Goal: Task Accomplishment & Management: Use online tool/utility

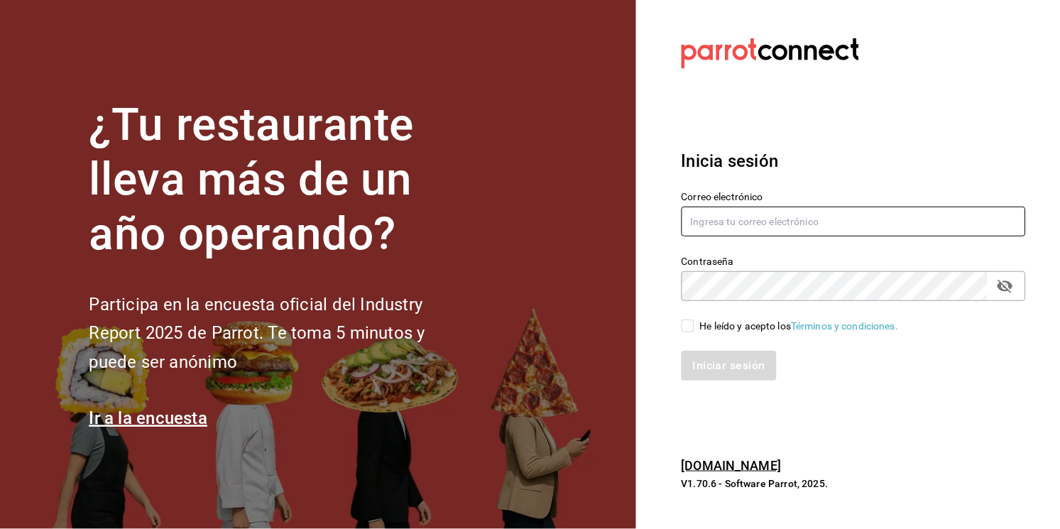
type input "[EMAIL_ADDRESS][PERSON_NAME][DOMAIN_NAME]"
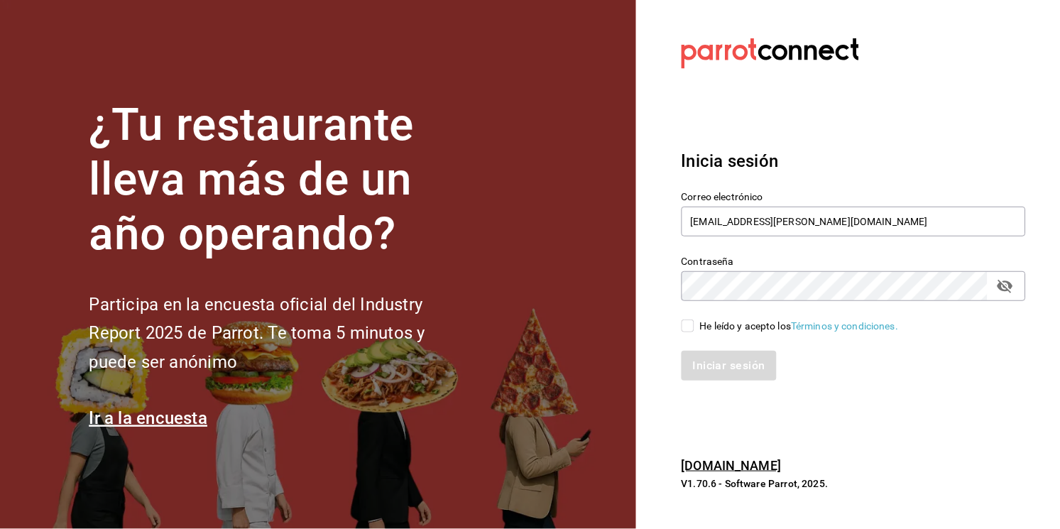
click at [679, 324] on div "He leído y acepto los Términos y condiciones." at bounding box center [845, 317] width 362 height 33
click at [691, 326] on input "He leído y acepto los Términos y condiciones." at bounding box center [687, 325] width 13 height 13
checkbox input "true"
click at [706, 356] on button "Iniciar sesión" at bounding box center [729, 366] width 97 height 30
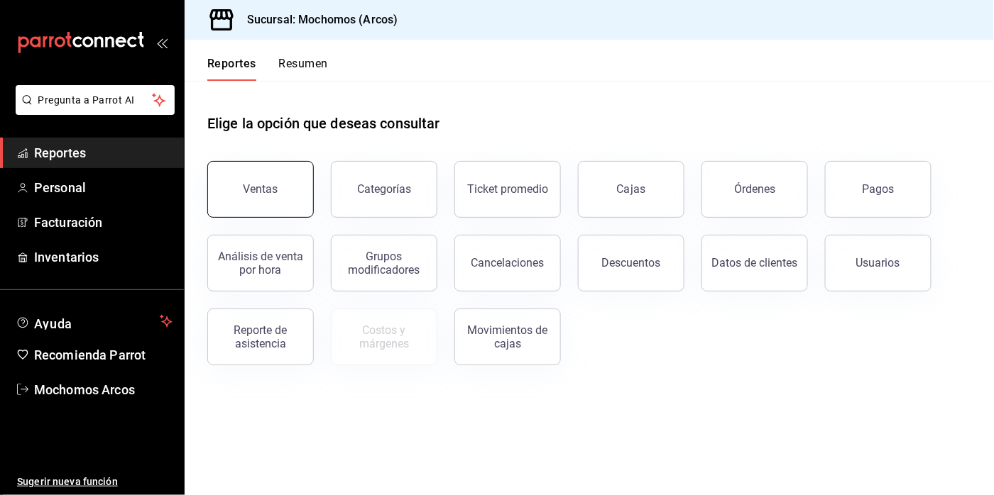
click at [236, 201] on button "Ventas" at bounding box center [260, 189] width 106 height 57
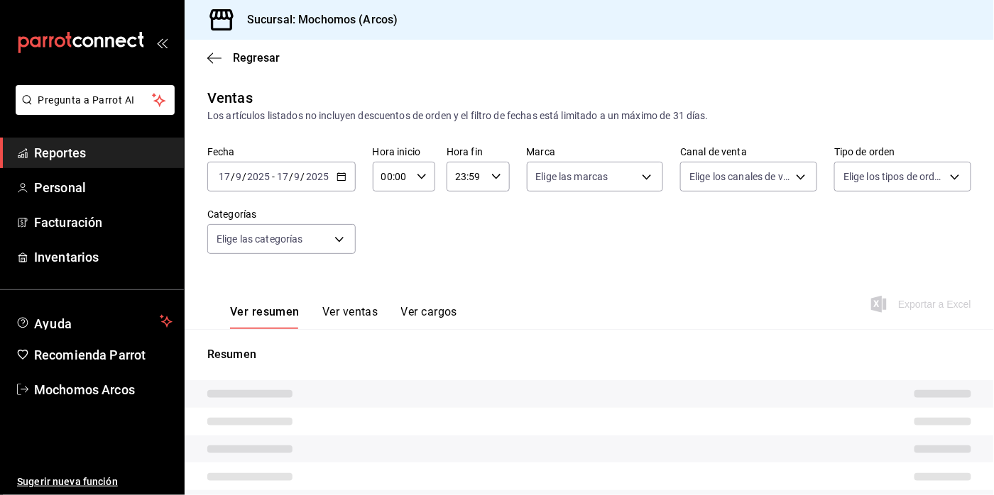
click at [334, 180] on div "2025-09-17 17 / 9 / 2025 - 2025-09-17 17 / 9 / 2025" at bounding box center [281, 177] width 148 height 30
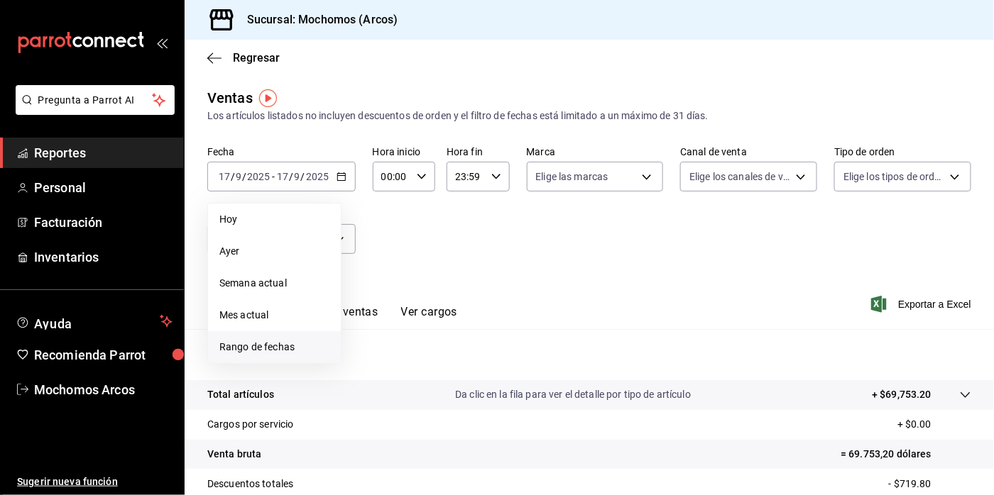
click at [247, 349] on span "Rango de fechas" at bounding box center [274, 347] width 110 height 15
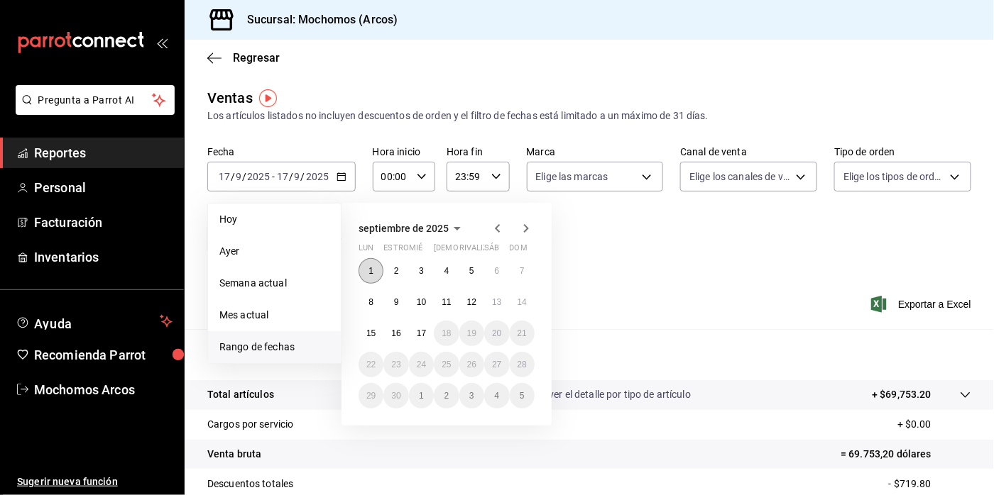
click at [379, 272] on button "1" at bounding box center [370, 271] width 25 height 26
click at [373, 269] on abbr "1" at bounding box center [370, 271] width 5 height 10
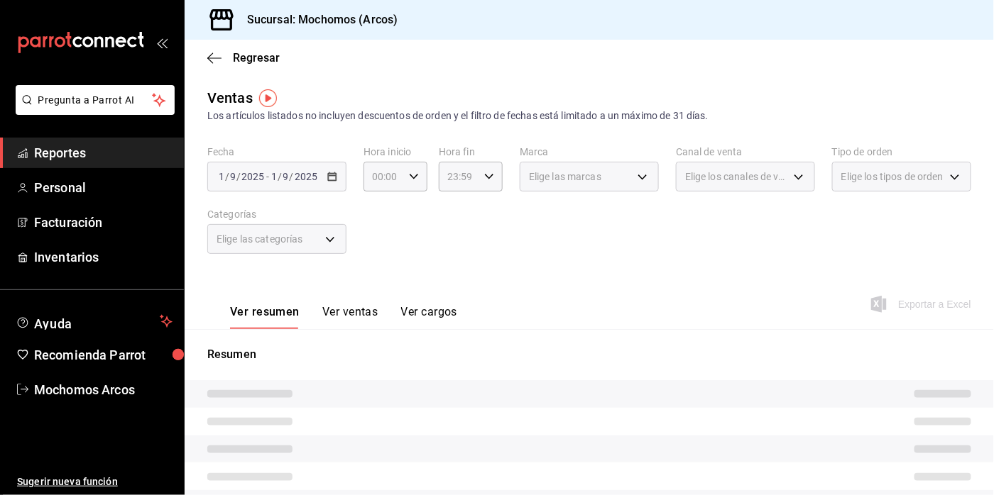
click at [321, 170] on div "2025-09-01 1 / 9 / 2025 - 2025-09-01 1 / 9 / 2025" at bounding box center [276, 177] width 139 height 30
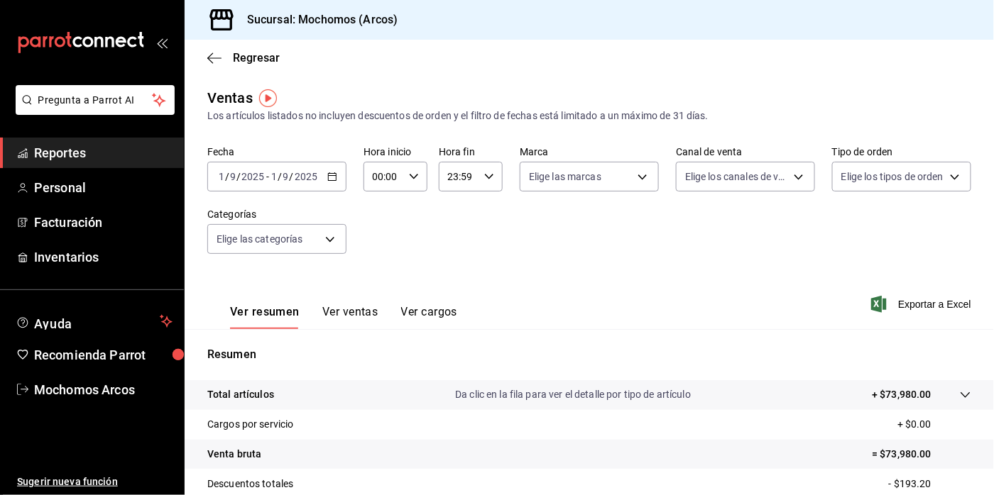
click at [329, 174] on icon "button" at bounding box center [332, 177] width 10 height 10
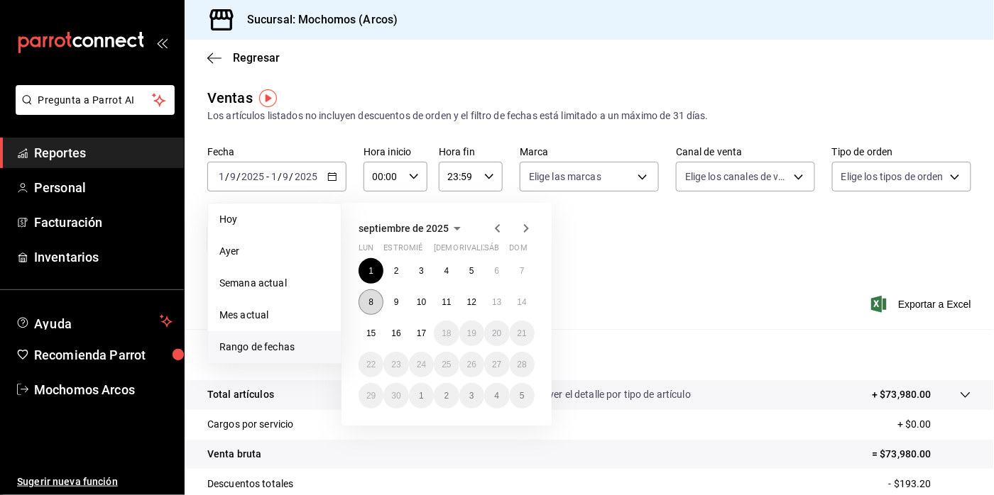
click at [372, 301] on abbr "8" at bounding box center [370, 302] width 5 height 10
click at [380, 302] on button "8" at bounding box center [370, 303] width 25 height 26
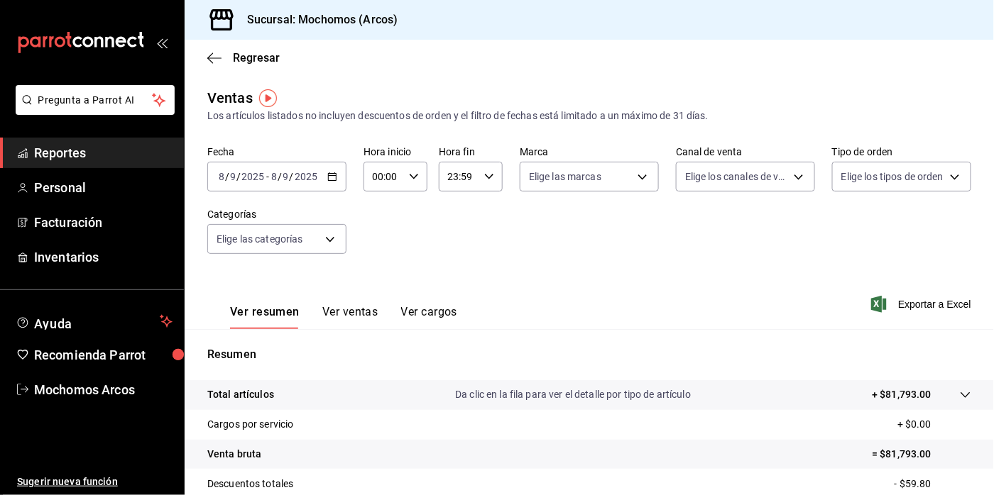
click at [331, 187] on div "2025-09-08 8 / 9 / 2025 - 2025-09-08 8 / 9 / 2025" at bounding box center [276, 177] width 139 height 30
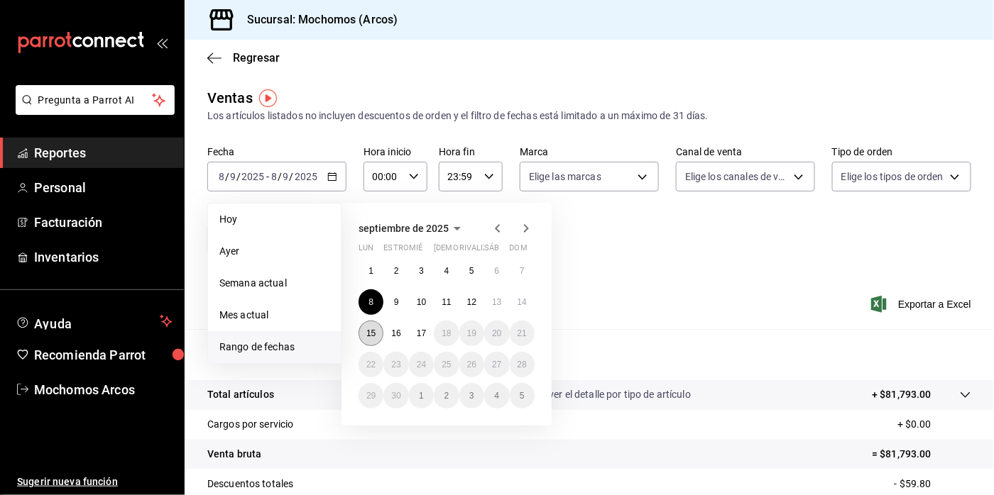
click at [369, 327] on button "15" at bounding box center [370, 334] width 25 height 26
click at [427, 329] on button "17" at bounding box center [421, 334] width 25 height 26
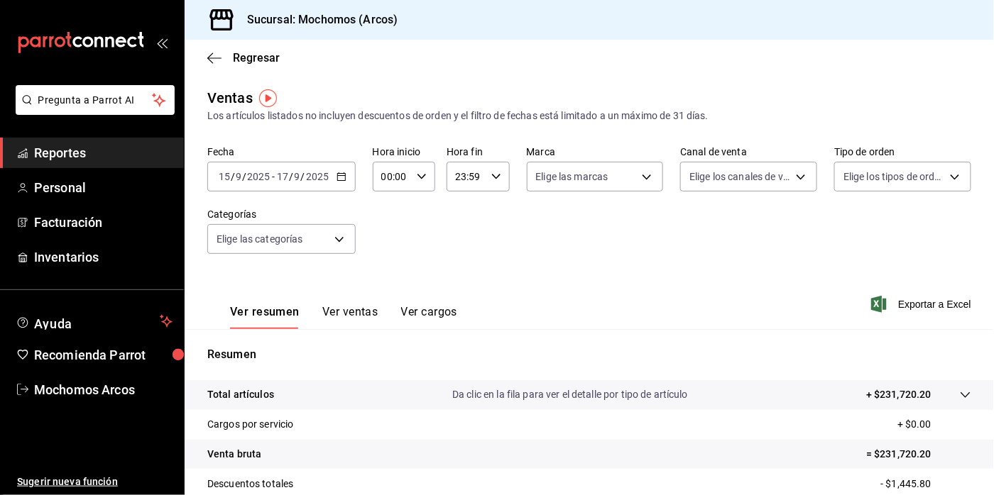
click at [420, 177] on \(Stroke\) "button" at bounding box center [421, 176] width 9 height 5
click at [387, 249] on span "01" at bounding box center [387, 246] width 8 height 11
type input "01:00"
click at [385, 243] on span "05" at bounding box center [387, 243] width 8 height 11
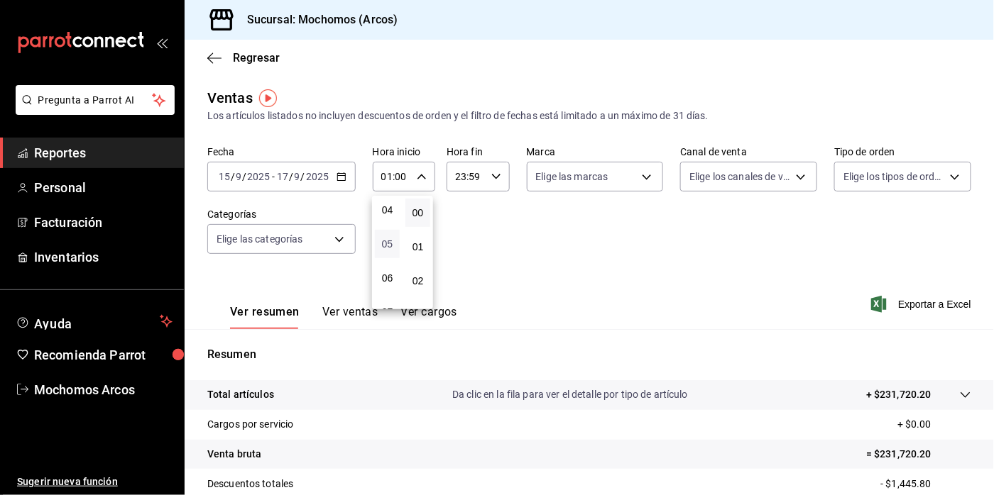
type input "05:00"
click at [490, 173] on div at bounding box center [497, 247] width 994 height 495
click at [491, 173] on icon "button" at bounding box center [496, 177] width 10 height 10
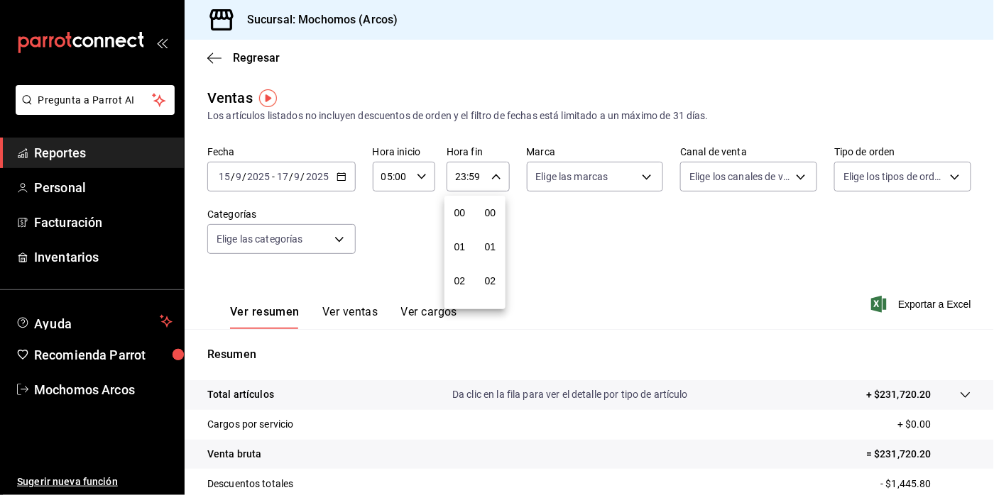
scroll to position [1901, 0]
drag, startPoint x: 491, startPoint y: 174, endPoint x: 459, endPoint y: 221, distance: 57.1
click at [459, 221] on div "00 01 02 03 04 05 06 07 08 09 10 11 12 13 14 15 16 17 18 19 20 21 22 23 00 01 0…" at bounding box center [497, 249] width 994 height 491
click at [459, 230] on span "21" at bounding box center [460, 235] width 8 height 11
type input "21:59"
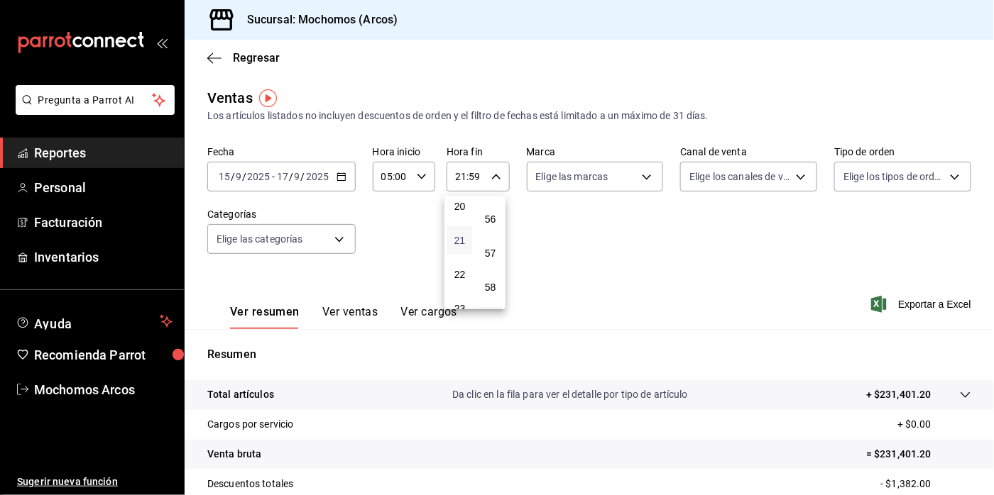
scroll to position [692, 0]
click at [456, 299] on span "23" at bounding box center [460, 304] width 8 height 11
click at [491, 239] on button "57" at bounding box center [490, 253] width 25 height 28
type input "23:57"
click at [488, 248] on span "57" at bounding box center [490, 253] width 8 height 11
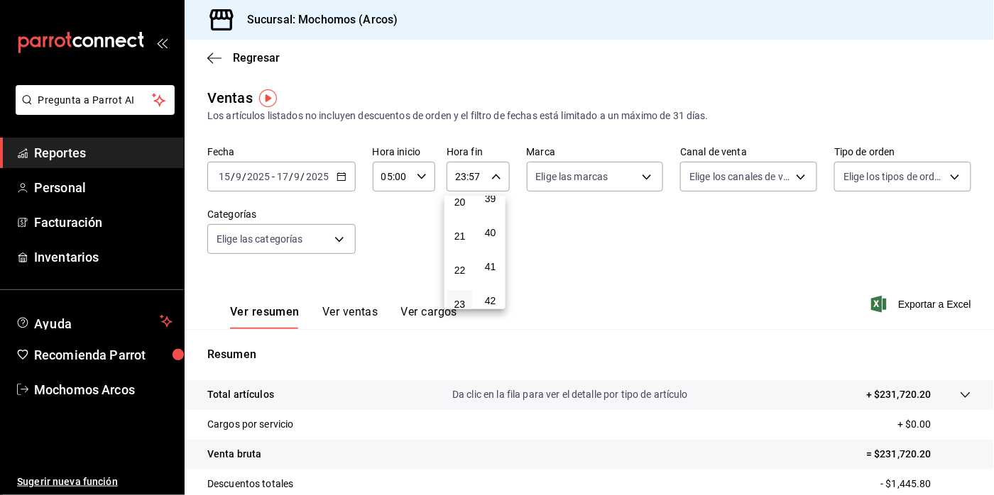
scroll to position [1308, 0]
click at [493, 262] on span "40" at bounding box center [490, 267] width 8 height 11
type input "23:40"
click at [642, 181] on div at bounding box center [497, 247] width 994 height 495
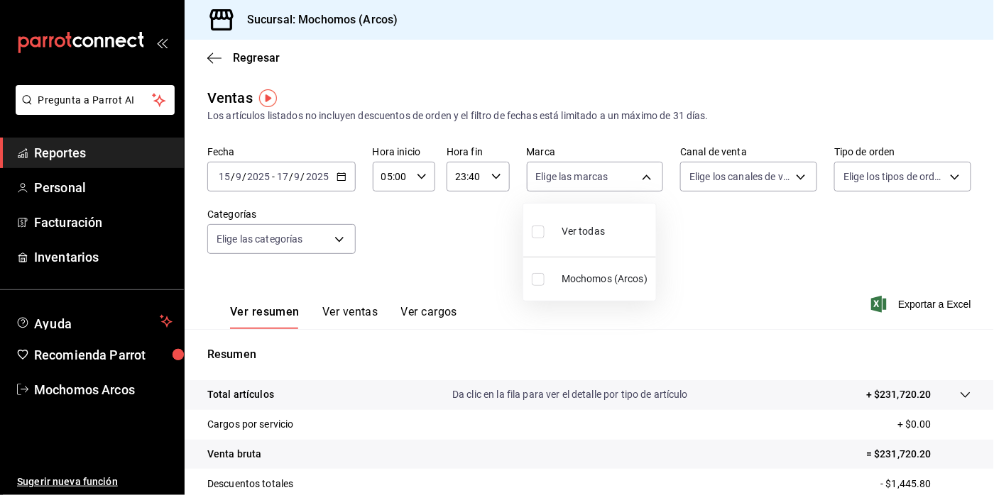
click at [642, 181] on body "Pregunta a Parrot AI Reportes Personal Facturación Inventarios Ayuda Recomienda…" at bounding box center [497, 247] width 994 height 495
click at [539, 231] on input "checkbox" at bounding box center [538, 232] width 13 height 13
checkbox input "true"
type input "dd36a3dd-8c35-4563-bc3a-0ae6137ce787"
checkbox input "true"
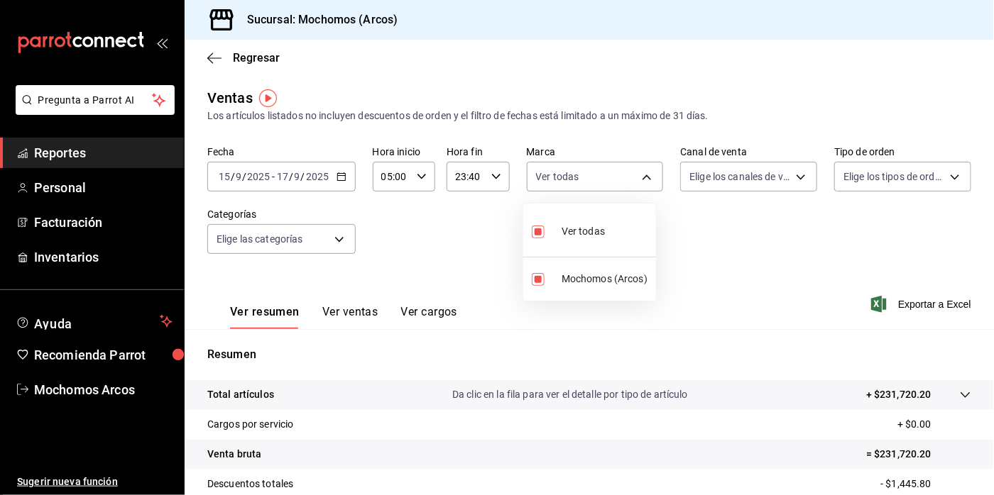
click at [793, 182] on div at bounding box center [497, 247] width 994 height 495
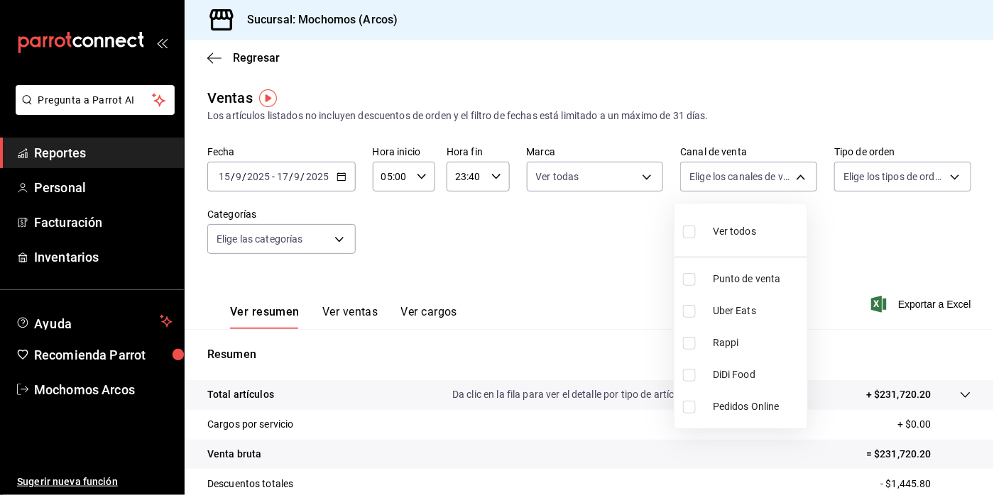
click at [793, 182] on body "Pregunta a Parrot AI Reportes Personal Facturación Inventarios Ayuda Recomienda…" at bounding box center [497, 247] width 994 height 495
click at [691, 223] on label at bounding box center [692, 231] width 18 height 21
click at [691, 226] on input "checkbox" at bounding box center [689, 232] width 13 height 13
checkbox input "false"
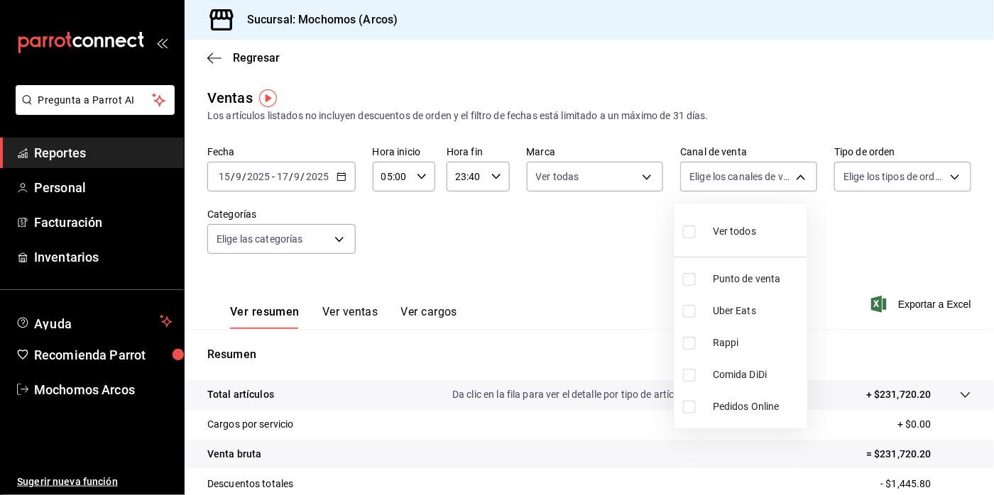
checkbox input "false"
click at [689, 229] on input "checkbox" at bounding box center [689, 232] width 13 height 13
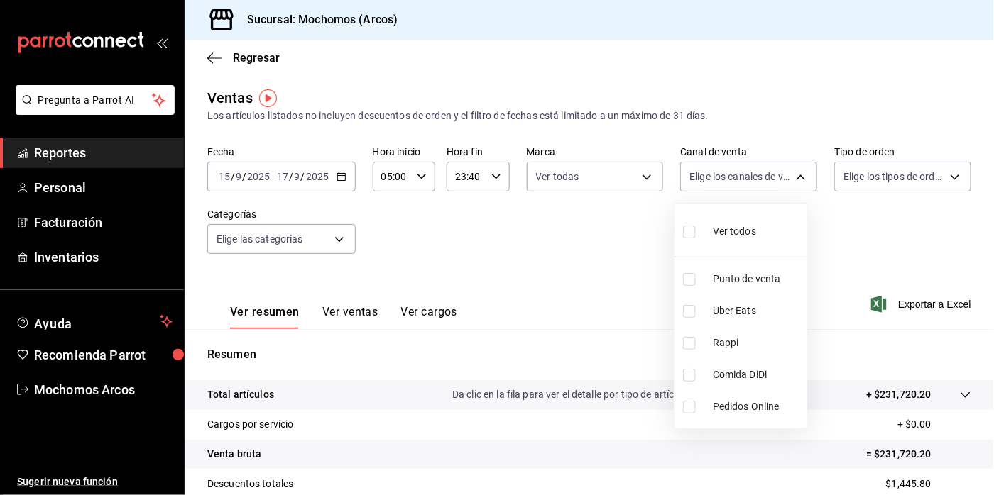
checkbox input "true"
type input "PARROT,UBER_EATS,RAPPI,DIDI_FOOD,ONLINE"
checkbox input "true"
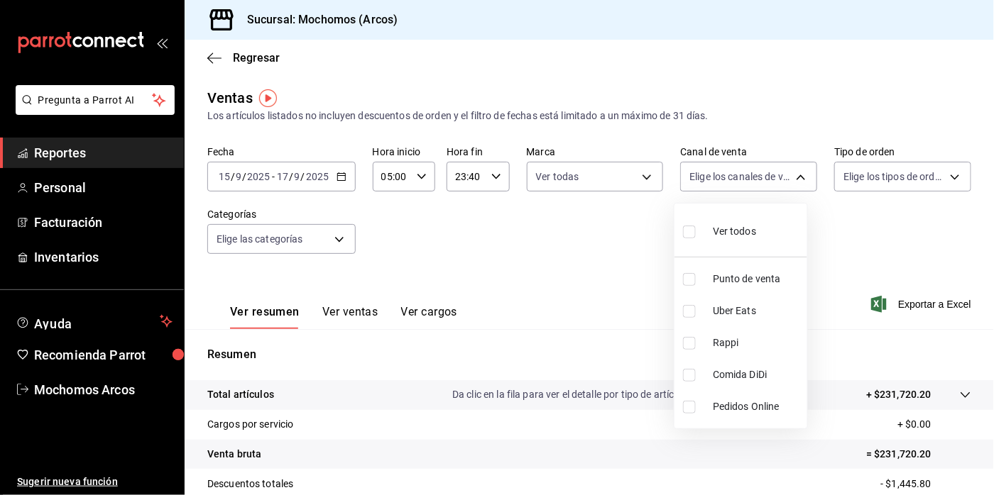
checkbox input "true"
click at [938, 176] on div at bounding box center [497, 247] width 994 height 495
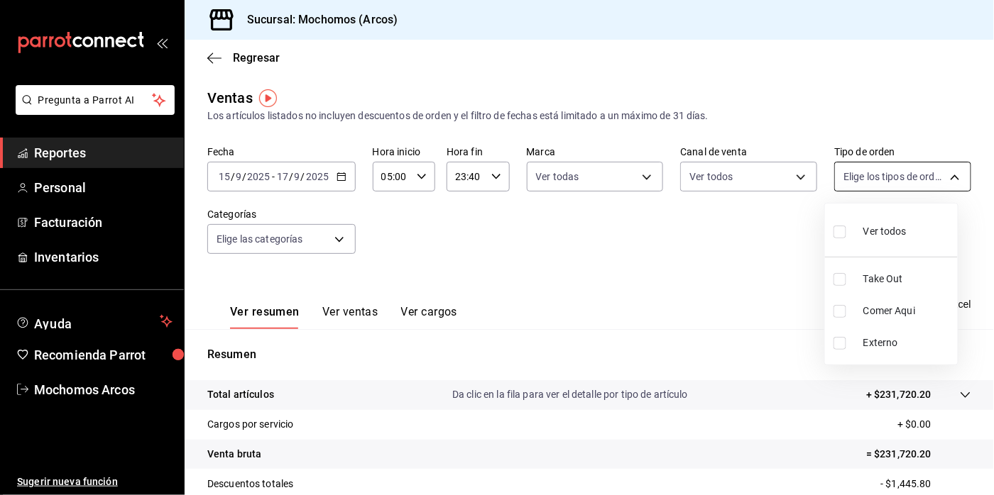
click at [950, 175] on body "Pregunta a Parrot AI Reportes Personal Facturación Inventarios Ayuda Recomienda…" at bounding box center [497, 247] width 994 height 495
click at [845, 232] on input "checkbox" at bounding box center [839, 232] width 13 height 13
checkbox input "true"
type input "c6b8ee8d-4955-4723-bae1-372b147e207b,27be71f3-ce18-4cfa-bd3b-e966efc6a73f,EXTER…"
checkbox input "true"
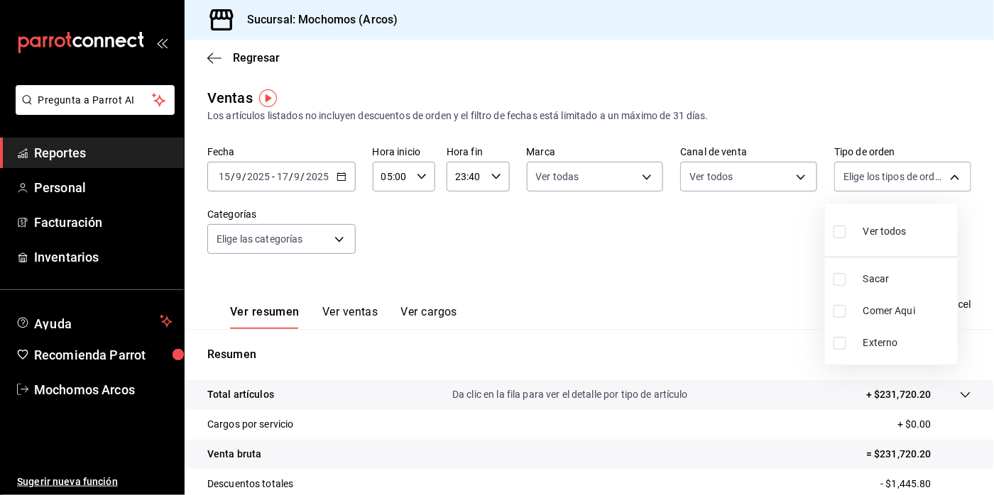
checkbox input "true"
click at [338, 238] on div at bounding box center [497, 247] width 994 height 495
click at [338, 238] on body "Pregunta a Parrot AI Reportes Personal Facturación Inventarios Ayuda Recomienda…" at bounding box center [497, 247] width 994 height 495
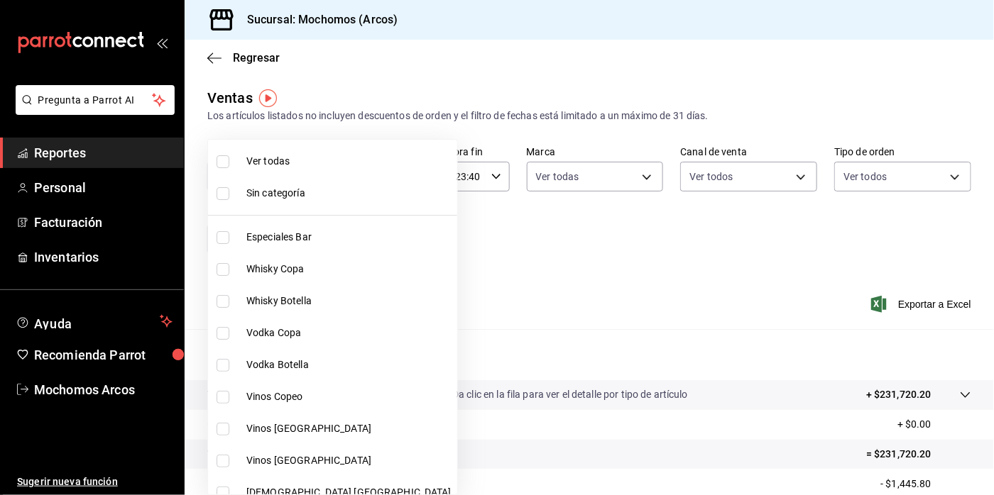
click at [221, 158] on input "checkbox" at bounding box center [222, 161] width 13 height 13
checkbox input "true"
type input "7597c5c0-c189-439a-a9b1-46cc8ee7ac78,78dcea9d-0226-4a72-8dbe-4ec0b47d6941,3e6ec…"
checkbox input "true"
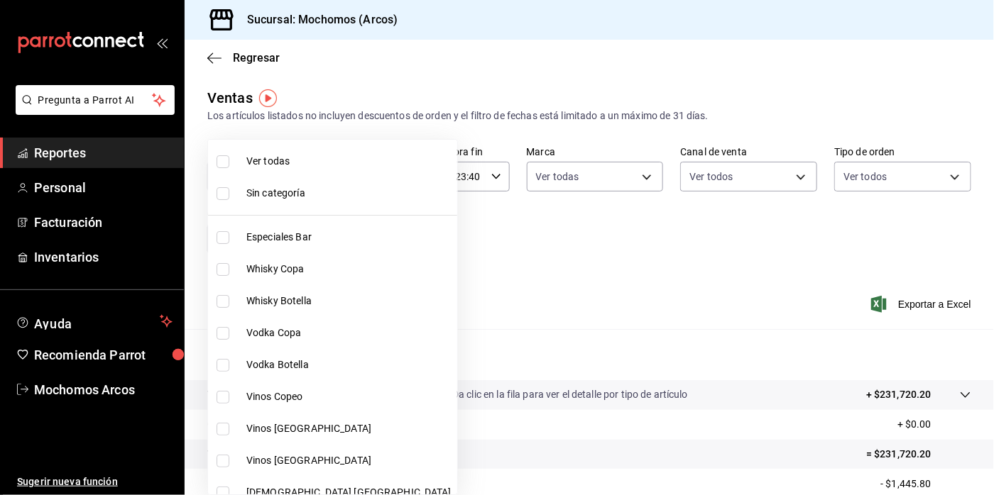
checkbox input "true"
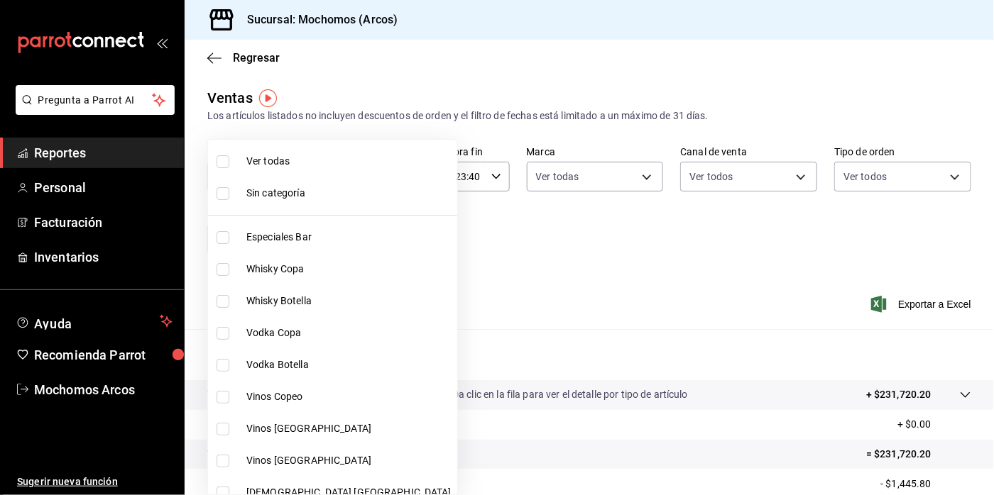
checkbox input "true"
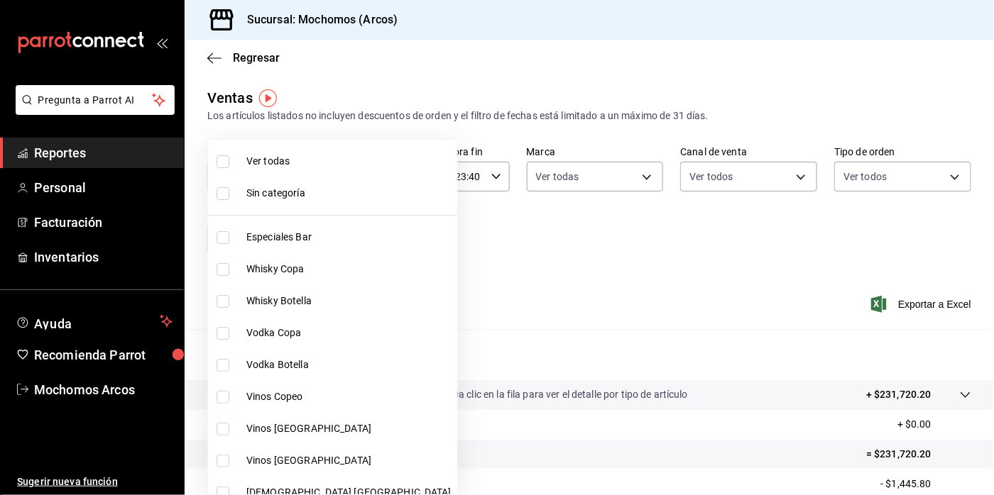
checkbox input "true"
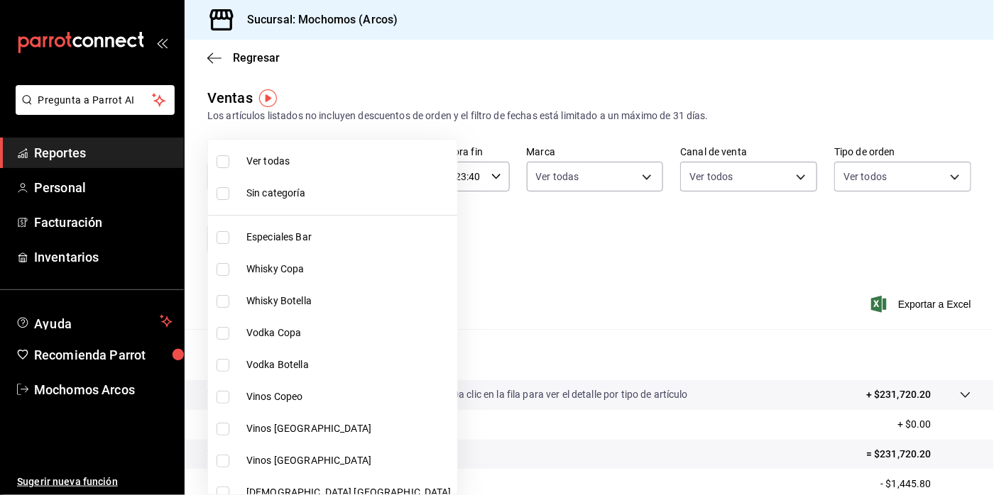
checkbox input "true"
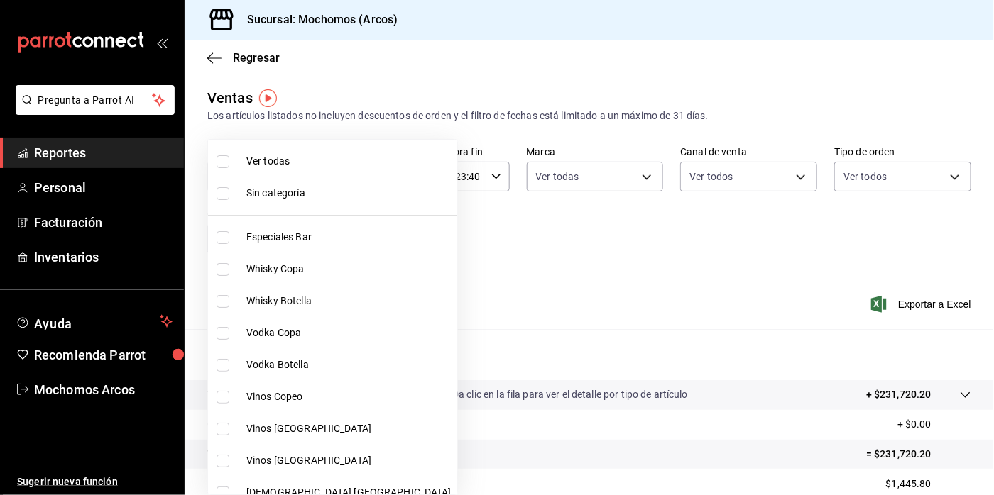
checkbox input "true"
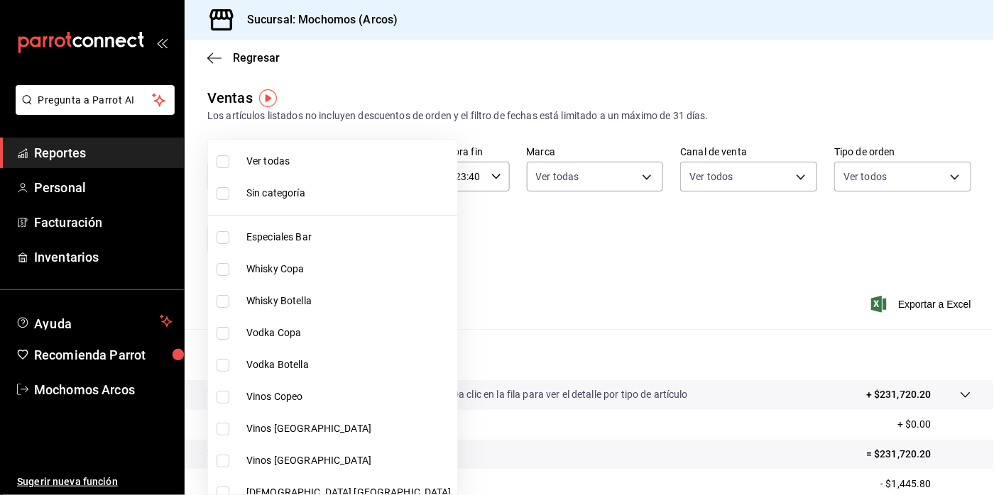
checkbox input "true"
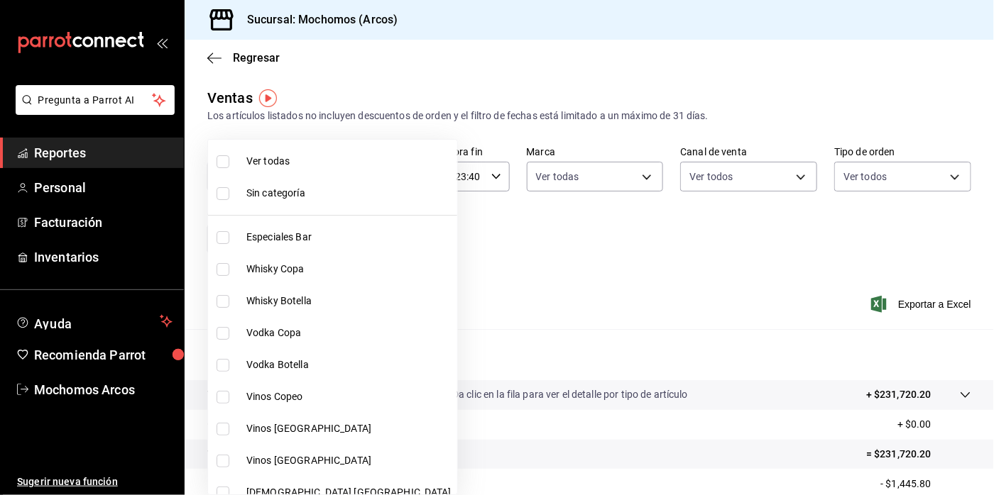
checkbox input "true"
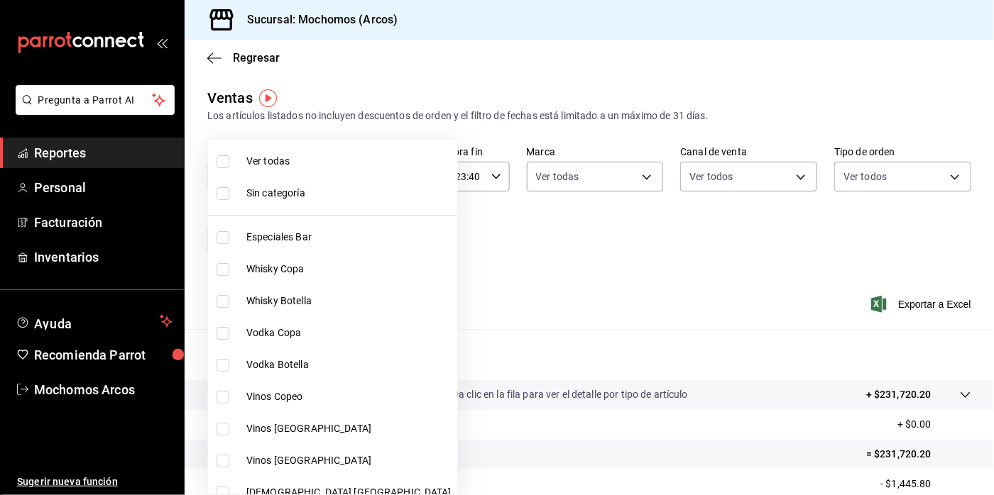
checkbox input "true"
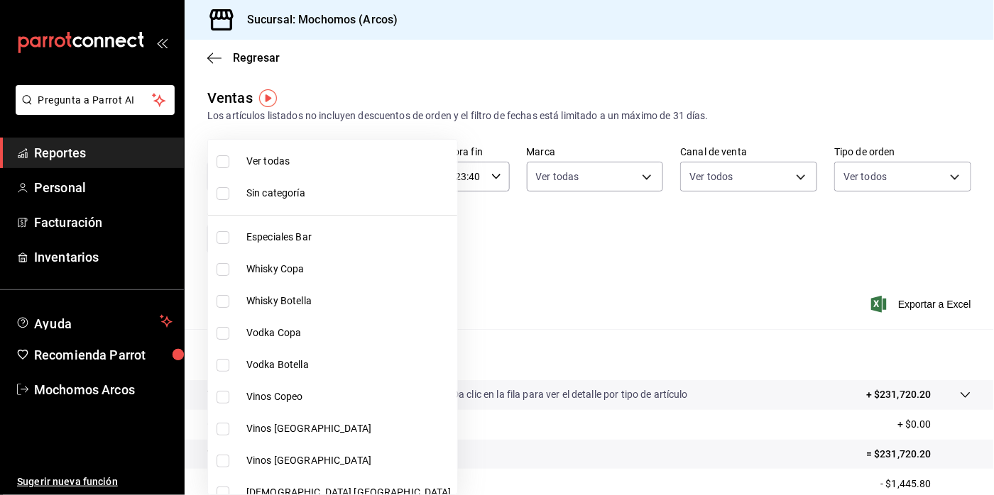
checkbox input "true"
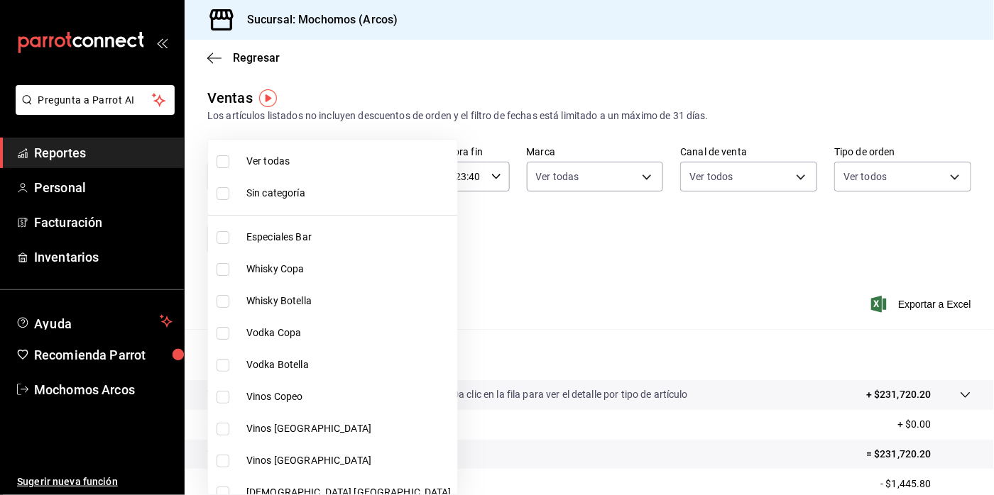
checkbox input "true"
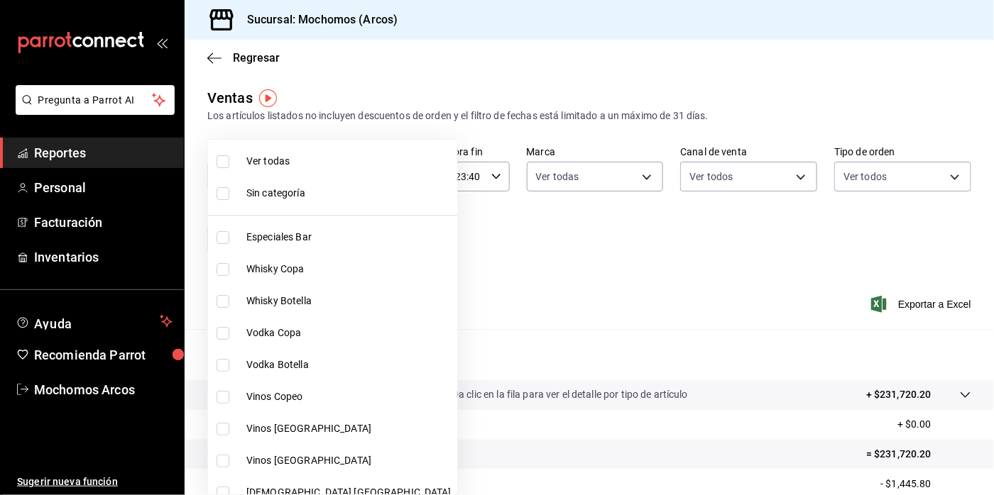
checkbox input "true"
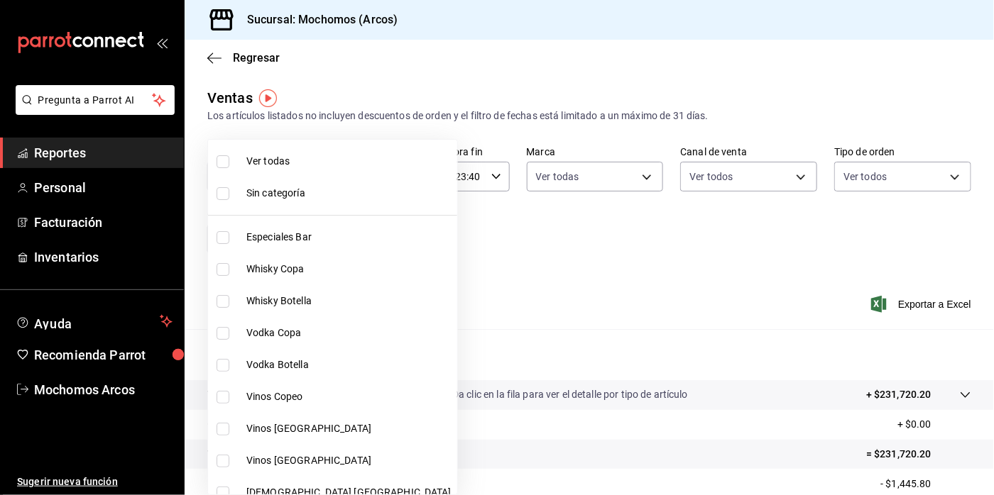
checkbox input "true"
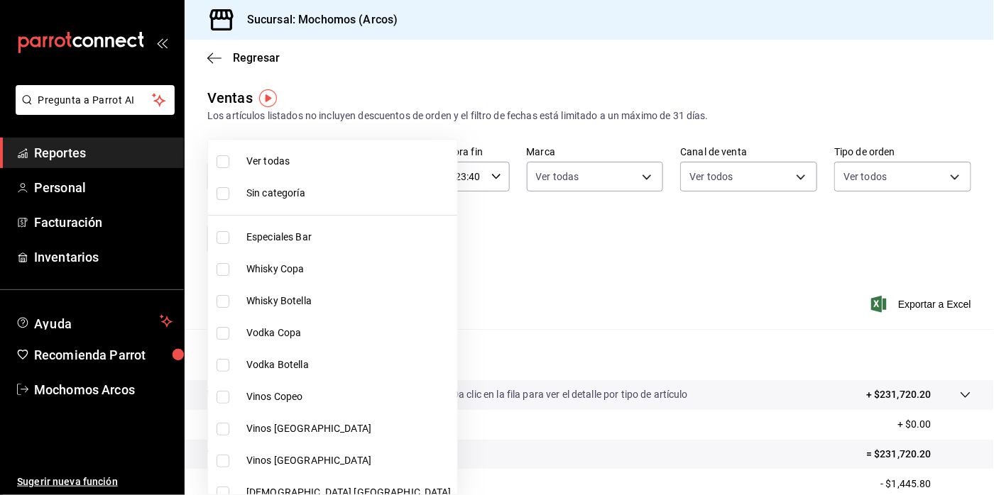
checkbox input "true"
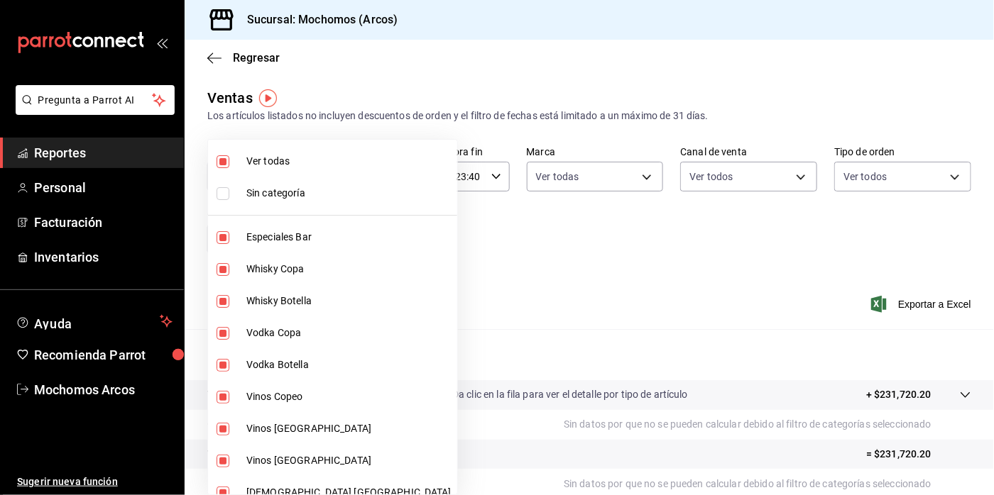
click at [902, 307] on div at bounding box center [497, 247] width 994 height 495
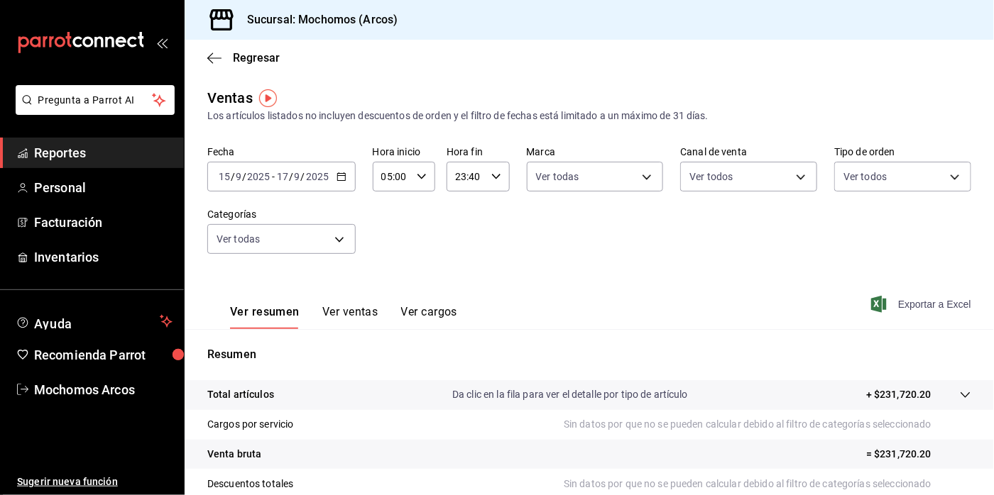
click at [903, 306] on font "Exportar a Excel" at bounding box center [934, 304] width 73 height 11
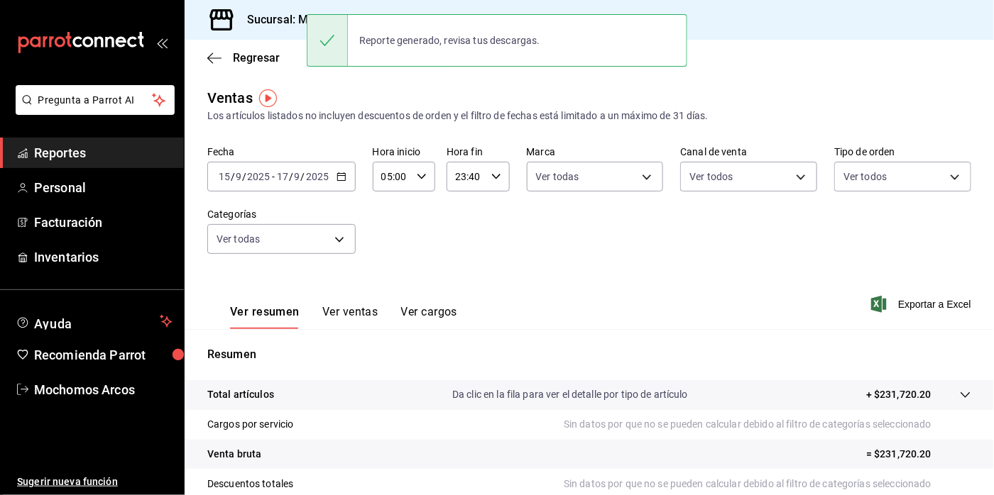
drag, startPoint x: 561, startPoint y: 295, endPoint x: 535, endPoint y: 268, distance: 36.6
click at [537, 279] on div "Ver resumen Ver ventas Ver cargos Exportar a Excel" at bounding box center [589, 300] width 809 height 58
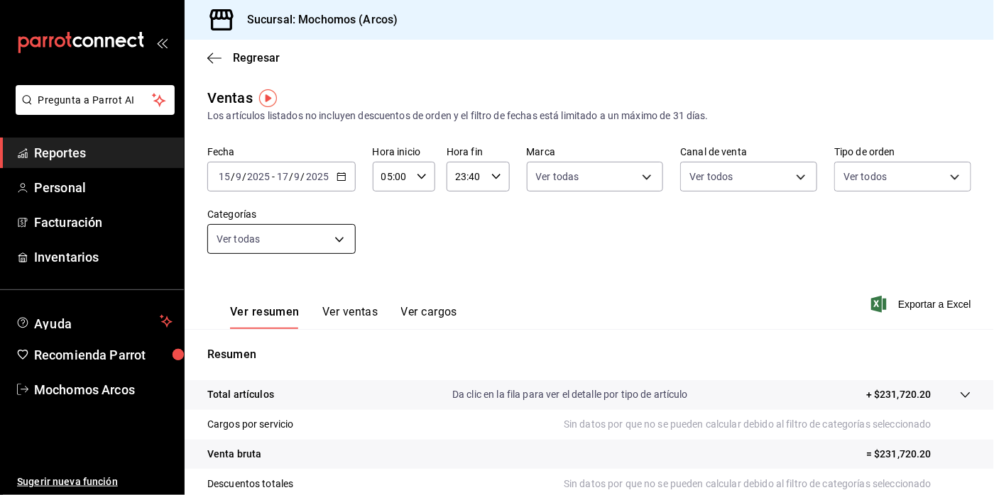
click at [337, 242] on body "Pregunta a Parrot AI Reportes Personal Facturación Inventarios Ayuda Recomienda…" at bounding box center [497, 247] width 994 height 495
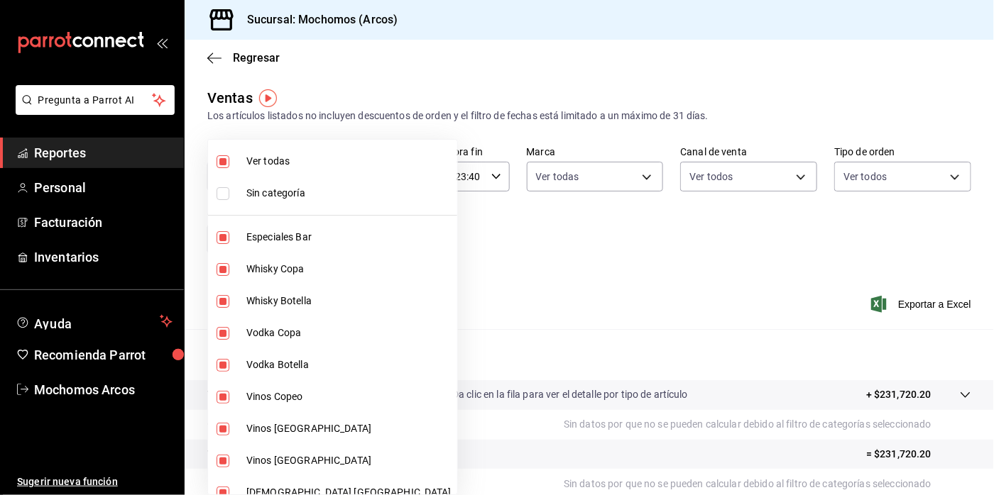
click at [453, 268] on div at bounding box center [497, 247] width 994 height 495
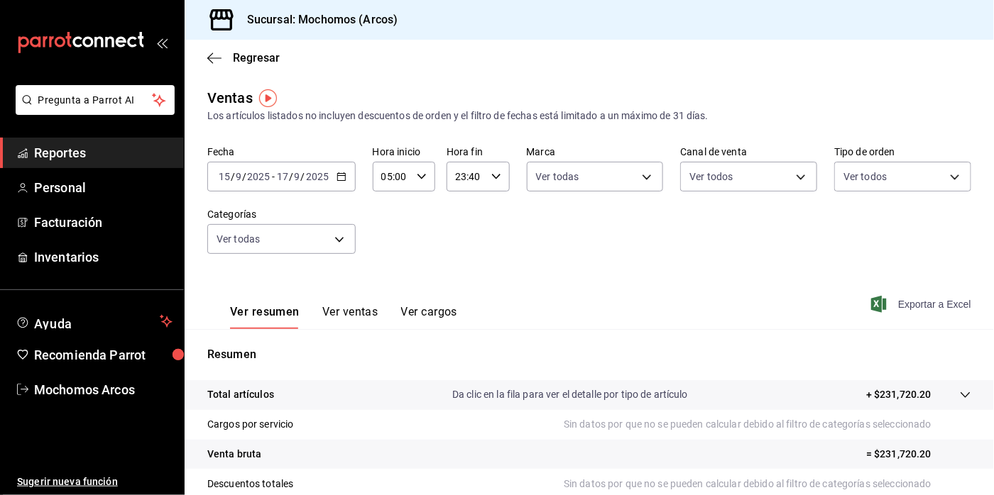
click at [898, 304] on font "Exportar a Excel" at bounding box center [934, 304] width 73 height 11
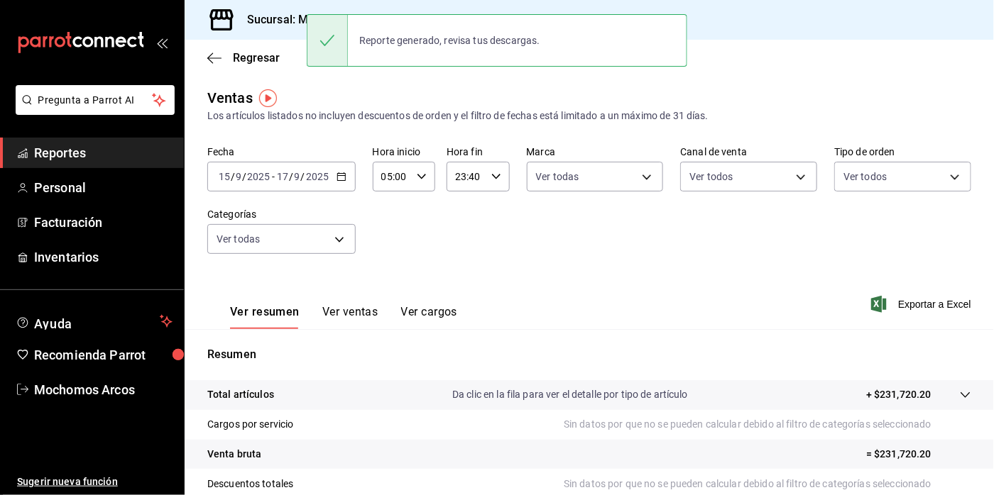
click at [436, 39] on div "Reporte generado, revisa tus descargas." at bounding box center [450, 40] width 204 height 31
drag, startPoint x: 436, startPoint y: 39, endPoint x: 609, endPoint y: 28, distance: 173.5
click at [609, 28] on div "Reporte generado, revisa tus descargas." at bounding box center [497, 40] width 380 height 53
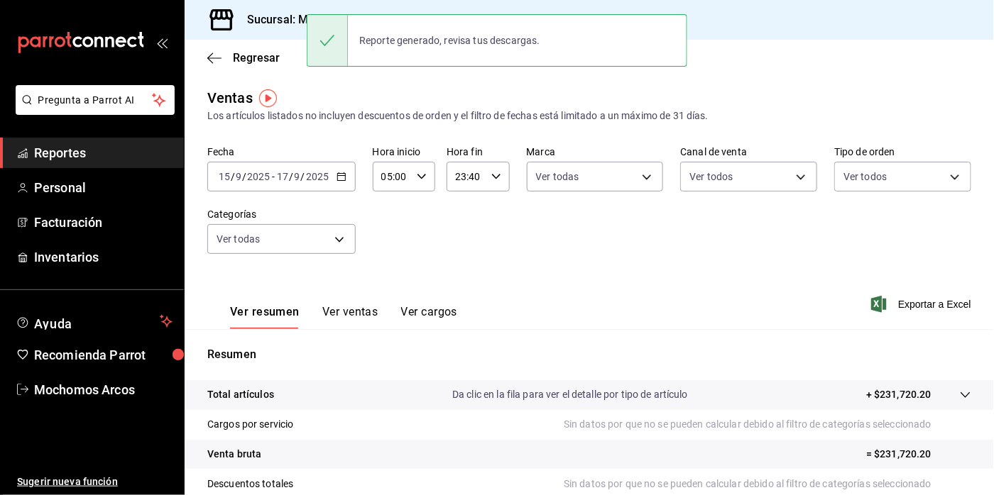
click at [334, 35] on icon at bounding box center [327, 40] width 14 height 11
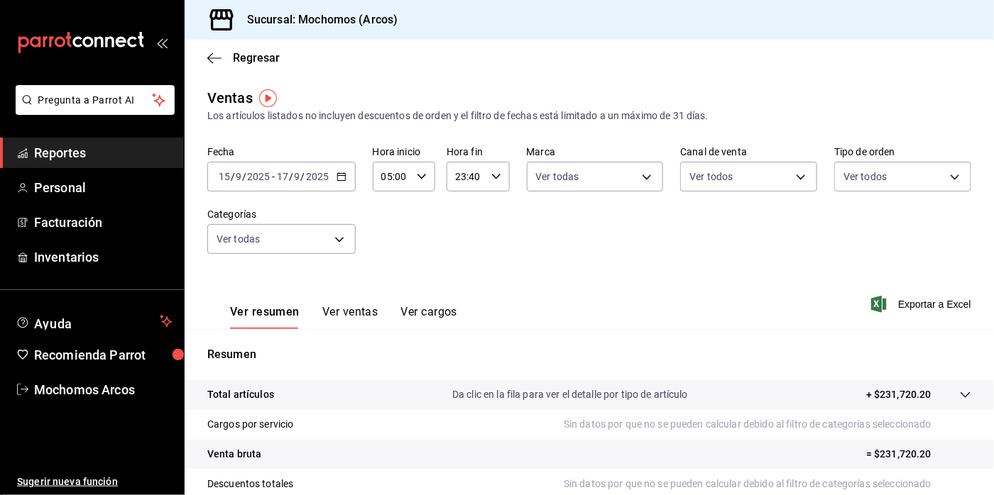
click at [933, 67] on div "Regresar" at bounding box center [589, 58] width 809 height 36
click at [336, 179] on icon "button" at bounding box center [341, 177] width 10 height 10
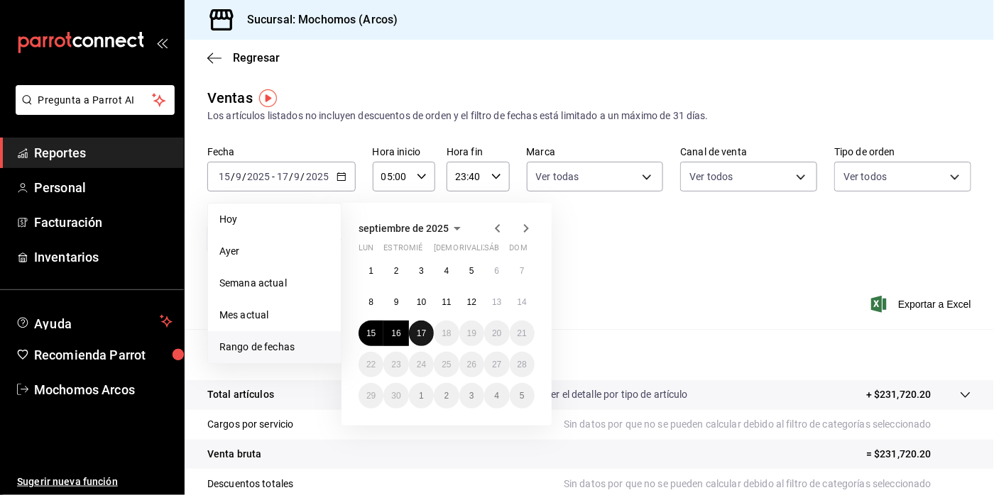
click at [424, 334] on abbr "17" at bounding box center [421, 334] width 9 height 10
click at [371, 329] on abbr "15" at bounding box center [370, 334] width 9 height 10
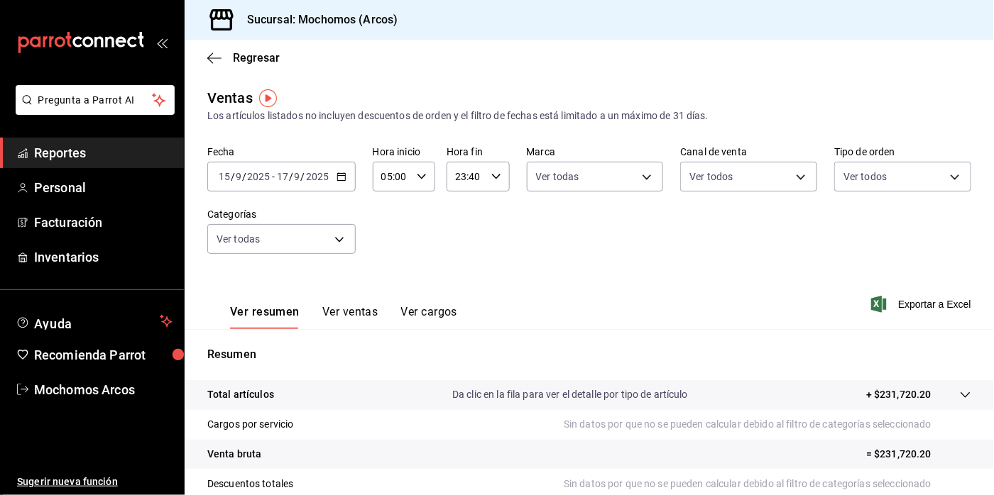
click at [338, 174] on icon "button" at bounding box center [341, 177] width 10 height 10
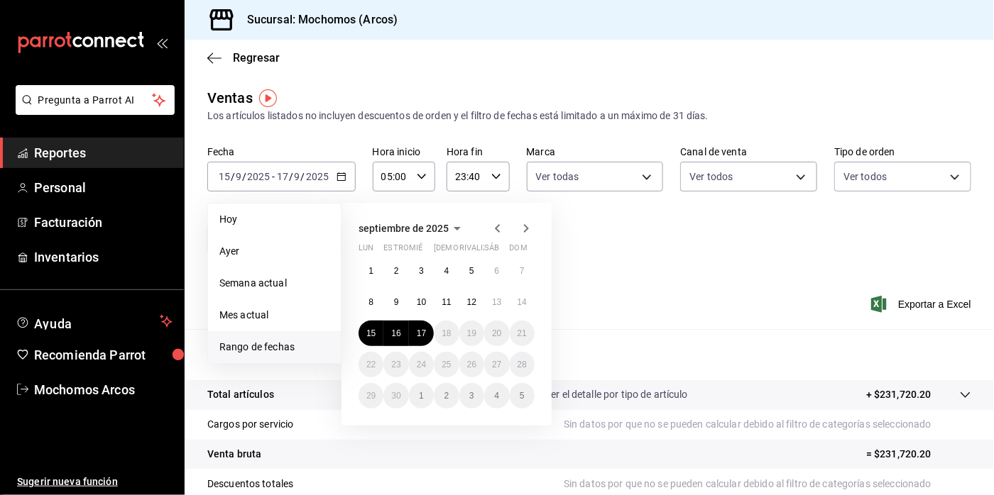
click at [577, 219] on div "septiembre de 2025 Lun estropear mié jue rivalizar sáb dom 1 2 3 4 5 6 7 8 9 10…" at bounding box center [465, 309] width 248 height 234
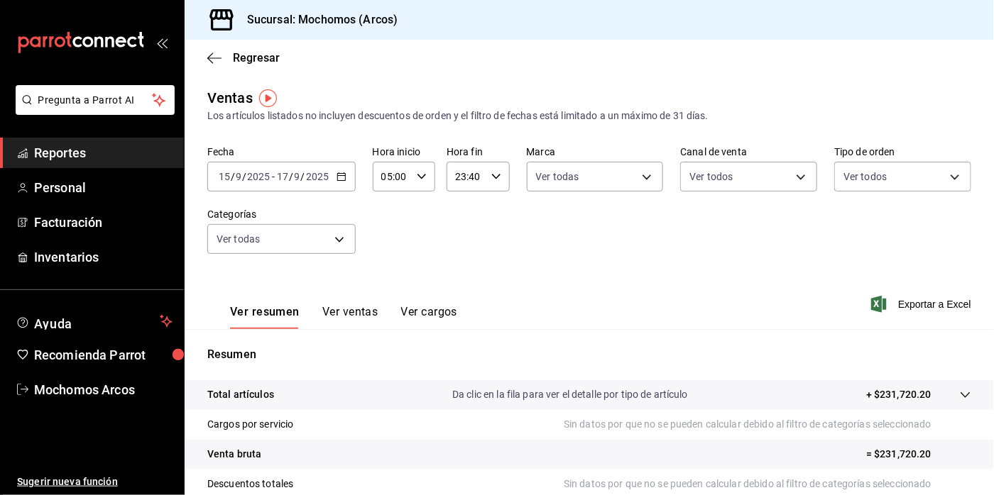
click at [485, 176] on div "23:40 Hora fin" at bounding box center [477, 177] width 62 height 30
click at [491, 219] on button "40" at bounding box center [490, 233] width 25 height 28
click at [491, 231] on span "35" at bounding box center [490, 236] width 8 height 11
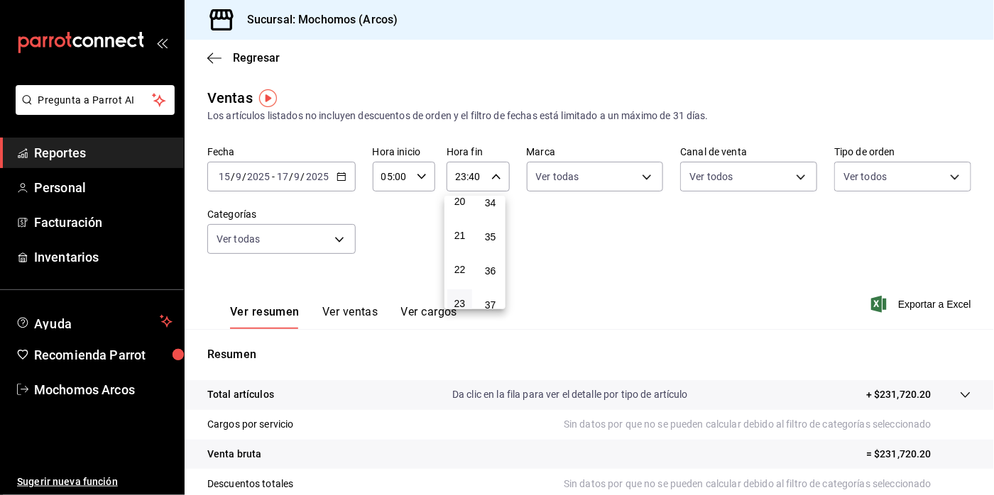
type input "23:35"
click at [606, 351] on div at bounding box center [497, 247] width 994 height 495
click at [932, 307] on font "Exportar a Excel" at bounding box center [934, 304] width 73 height 11
click at [631, 389] on p "Da clic en la fila para ver el detalle por tipo de artículo" at bounding box center [570, 395] width 236 height 15
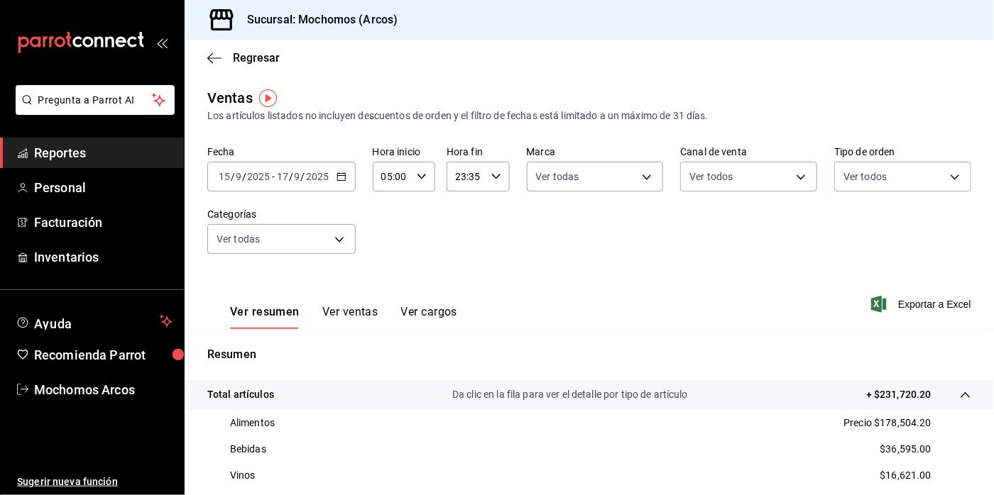
click at [630, 396] on p "Da clic en la fila para ver el detalle por tipo de artículo" at bounding box center [570, 395] width 236 height 15
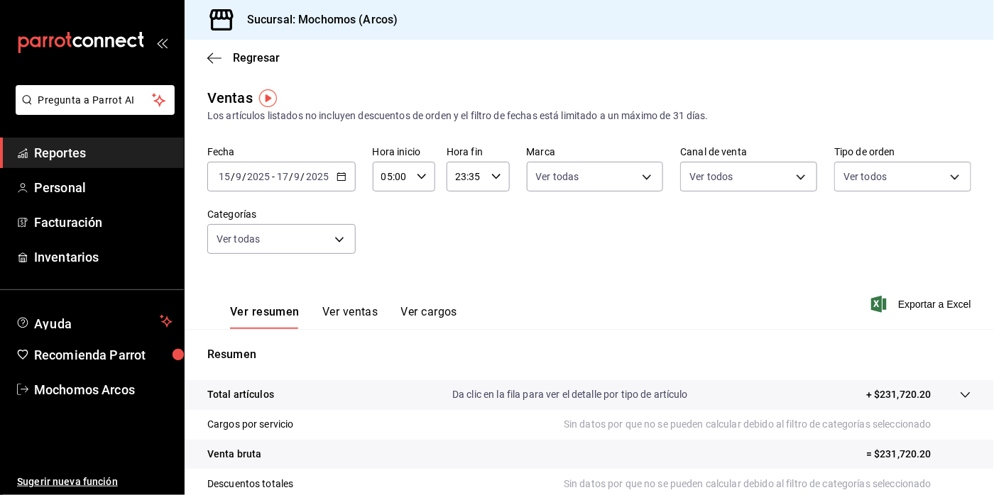
click at [630, 396] on p "Da clic en la fila para ver el detalle por tipo de artículo" at bounding box center [570, 395] width 236 height 15
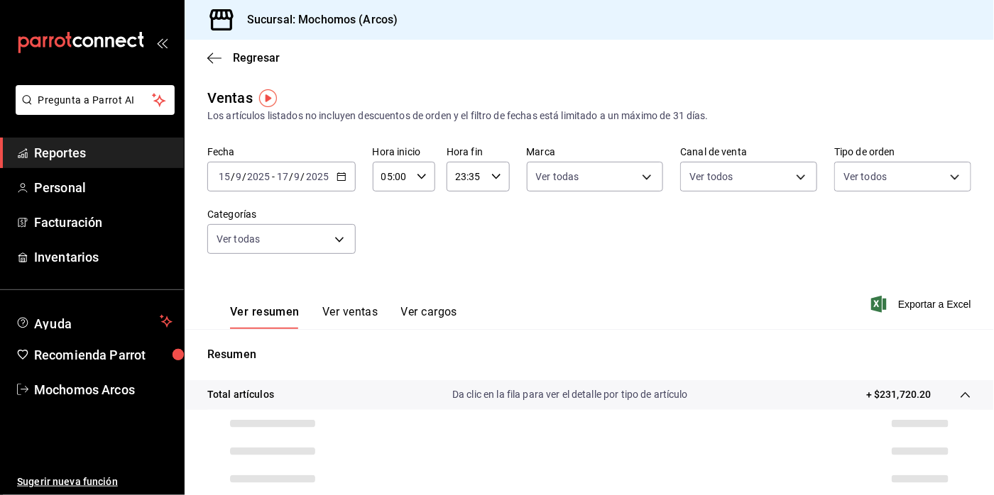
click at [630, 396] on p "Da clic en la fila para ver el detalle por tipo de artículo" at bounding box center [570, 395] width 236 height 15
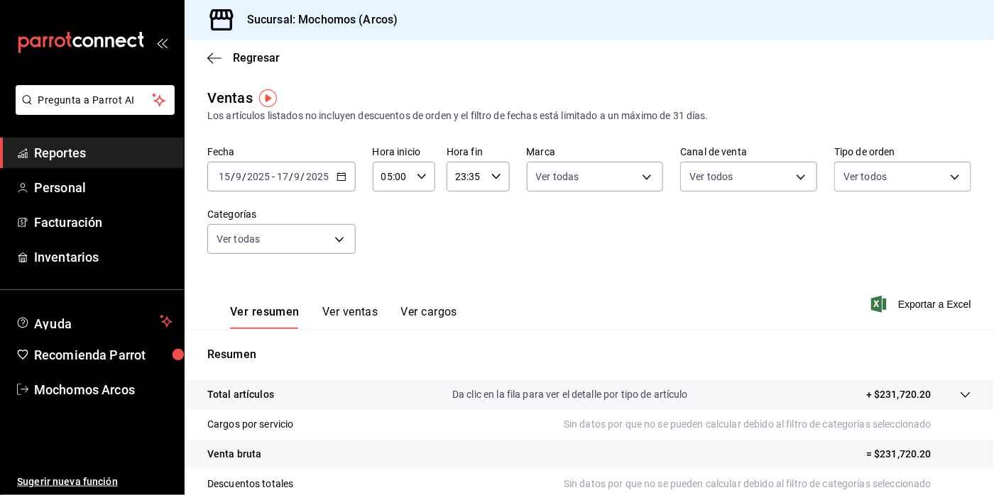
click at [630, 396] on p "Da clic en la fila para ver el detalle por tipo de artículo" at bounding box center [570, 395] width 236 height 15
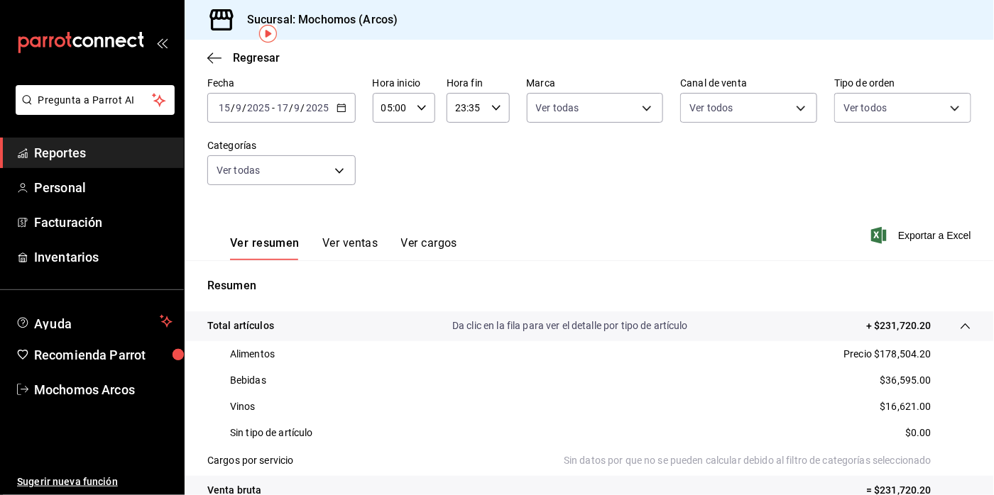
scroll to position [65, 0]
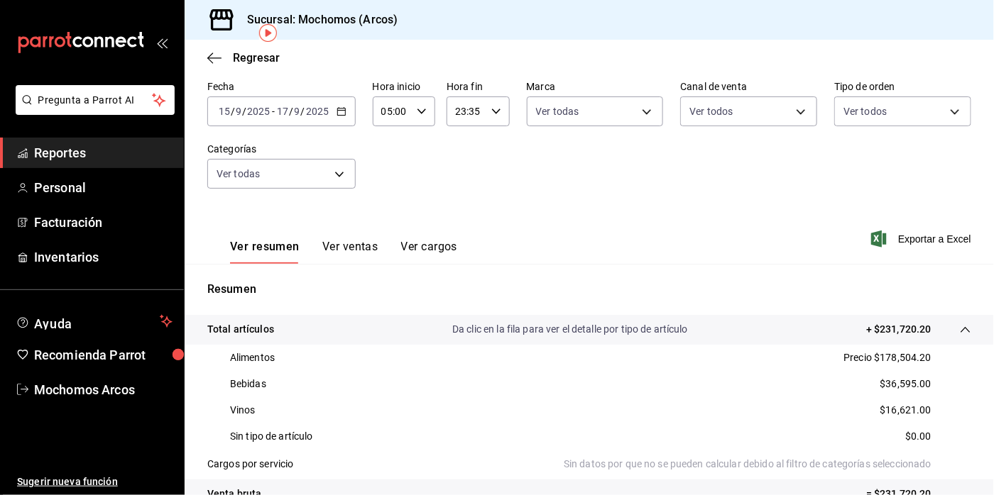
click at [969, 303] on div "Resumen Total artículos Da clic en la fila para ver el detalle por tipo de artí…" at bounding box center [589, 477] width 809 height 393
click at [908, 234] on font "Exportar a Excel" at bounding box center [934, 239] width 73 height 11
click at [491, 109] on icon "button" at bounding box center [496, 111] width 10 height 10
click at [491, 159] on span "35" at bounding box center [490, 164] width 8 height 11
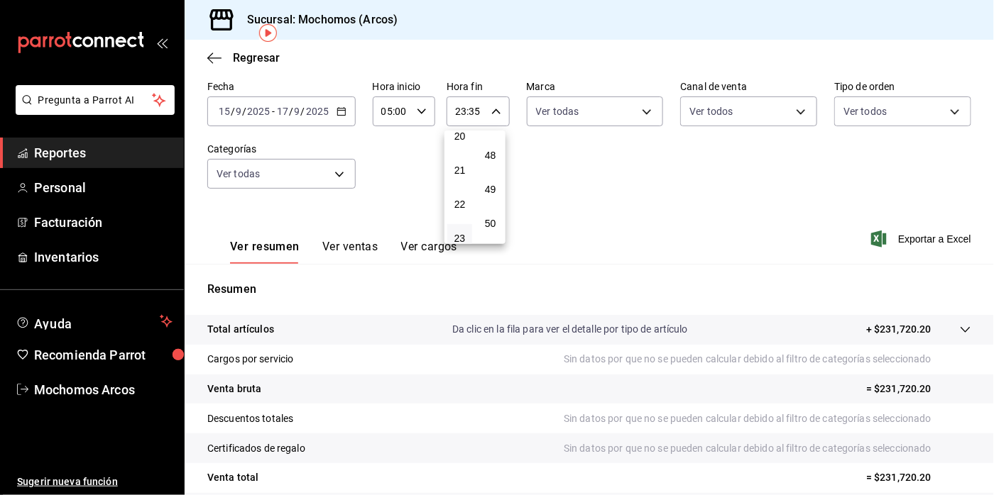
scroll to position [1630, 0]
click at [486, 148] on span "48" at bounding box center [490, 153] width 8 height 11
type input "23:48"
click at [638, 111] on div at bounding box center [497, 247] width 994 height 495
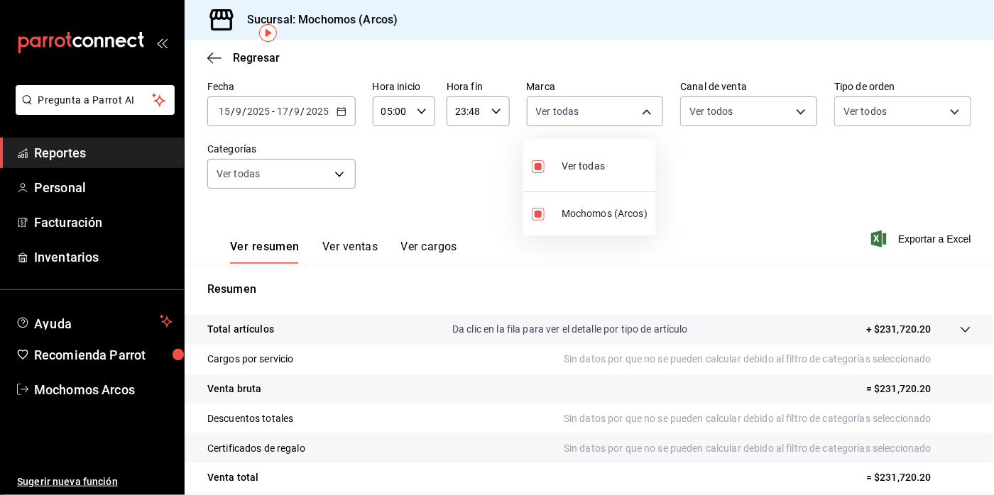
click at [638, 111] on body "Pregunta a Parrot AI Reportes Personal Facturación Inventarios Ayuda Recomienda…" at bounding box center [497, 247] width 994 height 495
click at [540, 164] on input "checkbox" at bounding box center [538, 166] width 13 height 13
checkbox input "false"
click at [540, 164] on ul "Ver todas Mochomos (Arcos)" at bounding box center [589, 186] width 133 height 97
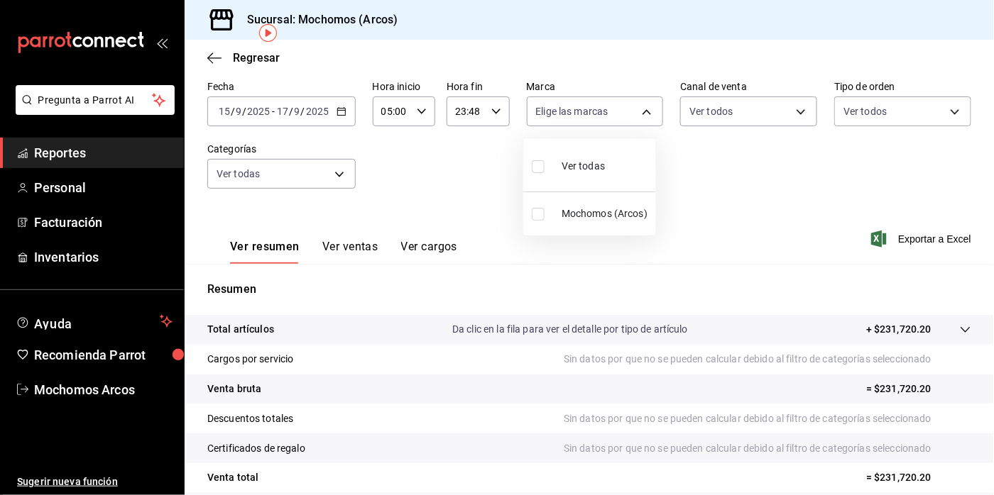
click at [540, 164] on input "checkbox" at bounding box center [538, 166] width 13 height 13
checkbox input "true"
type input "dd36a3dd-8c35-4563-bc3a-0ae6137ce787"
checkbox input "true"
click at [794, 119] on div at bounding box center [497, 247] width 994 height 495
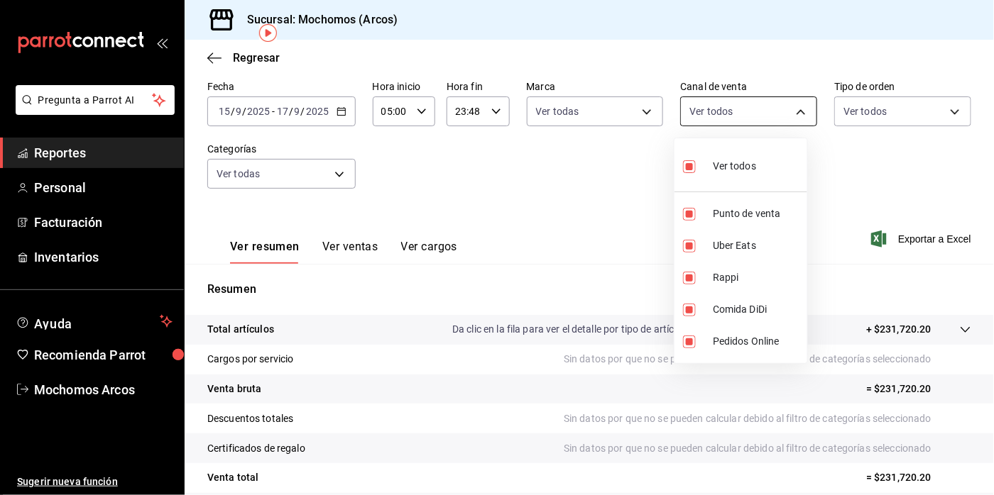
click at [797, 104] on body "Pregunta a Parrot AI Reportes Personal Facturación Inventarios Ayuda Recomienda…" at bounding box center [497, 247] width 994 height 495
click at [691, 163] on input "checkbox" at bounding box center [689, 166] width 13 height 13
checkbox input "false"
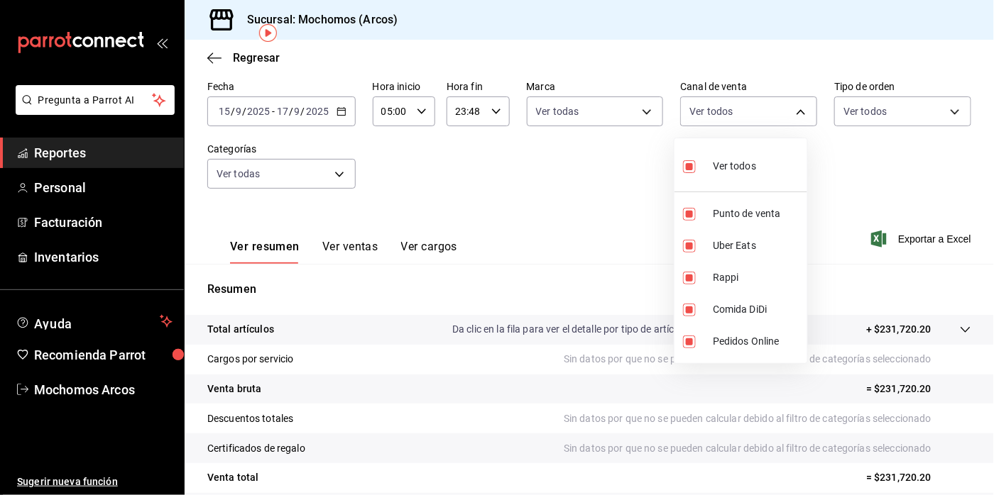
checkbox input "false"
click at [691, 163] on input "checkbox" at bounding box center [689, 166] width 13 height 13
checkbox input "true"
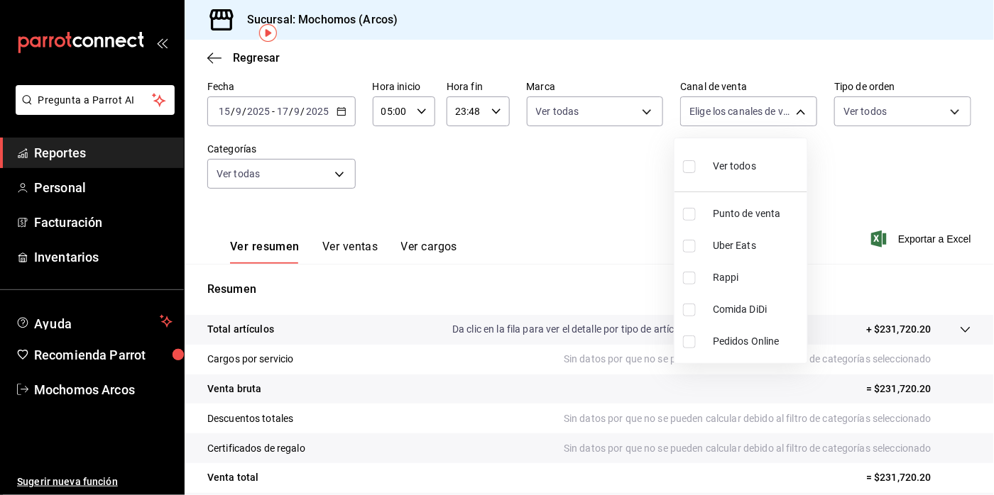
type input "PARROT,UBER_EATS,RAPPI,DIDI_FOOD,ONLINE"
checkbox input "true"
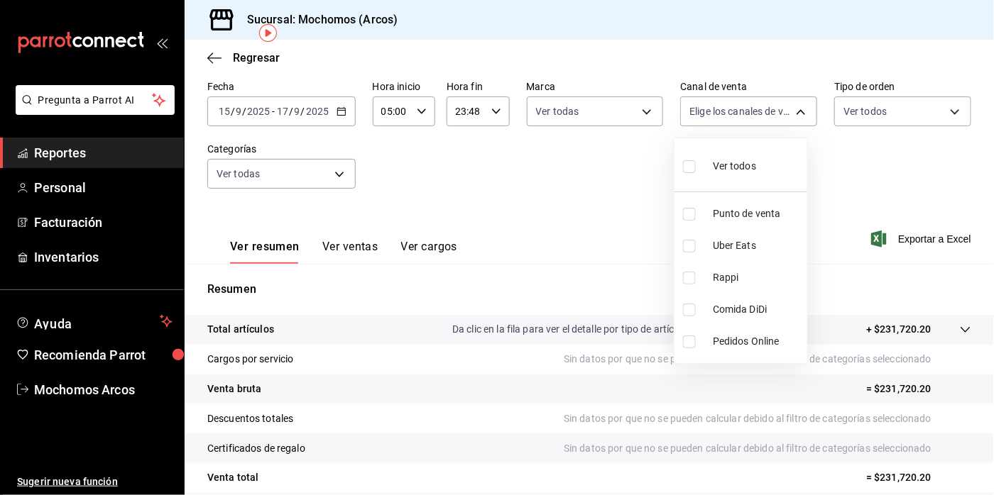
checkbox input "true"
click at [945, 109] on div at bounding box center [497, 247] width 994 height 495
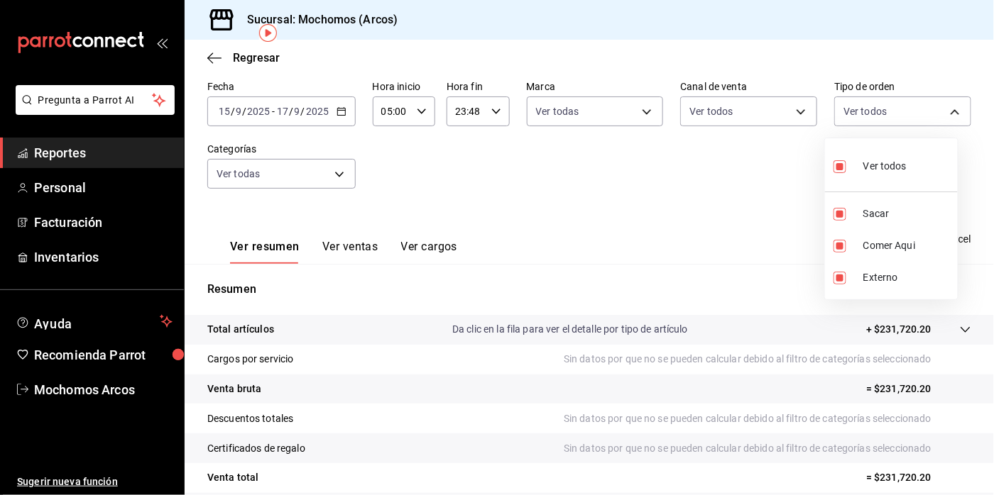
click at [945, 109] on body "Pregunta a Parrot AI Reportes Personal Facturación Inventarios Ayuda Recomienda…" at bounding box center [497, 247] width 994 height 495
click at [840, 167] on input "checkbox" at bounding box center [839, 166] width 13 height 13
checkbox input "false"
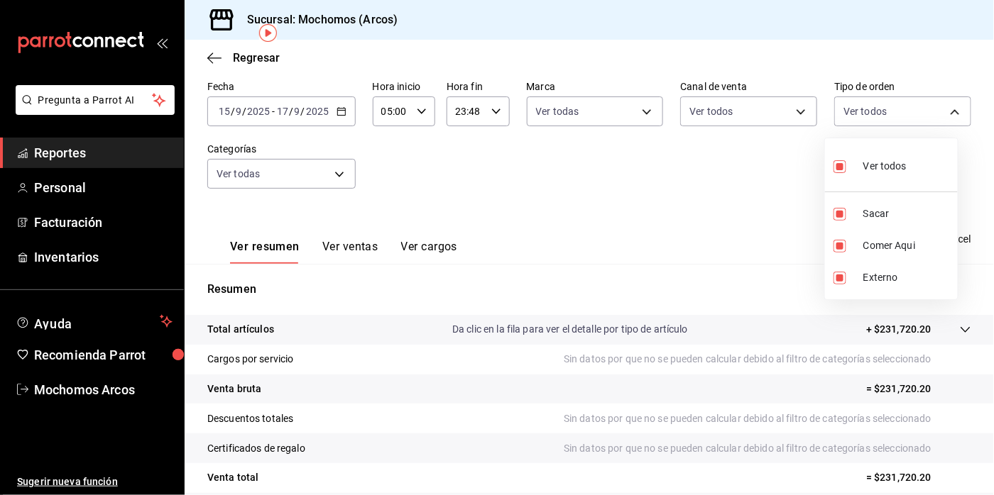
checkbox input "false"
click at [840, 167] on input "checkbox" at bounding box center [839, 166] width 13 height 13
checkbox input "true"
type input "c6b8ee8d-4955-4723-bae1-372b147e207b,27be71f3-ce18-4cfa-bd3b-e966efc6a73f,EXTER…"
checkbox input "true"
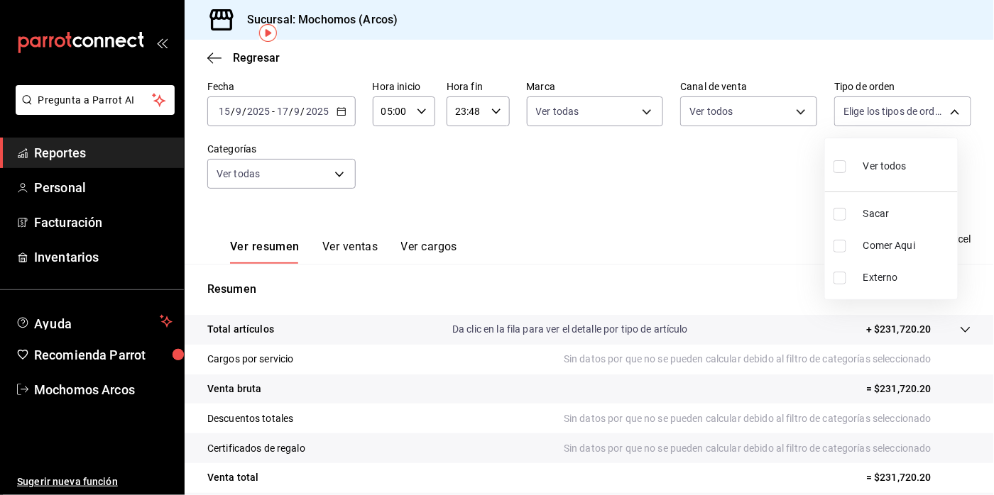
checkbox input "true"
click at [339, 172] on div at bounding box center [497, 247] width 994 height 495
click at [339, 172] on body "Pregunta a Parrot AI Reportes Personal Facturación Inventarios Ayuda Recomienda…" at bounding box center [497, 247] width 994 height 495
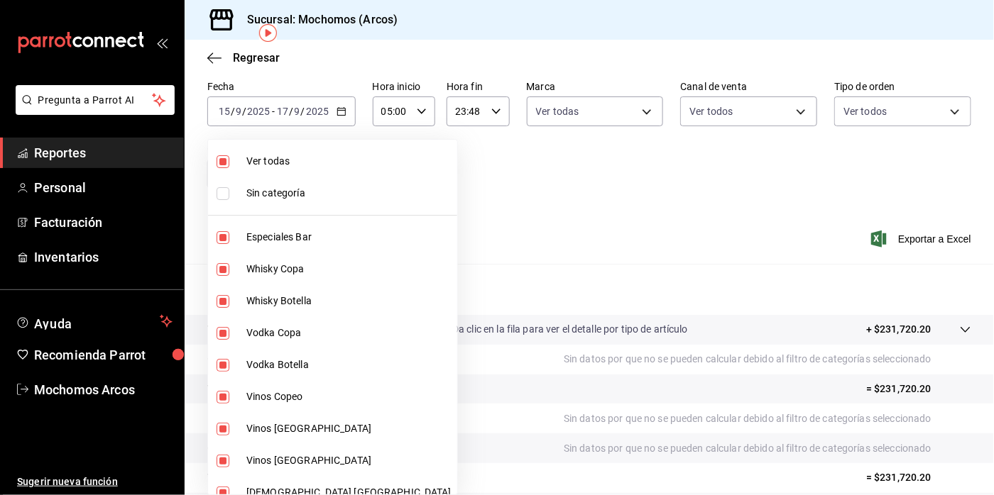
click at [221, 162] on input "checkbox" at bounding box center [222, 161] width 13 height 13
checkbox input "false"
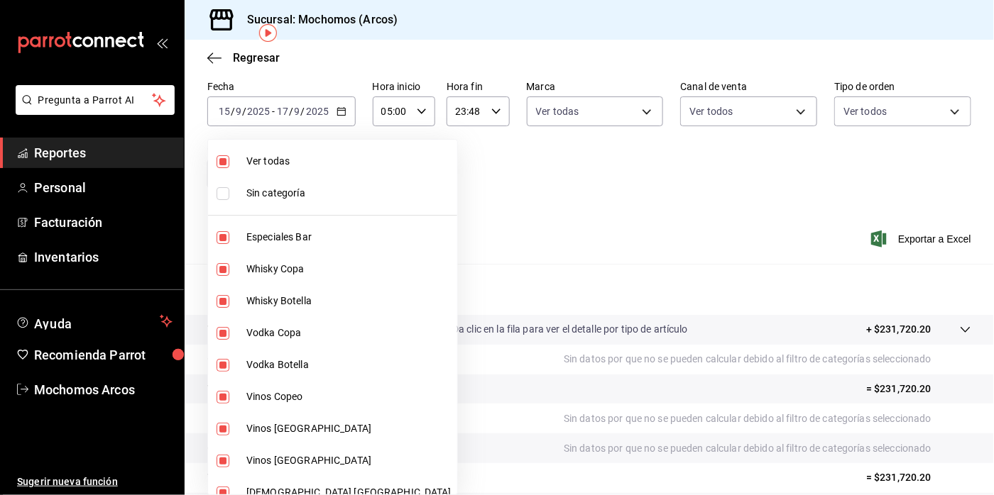
checkbox input "false"
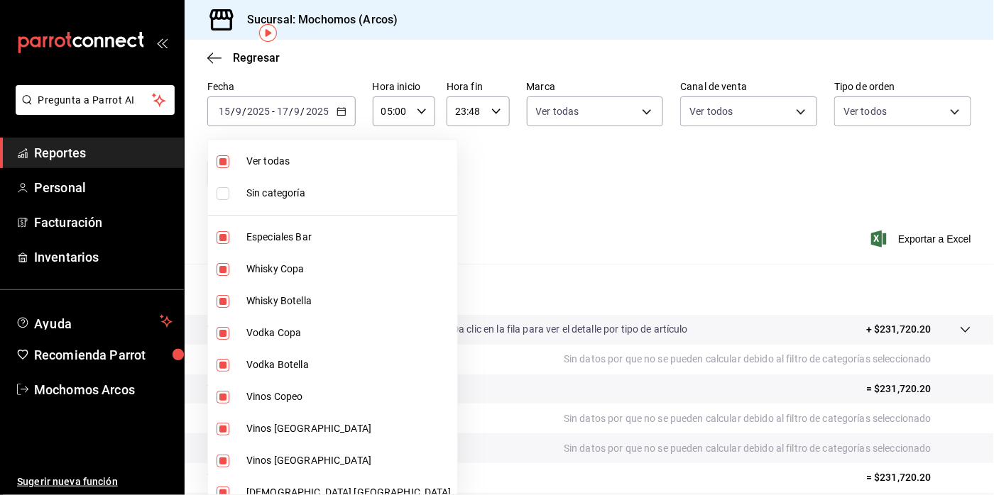
checkbox input "false"
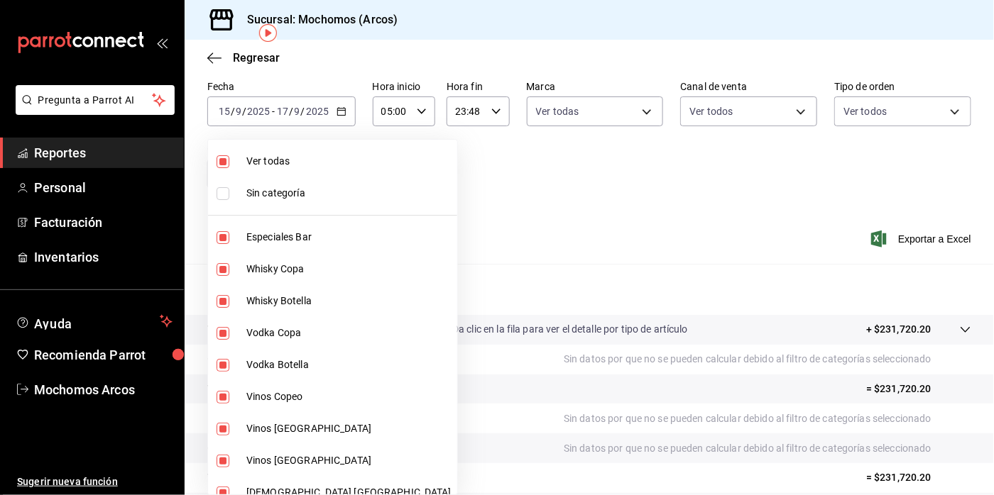
checkbox input "false"
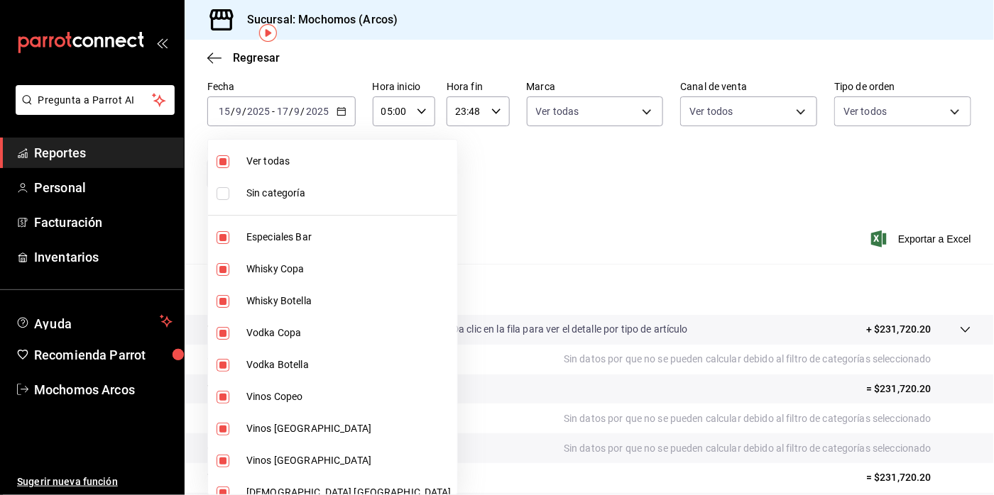
checkbox input "false"
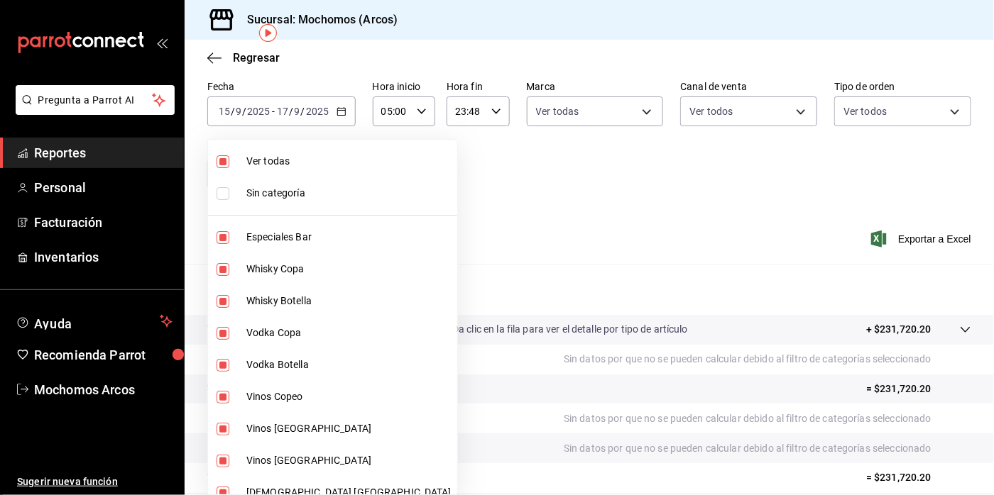
checkbox input "false"
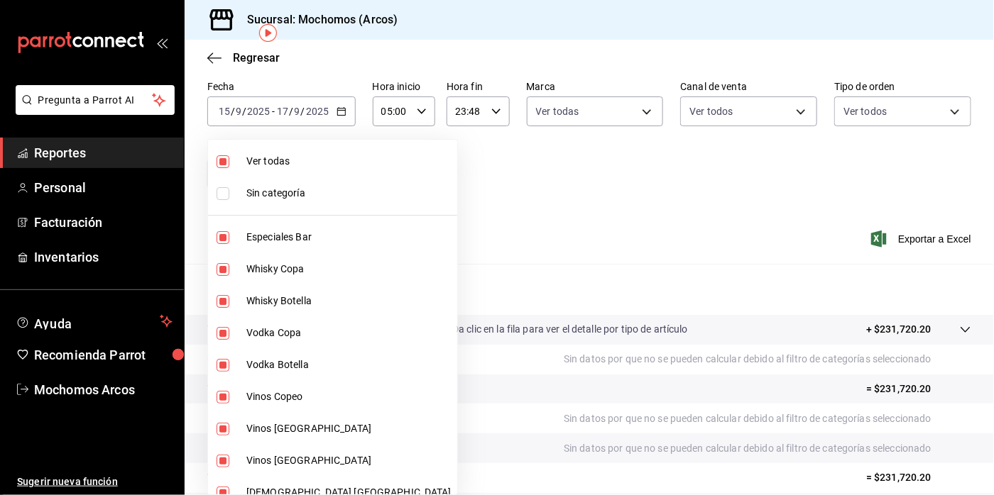
checkbox input "false"
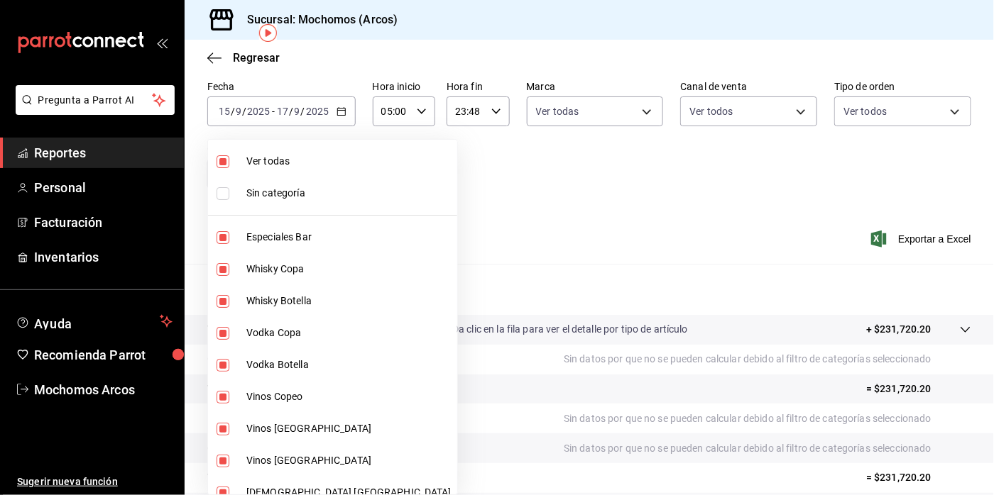
checkbox input "false"
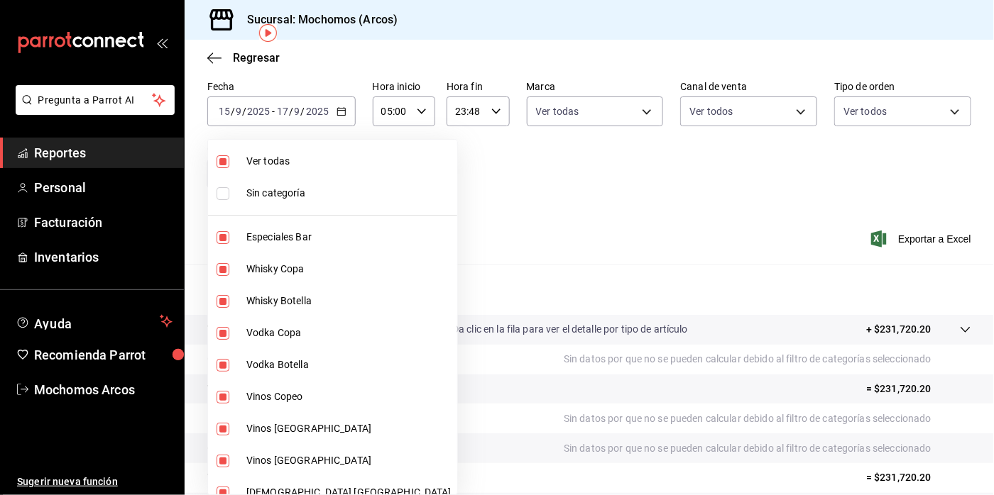
checkbox input "false"
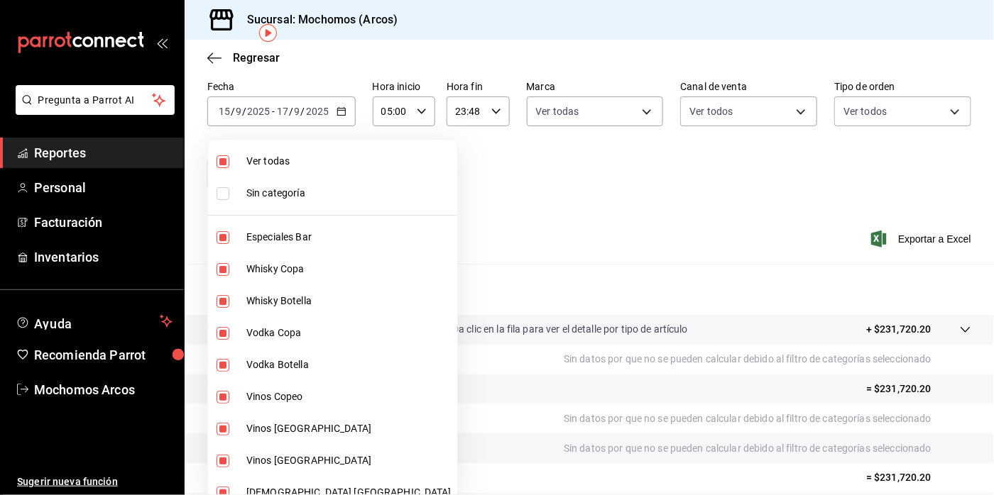
checkbox input "false"
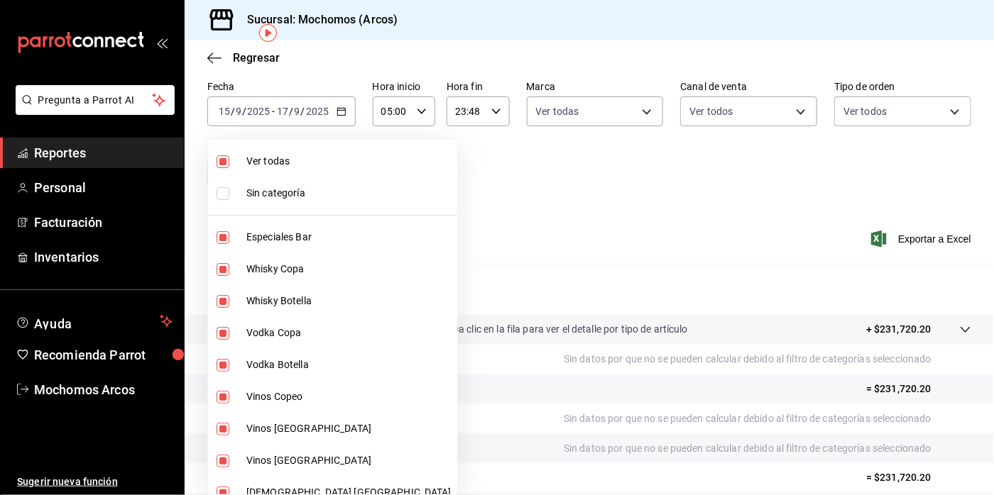
checkbox input "false"
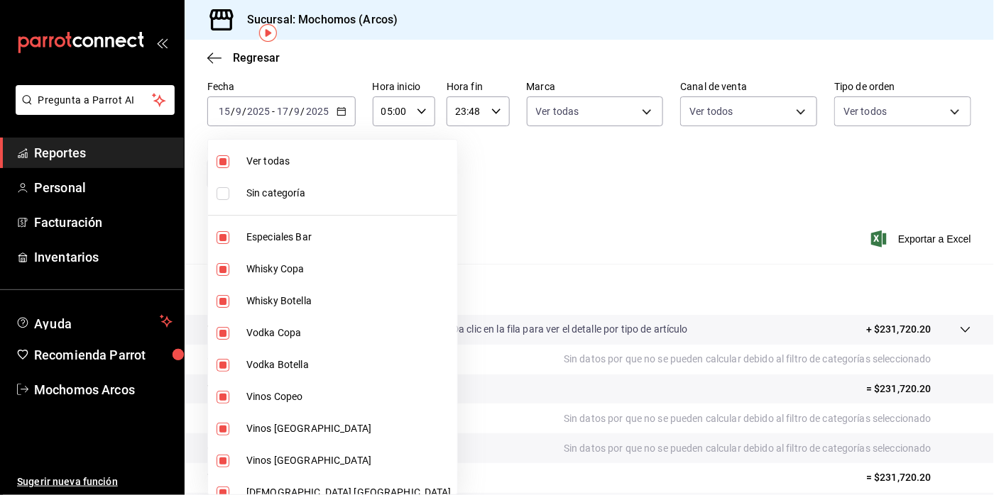
checkbox input "false"
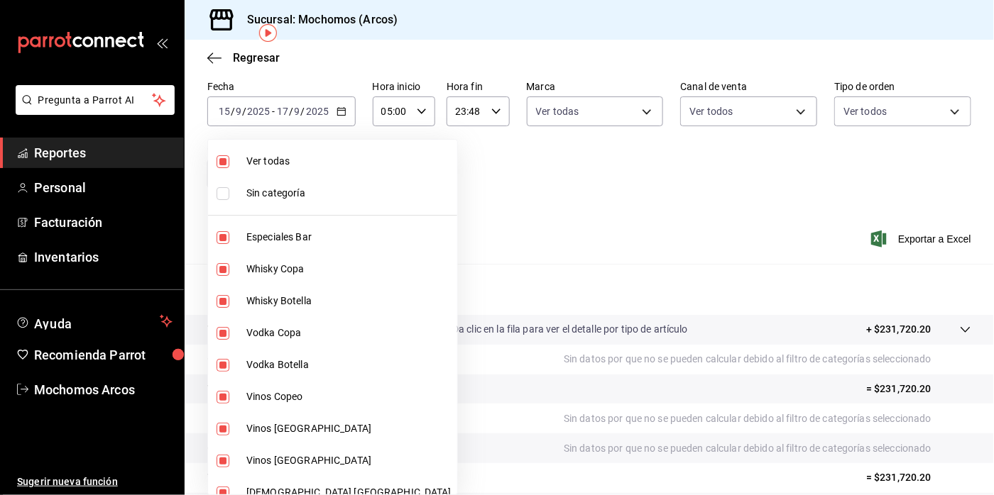
checkbox input "false"
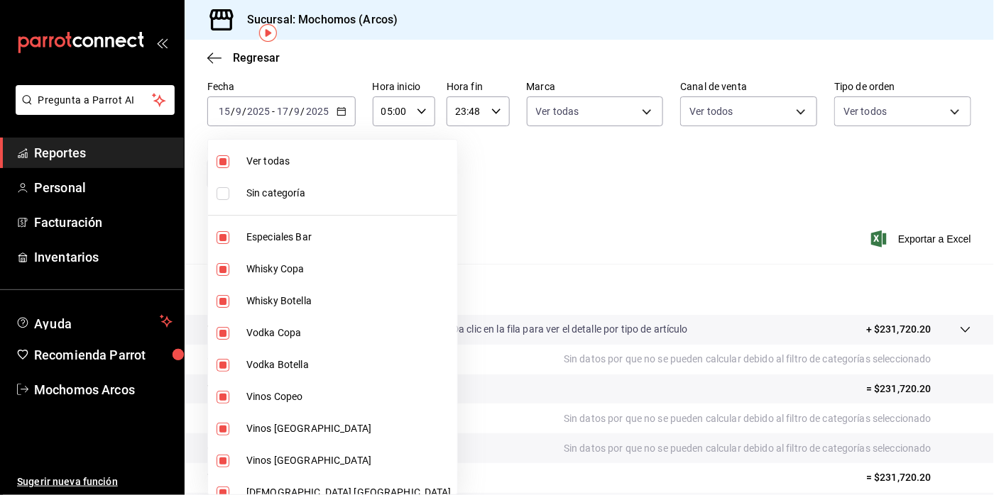
checkbox input "false"
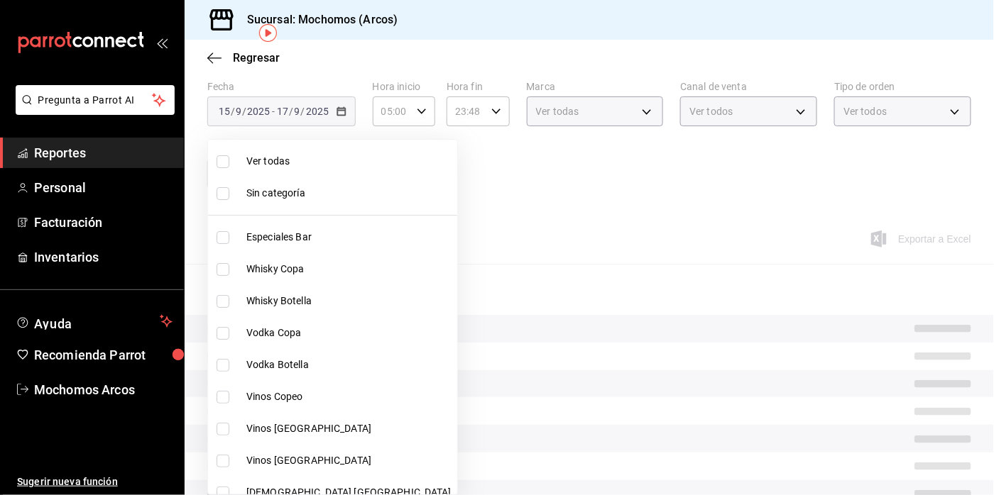
click at [221, 162] on input "checkbox" at bounding box center [222, 161] width 13 height 13
checkbox input "true"
type input "7597c5c0-c189-439a-a9b1-46cc8ee7ac78,78dcea9d-0226-4a72-8dbe-4ec0b47d6941,3e6ec…"
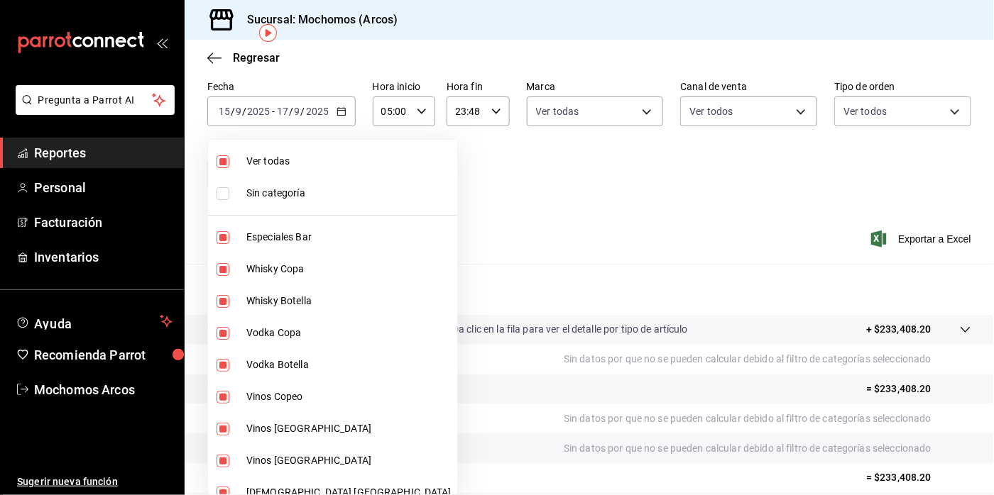
click at [882, 230] on div at bounding box center [497, 247] width 994 height 495
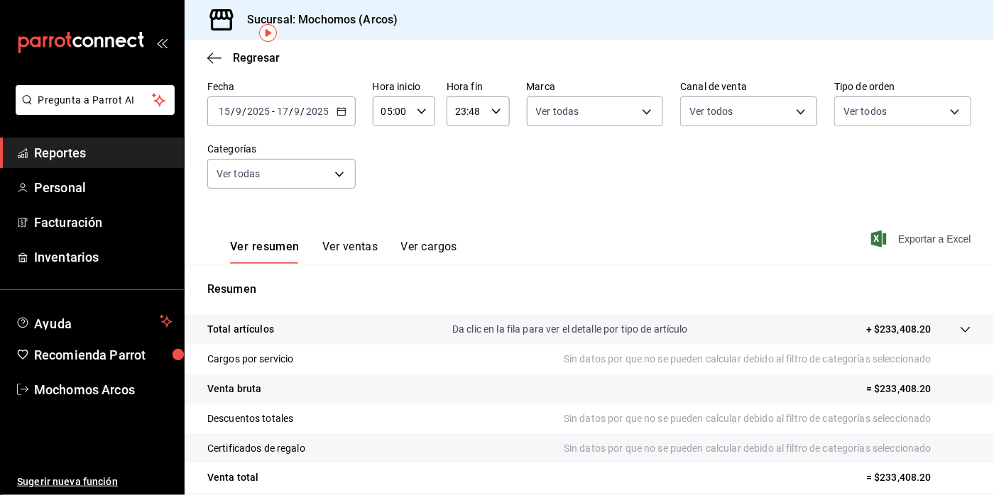
click at [899, 243] on font "Exportar a Excel" at bounding box center [934, 239] width 73 height 11
click at [914, 239] on font "Exportar a Excel" at bounding box center [934, 239] width 73 height 11
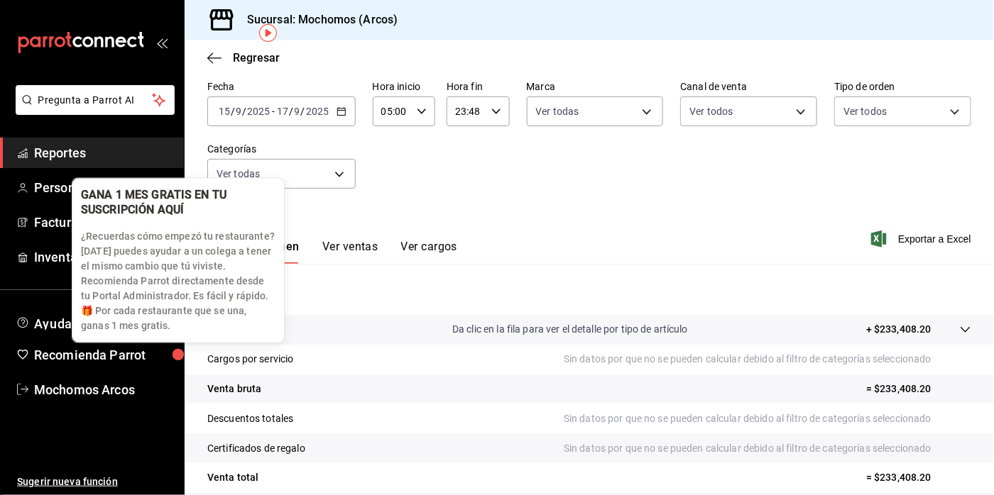
click at [167, 356] on div "button" at bounding box center [178, 355] width 22 height 22
click at [160, 353] on body "Pregunta a Parrot AI Reportes Personal Facturación Inventarios Ayuda Recomienda…" at bounding box center [497, 247] width 994 height 495
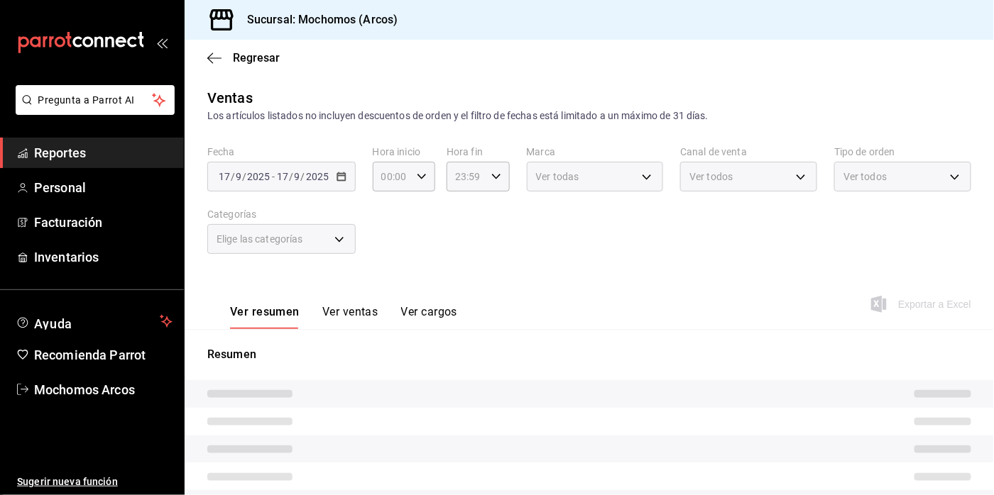
type input "05:00"
type input "23:48"
type input "7597c5c0-c189-439a-a9b1-46cc8ee7ac78,78dcea9d-0226-4a72-8dbe-4ec0b47d6941,3e6ec…"
type input "dd36a3dd-8c35-4563-bc3a-0ae6137ce787"
type input "PARROT,UBER_EATS,RAPPI,DIDI_FOOD,ONLINE"
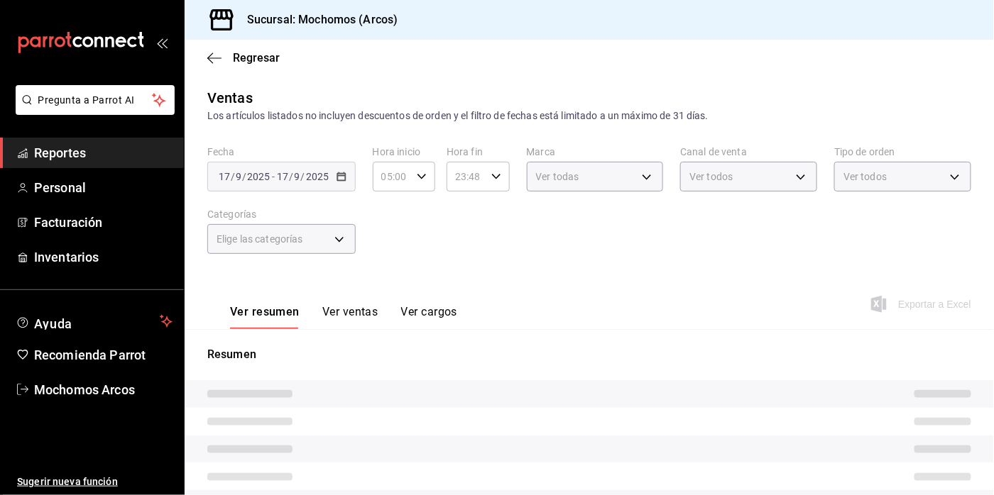
type input "c6b8ee8d-4955-4723-bae1-372b147e207b,27be71f3-ce18-4cfa-bd3b-e966efc6a73f,EXTER…"
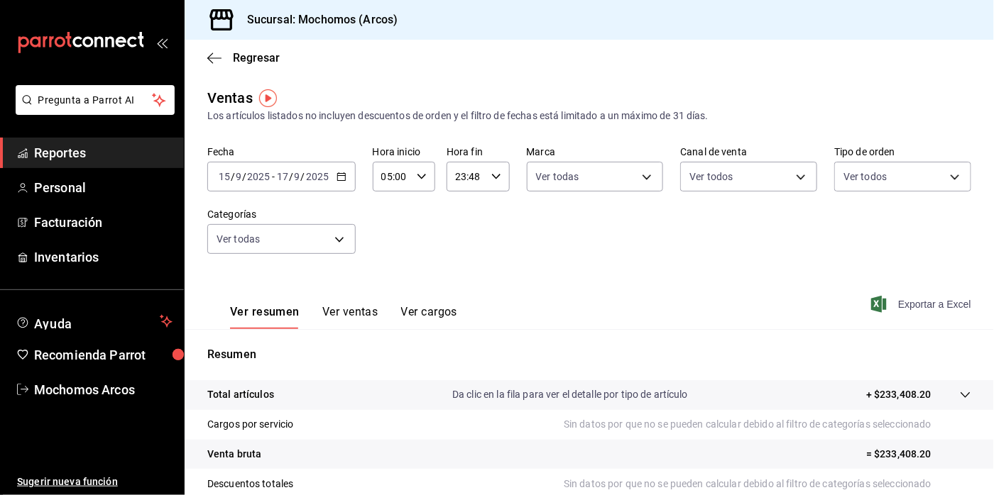
click at [915, 307] on span "Exportar a Excel" at bounding box center [922, 304] width 97 height 17
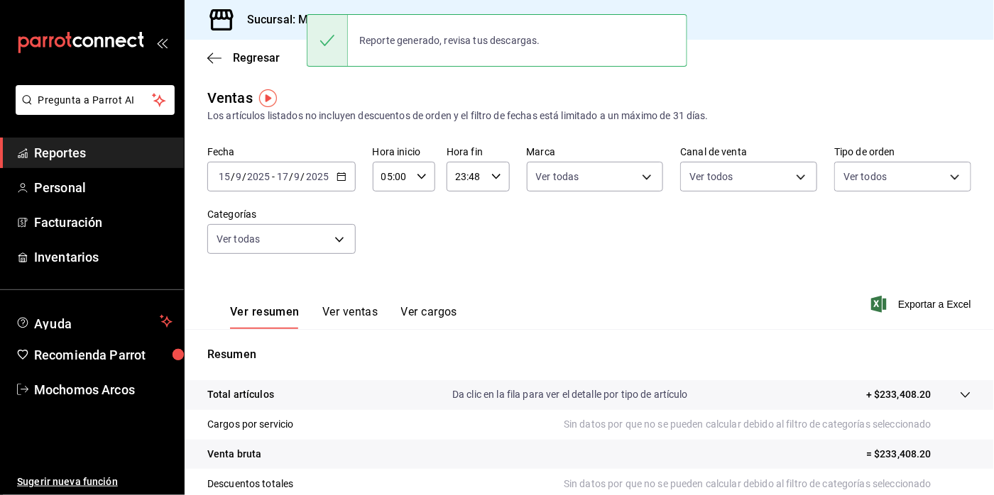
click at [427, 23] on div "Reporte generado, revisa tus descargas." at bounding box center [497, 40] width 380 height 53
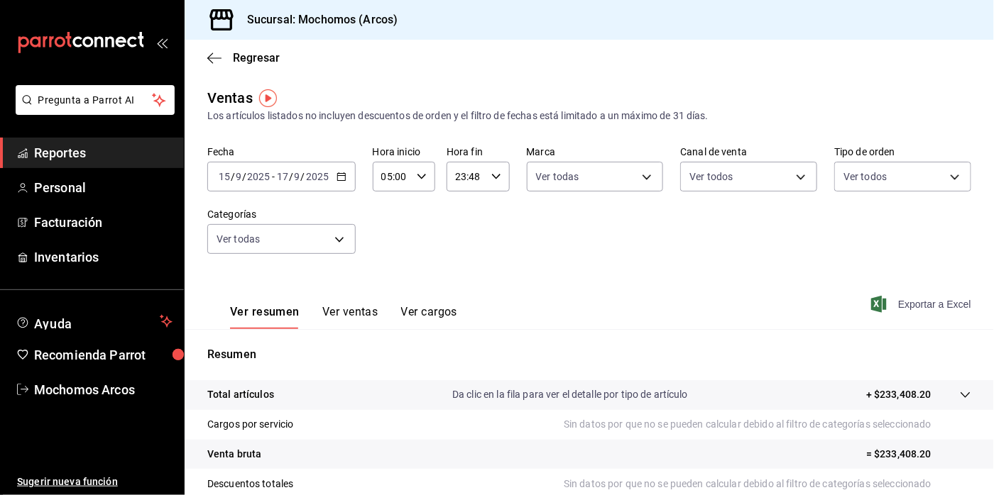
drag, startPoint x: 619, startPoint y: 6, endPoint x: 901, endPoint y: 296, distance: 405.1
drag, startPoint x: 901, startPoint y: 296, endPoint x: 461, endPoint y: 236, distance: 444.8
click at [461, 236] on div "Fecha 2025-09-15 15 / 9 / 2025 - 2025-09-17 17 / 9 / 2025 Hora inicio 05:00 Hor…" at bounding box center [589, 208] width 764 height 125
click at [338, 172] on icon "button" at bounding box center [341, 177] width 10 height 10
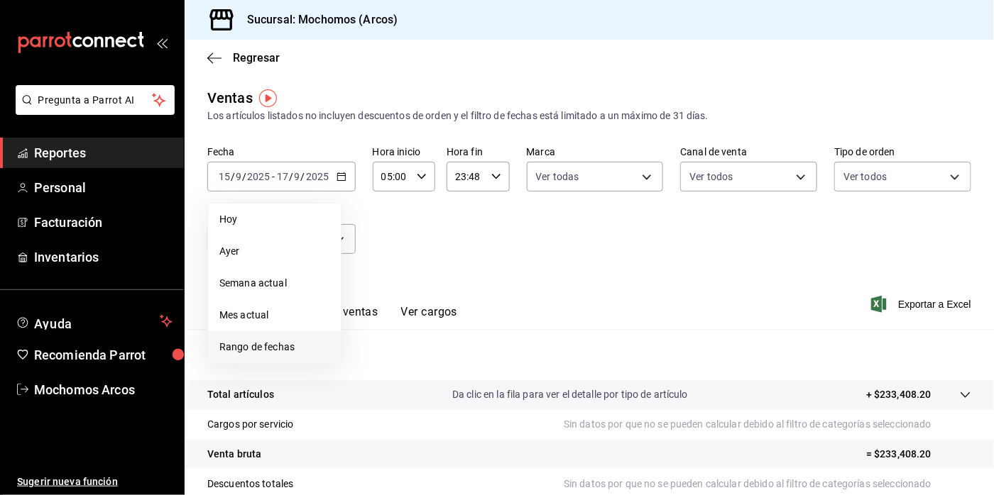
click at [255, 354] on span "Rango de fechas" at bounding box center [274, 347] width 110 height 15
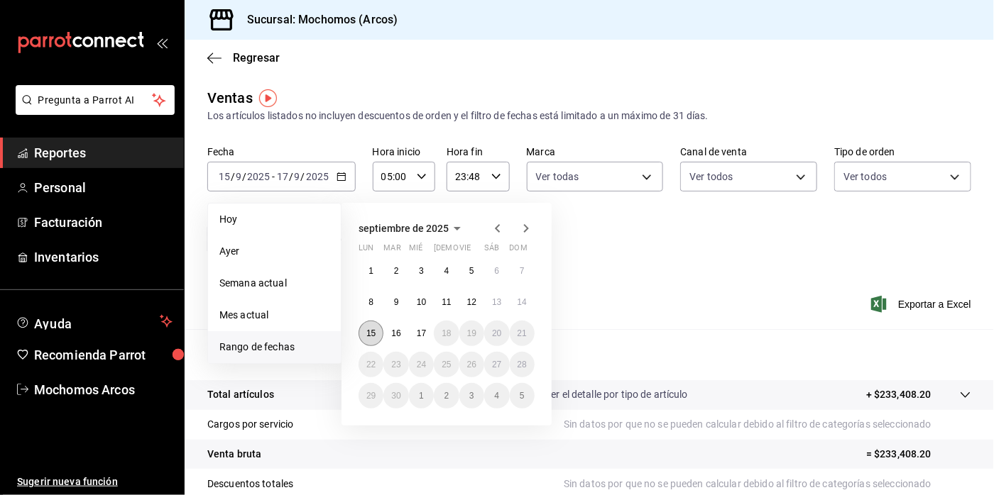
click at [372, 332] on abbr "15" at bounding box center [370, 334] width 9 height 10
click at [427, 337] on button "17" at bounding box center [421, 334] width 25 height 26
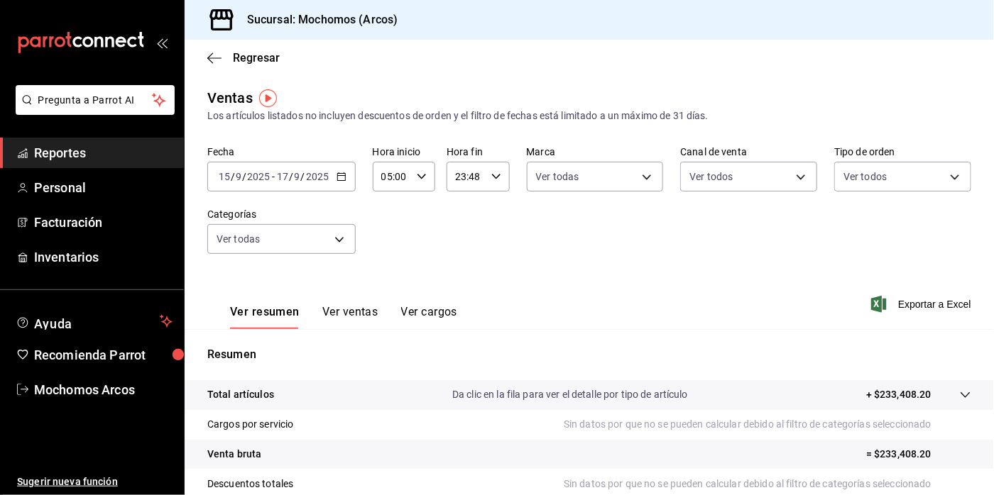
click at [339, 319] on button "Ver ventas" at bounding box center [350, 317] width 56 height 24
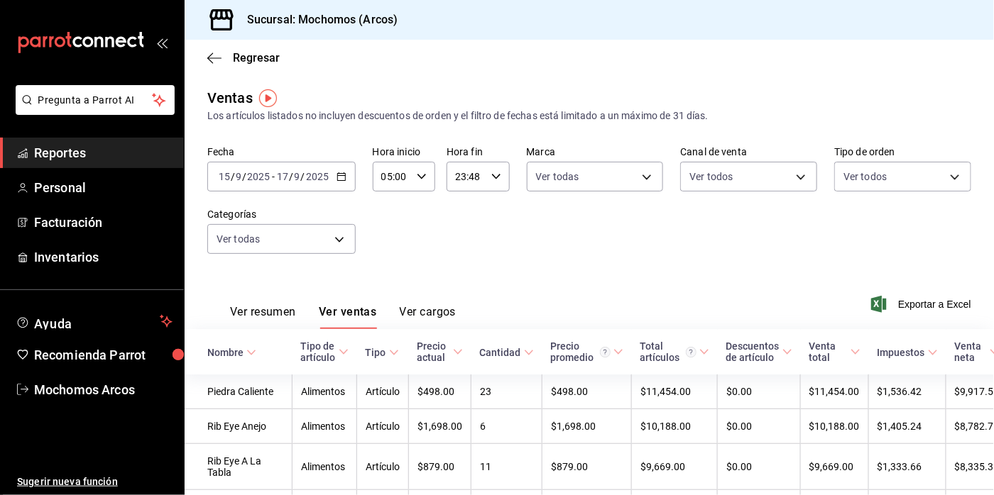
click at [253, 314] on button "Ver resumen" at bounding box center [263, 317] width 66 height 24
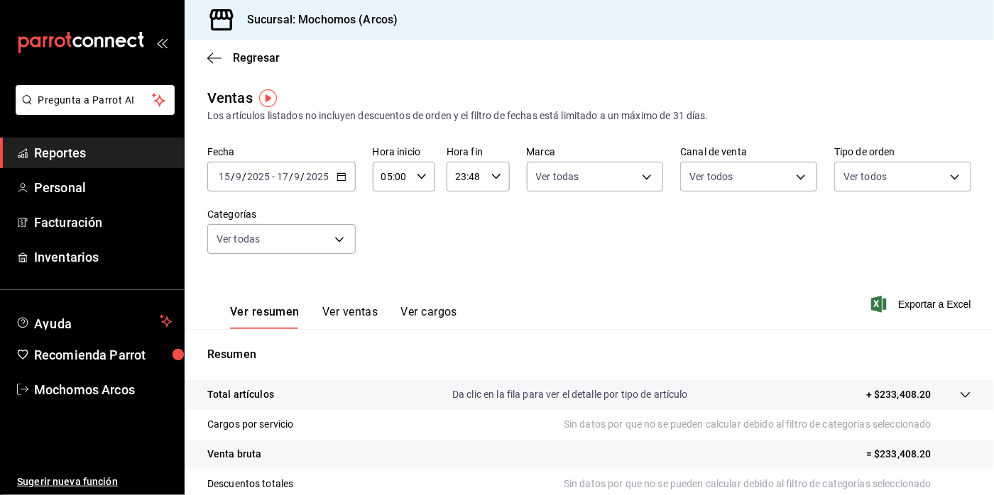
click at [491, 177] on \(Stroke\) "button" at bounding box center [495, 176] width 9 height 5
click at [486, 299] on span "50" at bounding box center [490, 304] width 8 height 11
type input "23:50"
click at [913, 302] on div at bounding box center [497, 247] width 994 height 495
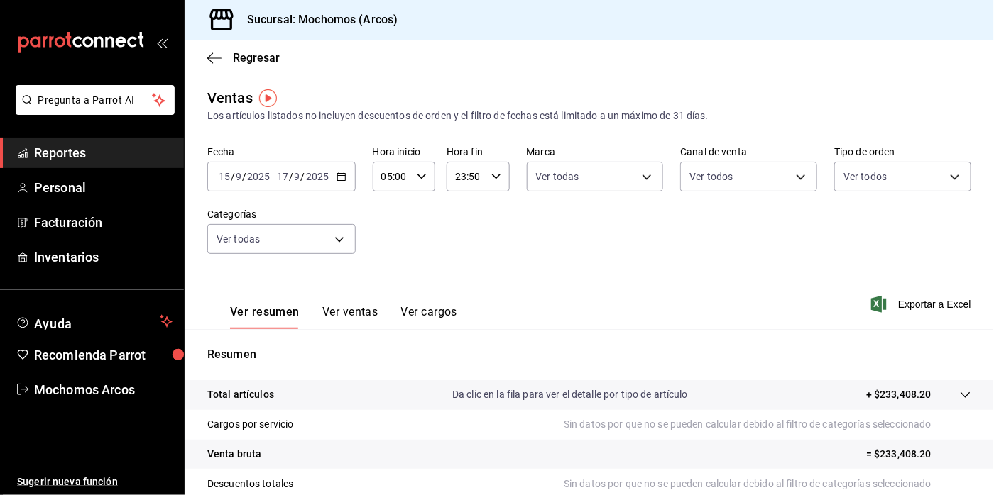
click at [913, 302] on span "Exportar a Excel" at bounding box center [922, 304] width 97 height 17
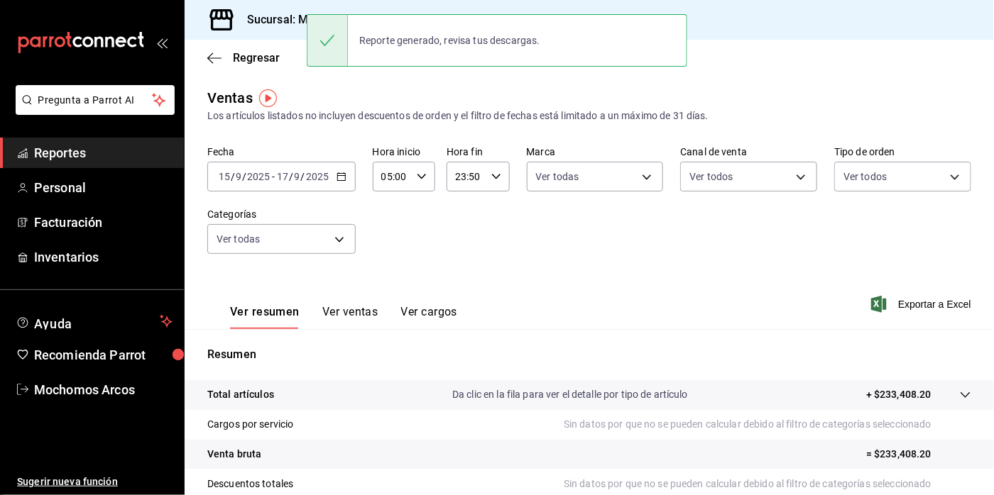
click at [523, 33] on div "Reporte generado, revisa tus descargas." at bounding box center [450, 40] width 204 height 31
click at [522, 35] on div "Reporte generado, revisa tus descargas." at bounding box center [450, 40] width 204 height 31
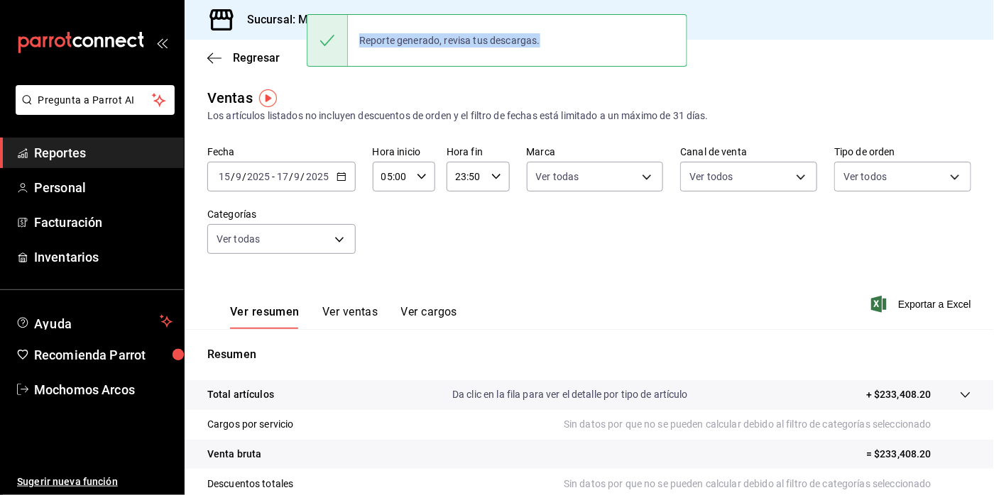
drag, startPoint x: 522, startPoint y: 35, endPoint x: 497, endPoint y: 30, distance: 26.2
click at [497, 30] on div "Reporte generado, revisa tus descargas." at bounding box center [450, 40] width 204 height 31
drag, startPoint x: 497, startPoint y: 30, endPoint x: 478, endPoint y: 53, distance: 29.8
click at [478, 53] on div "Reporte generado, revisa tus descargas." at bounding box center [450, 40] width 204 height 31
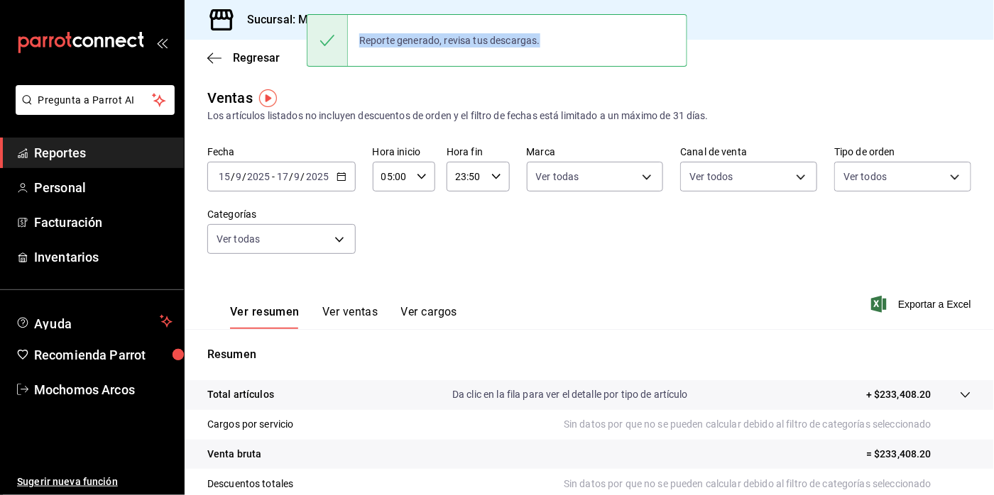
click at [643, 55] on div "Reporte generado, revisa tus descargas." at bounding box center [497, 40] width 380 height 53
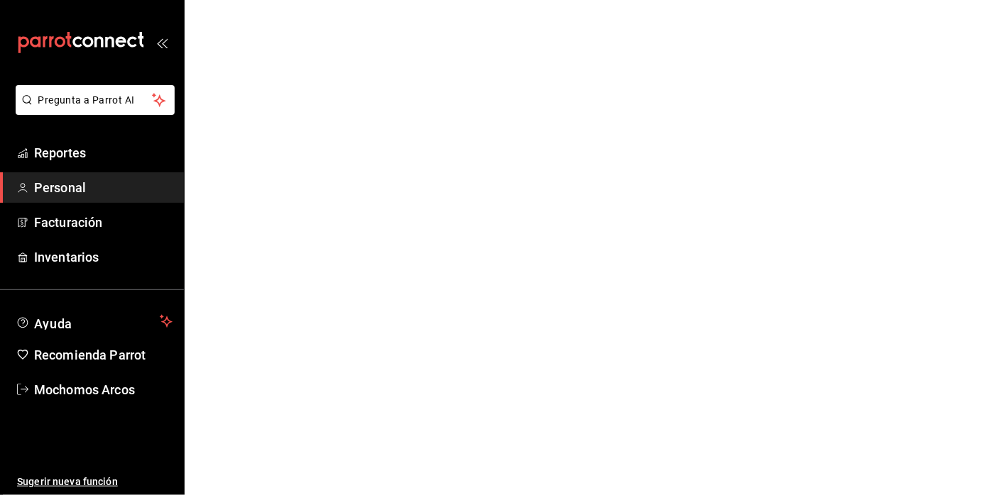
click at [126, 169] on ul "Reportes Personal Facturación Inventarios" at bounding box center [92, 205] width 184 height 135
click at [125, 153] on span "Reportes" at bounding box center [103, 152] width 138 height 19
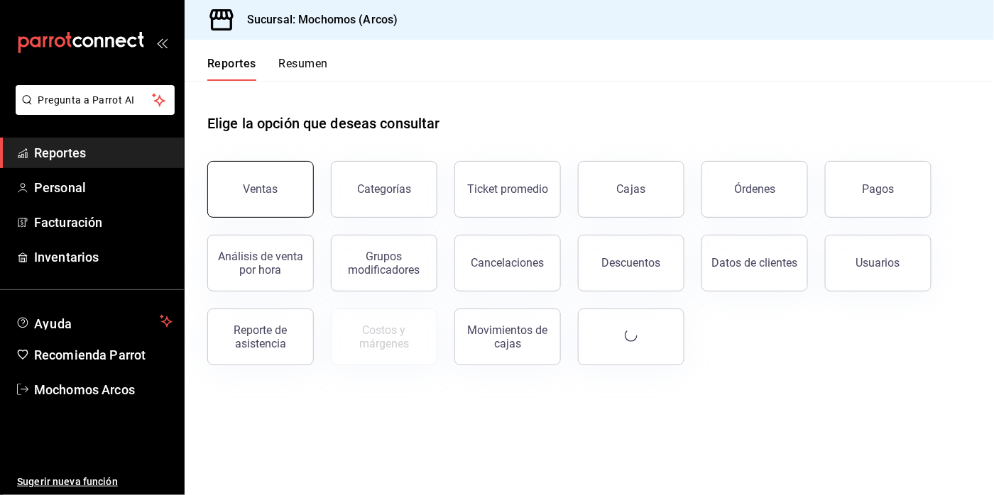
click at [266, 204] on button "Ventas" at bounding box center [260, 189] width 106 height 57
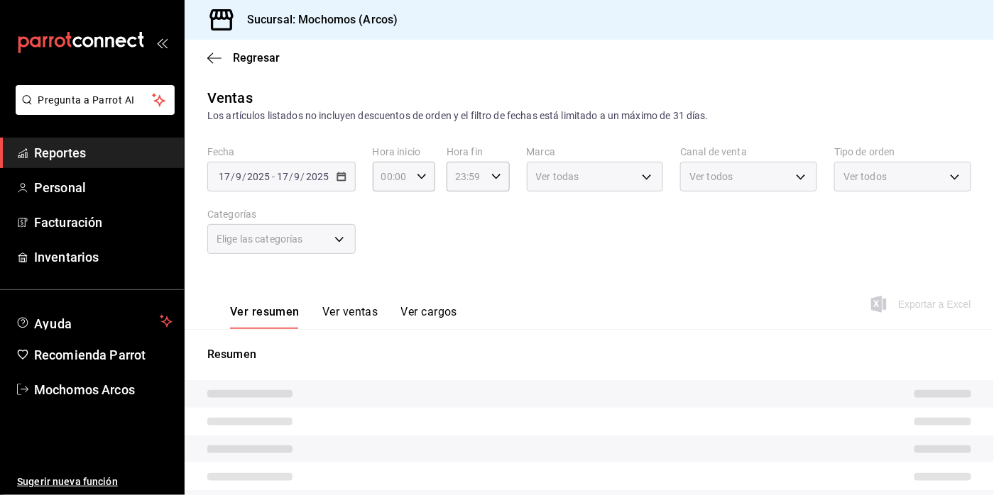
click at [341, 239] on body "Pregunta a Parrot AI Reportes Personal Facturación Inventarios Ayuda Recomienda…" at bounding box center [497, 247] width 994 height 495
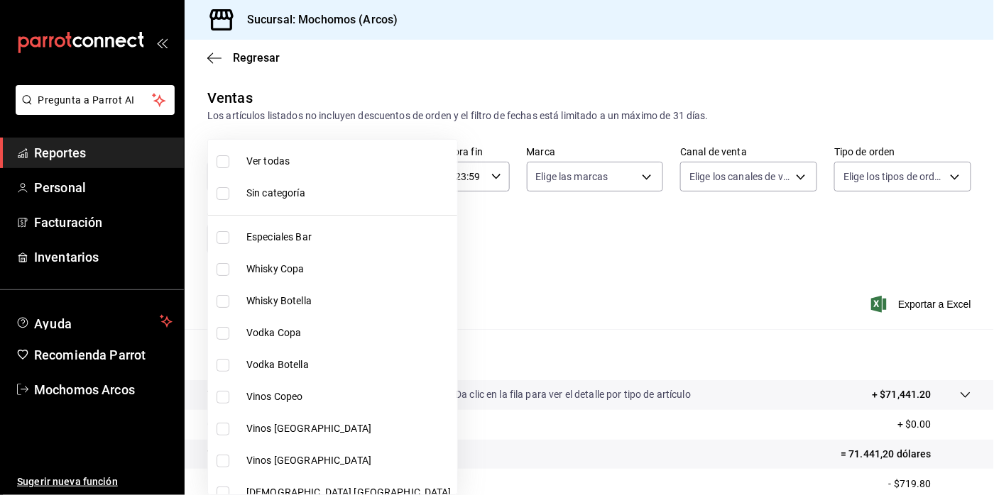
click at [223, 159] on input "checkbox" at bounding box center [222, 161] width 13 height 13
checkbox input "false"
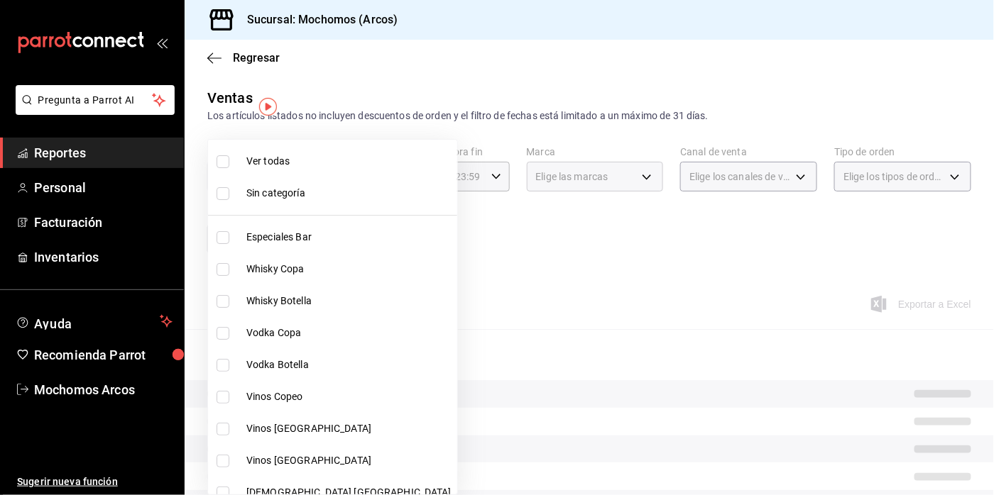
checkbox input "false"
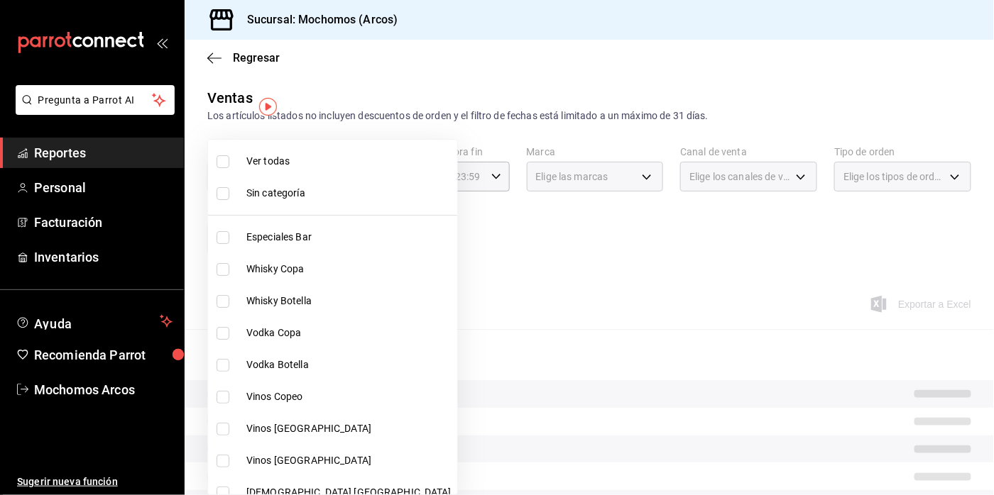
checkbox input "false"
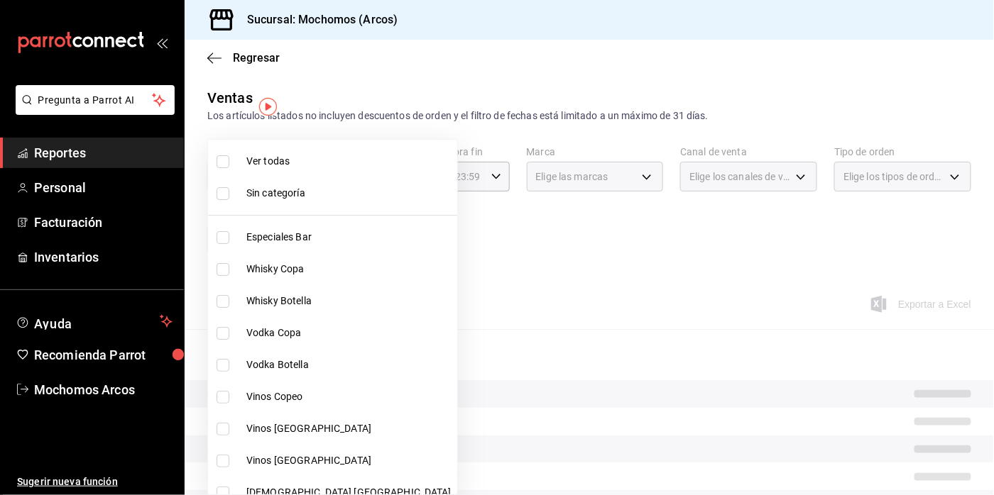
checkbox input "false"
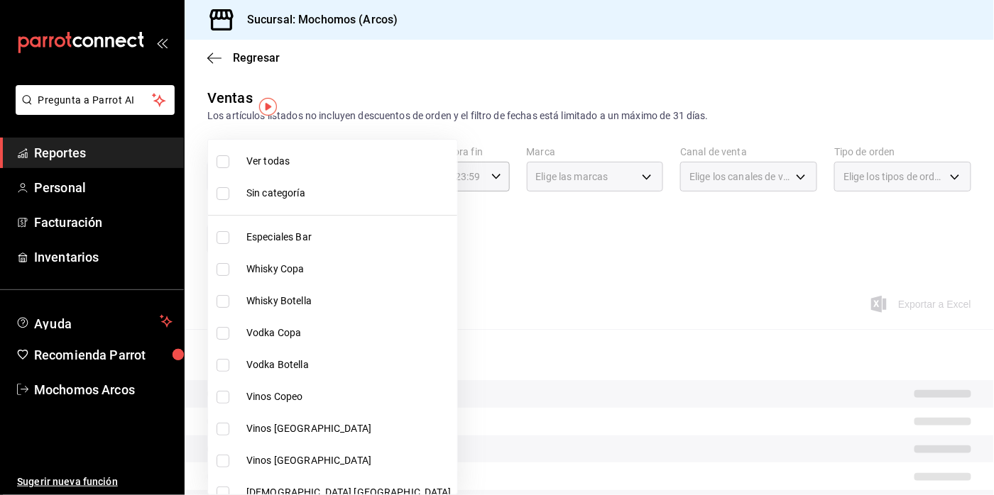
checkbox input "false"
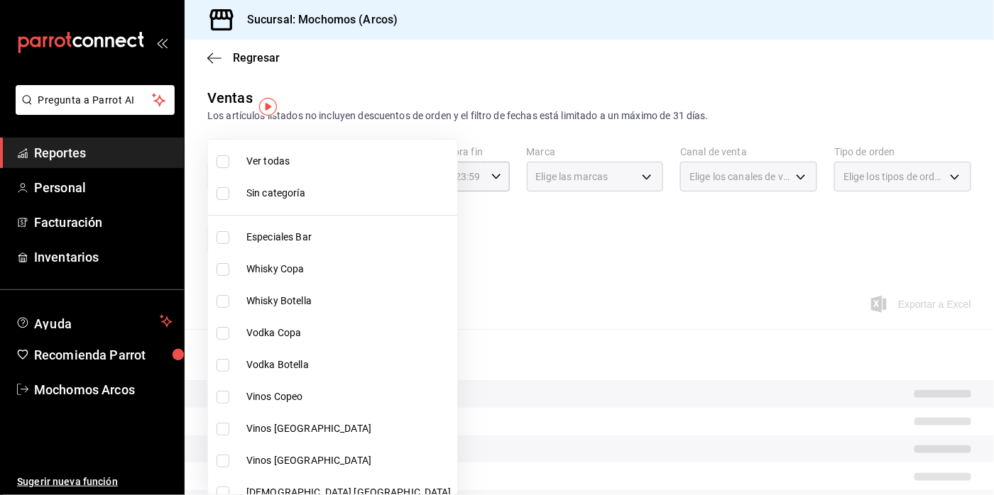
checkbox input "false"
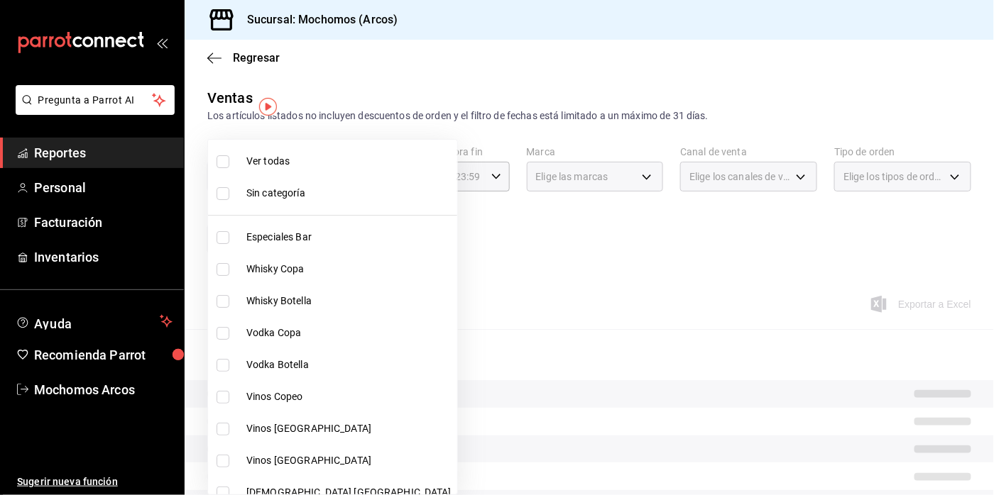
checkbox input "false"
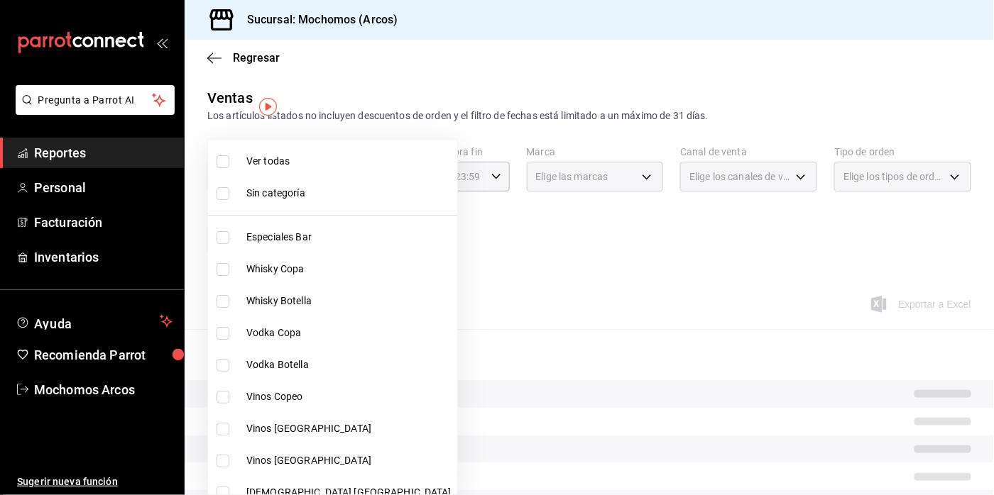
checkbox input "false"
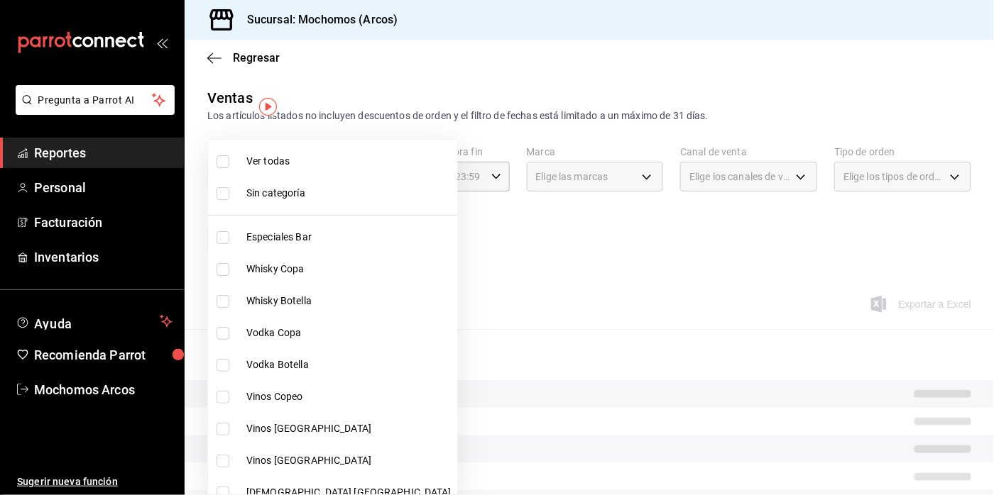
checkbox input "false"
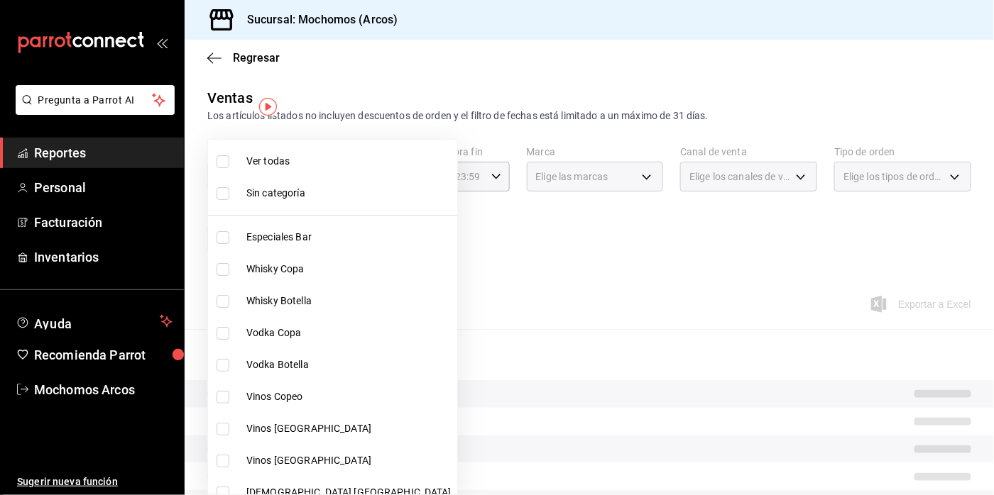
checkbox input "false"
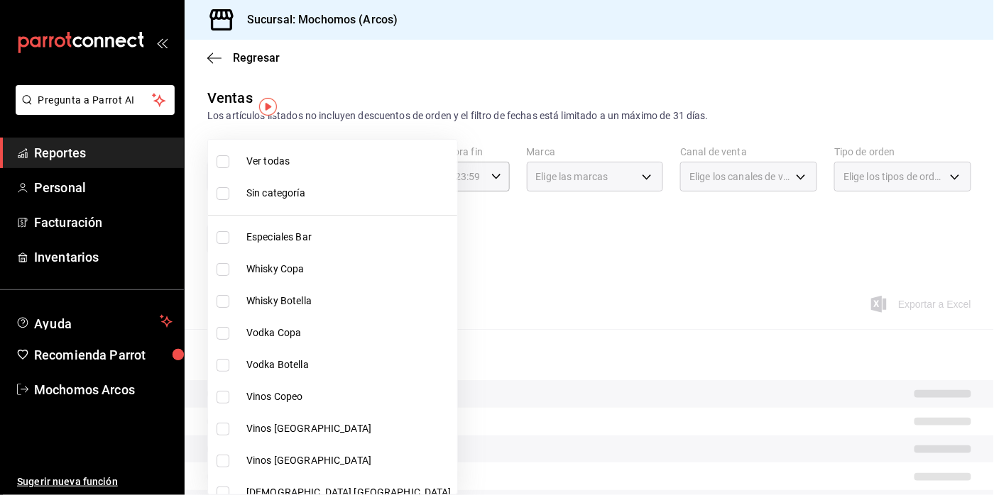
checkbox input "false"
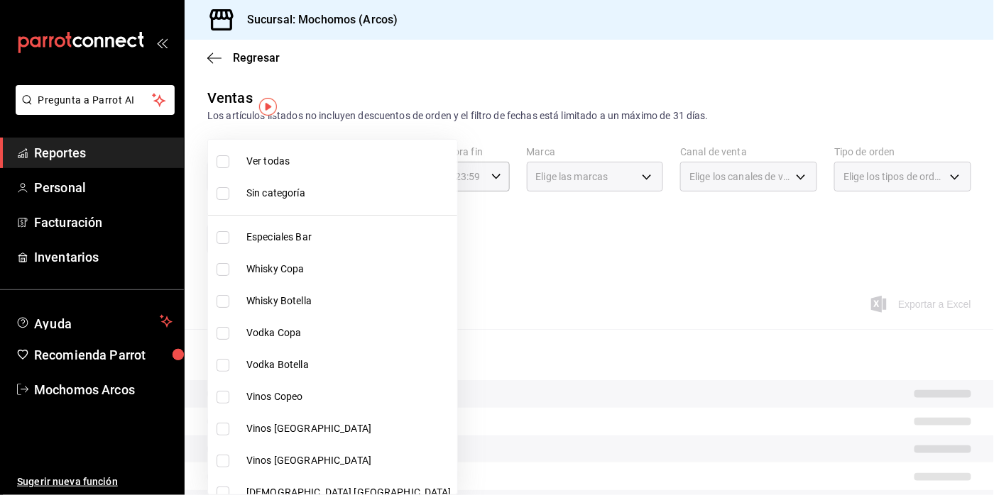
checkbox input "false"
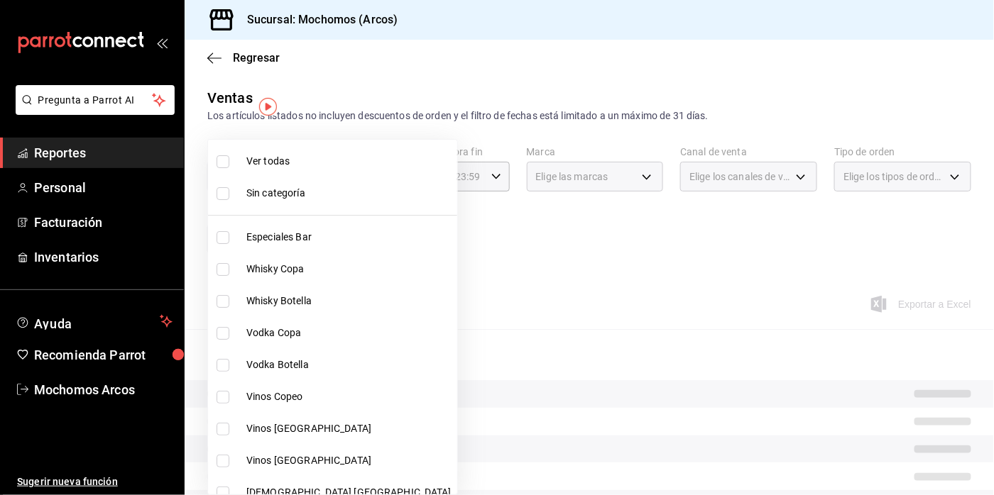
checkbox input "false"
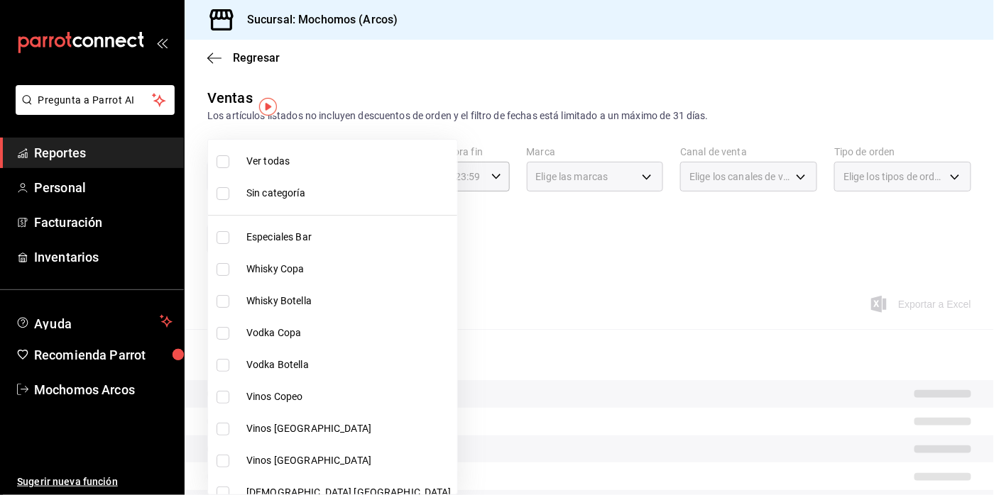
checkbox input "false"
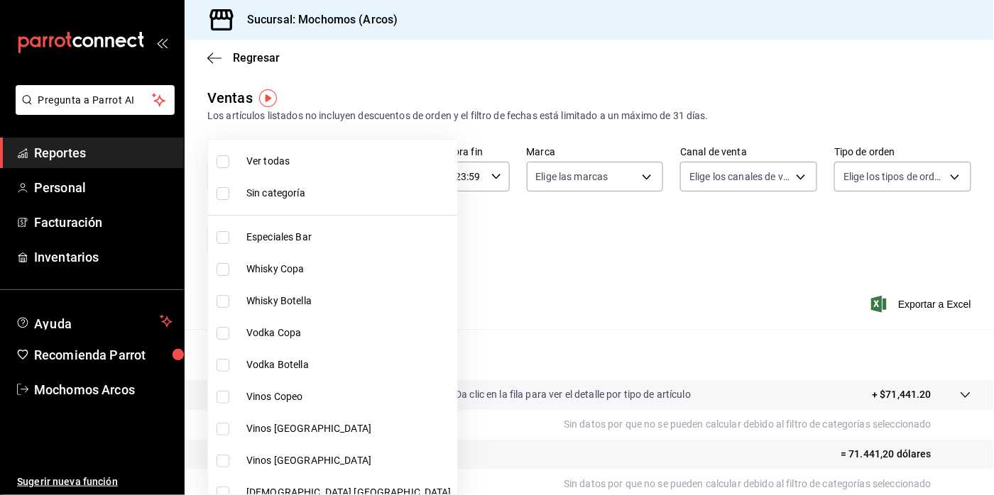
click at [646, 176] on div at bounding box center [497, 247] width 994 height 495
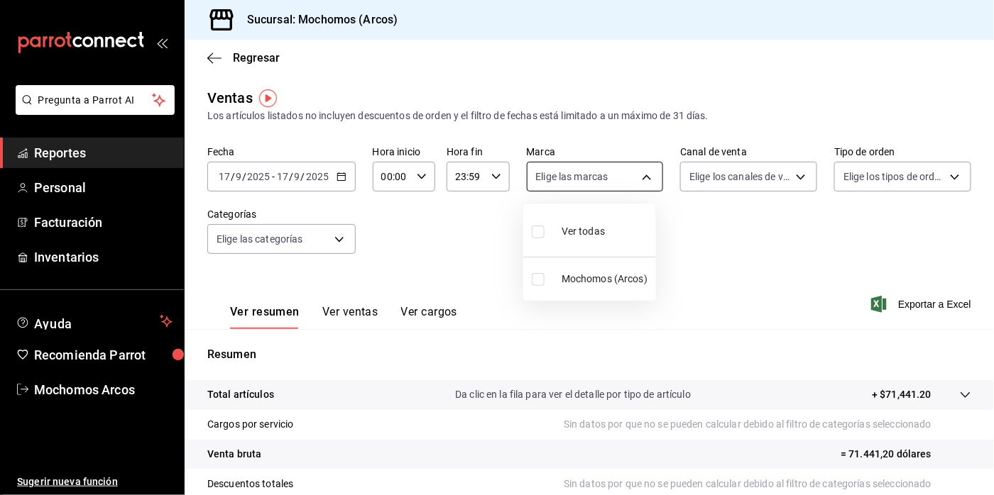
click at [644, 176] on body "Pregunta a Parrot AI Reportes Personal Facturación Inventarios Ayuda Recomienda…" at bounding box center [497, 247] width 994 height 495
click at [535, 231] on input "checkbox" at bounding box center [538, 232] width 13 height 13
checkbox input "true"
type input "dd36a3dd-8c35-4563-bc3a-0ae6137ce787"
checkbox input "true"
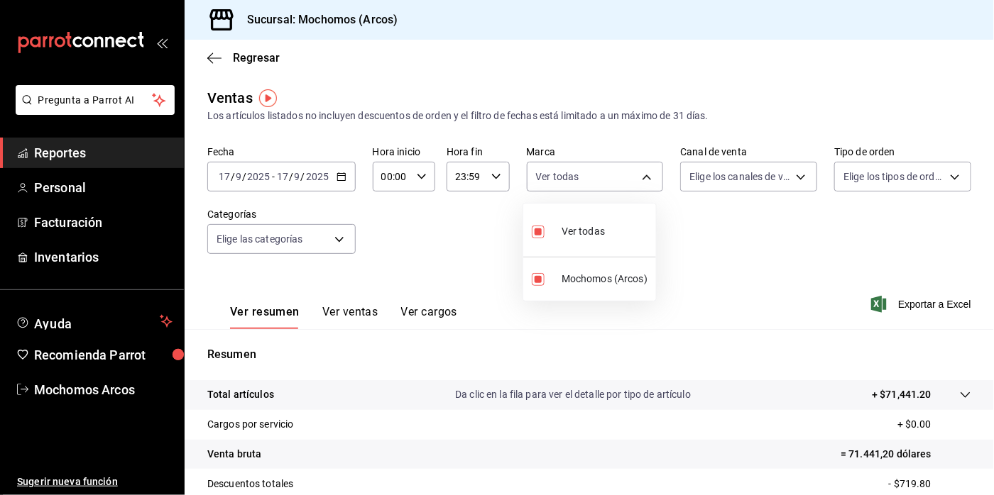
click at [788, 173] on div at bounding box center [497, 247] width 994 height 495
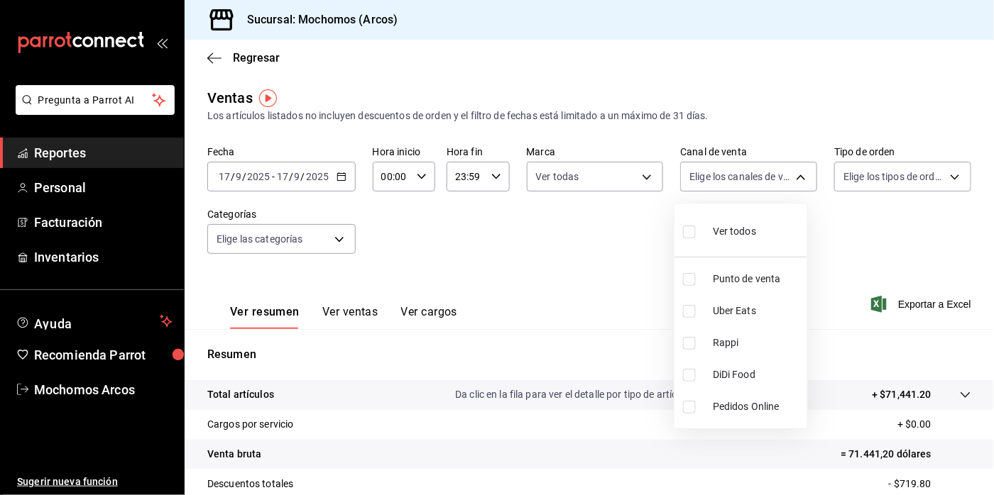
click at [788, 173] on body "Pregunta a Parrot AI Reportes Personal Facturación Inventarios Ayuda Recomienda…" at bounding box center [497, 247] width 994 height 495
click at [684, 232] on input "checkbox" at bounding box center [689, 232] width 13 height 13
checkbox input "true"
type input "PARROT,UBER_EATS,RAPPI,DIDI_FOOD,ONLINE"
checkbox input "true"
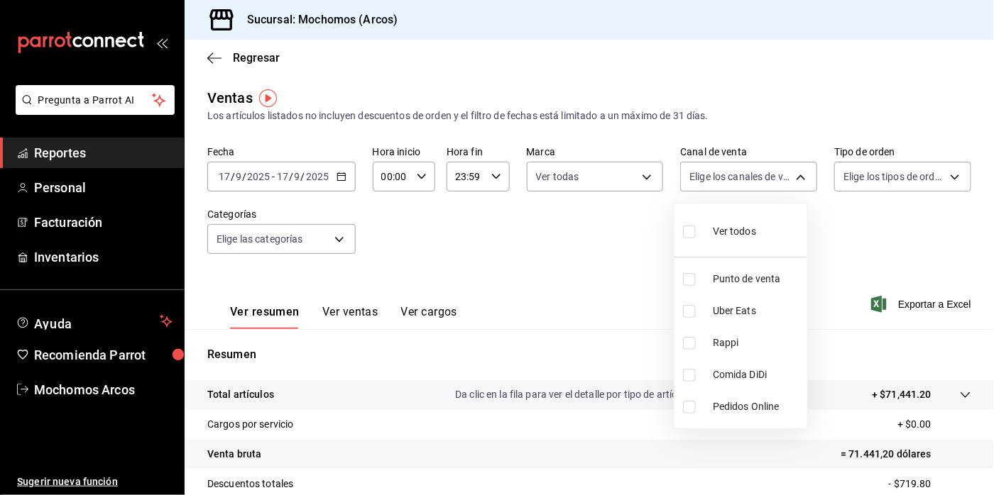
checkbox input "true"
click at [945, 179] on div at bounding box center [497, 247] width 994 height 495
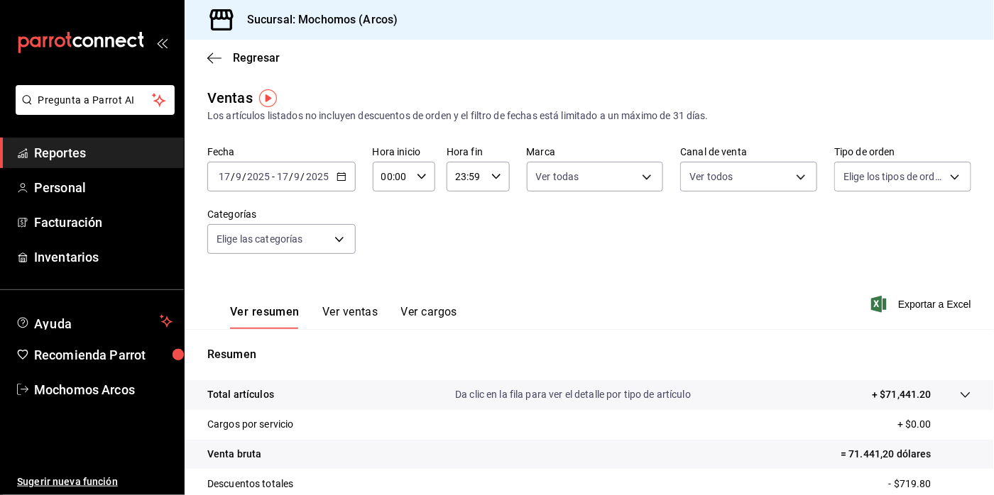
click at [945, 179] on body "Pregunta a Parrot AI Reportes Personal Facturación Inventarios Ayuda Recomienda…" at bounding box center [497, 247] width 994 height 495
click at [844, 230] on input "checkbox" at bounding box center [839, 232] width 13 height 13
checkbox input "true"
type input "c6b8ee8d-4955-4723-bae1-372b147e207b,27be71f3-ce18-4cfa-bd3b-e966efc6a73f,EXTER…"
checkbox input "true"
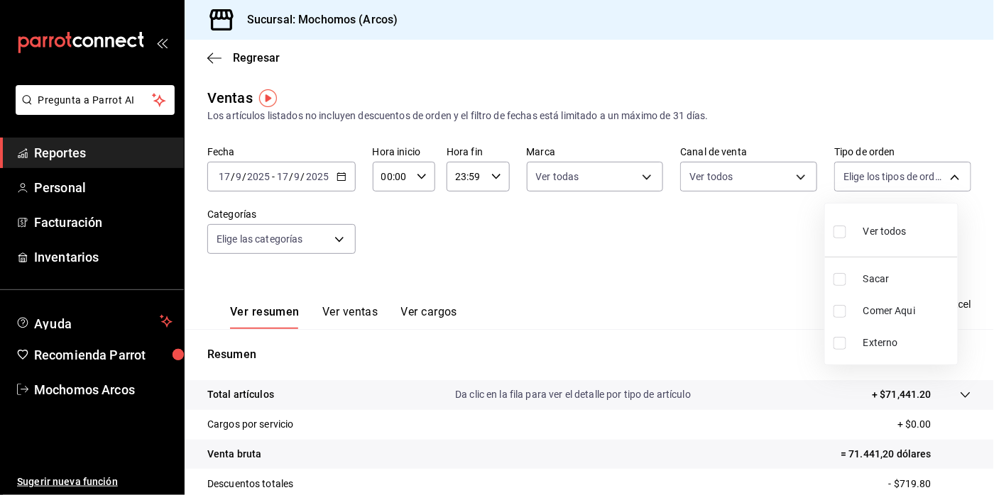
checkbox input "true"
click at [340, 238] on div at bounding box center [497, 247] width 994 height 495
click at [340, 238] on body "Pregunta a Parrot AI Reportes Personal Facturación Inventarios Ayuda Recomienda…" at bounding box center [497, 247] width 994 height 495
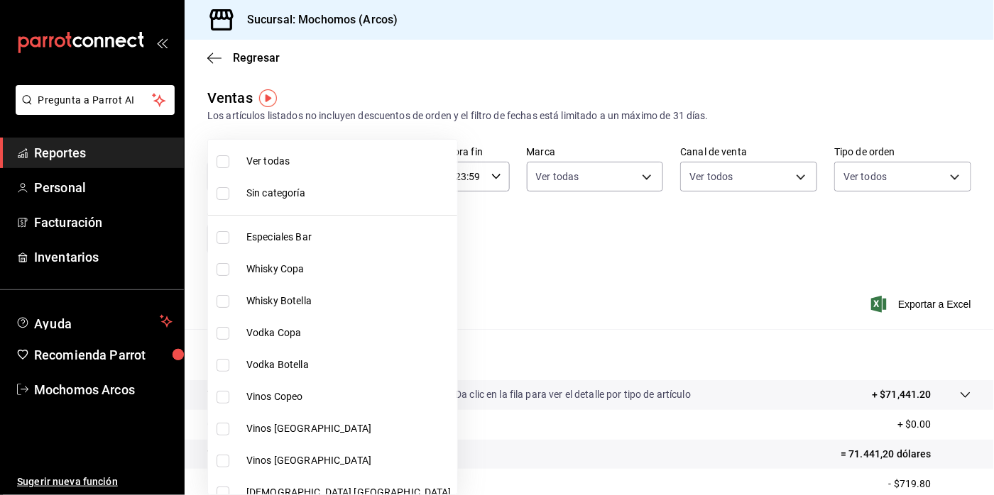
click at [224, 160] on input "checkbox" at bounding box center [222, 161] width 13 height 13
checkbox input "true"
type input "7597c5c0-c189-439a-a9b1-46cc8ee7ac78,78dcea9d-0226-4a72-8dbe-4ec0b47d6941,3e6ec…"
checkbox input "true"
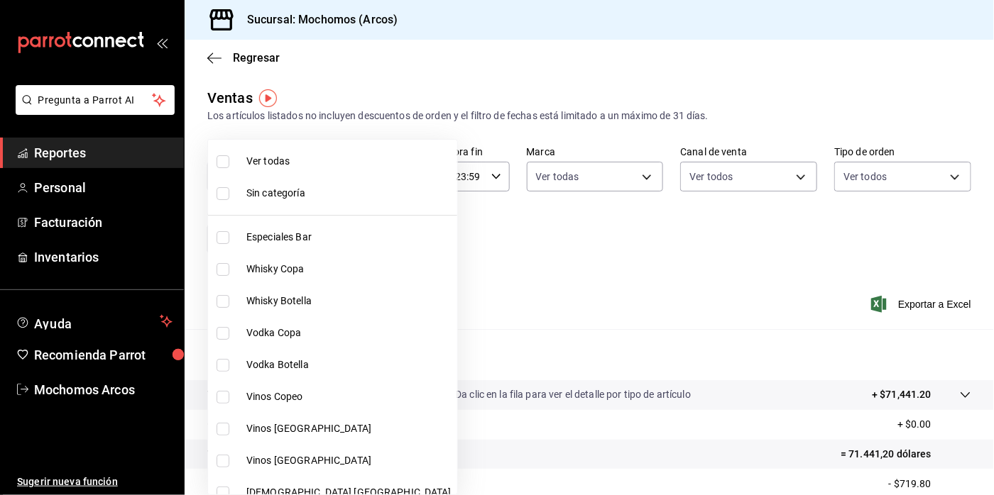
checkbox input "true"
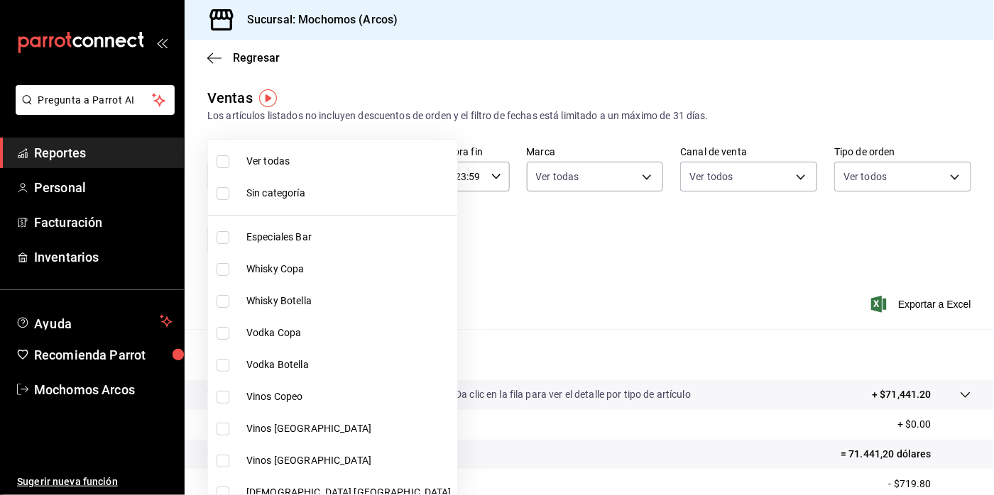
checkbox input "true"
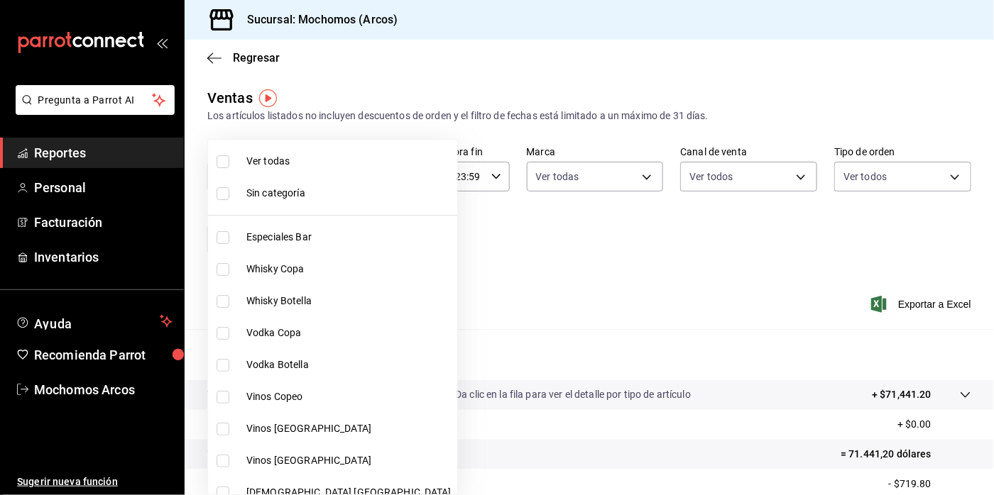
checkbox input "true"
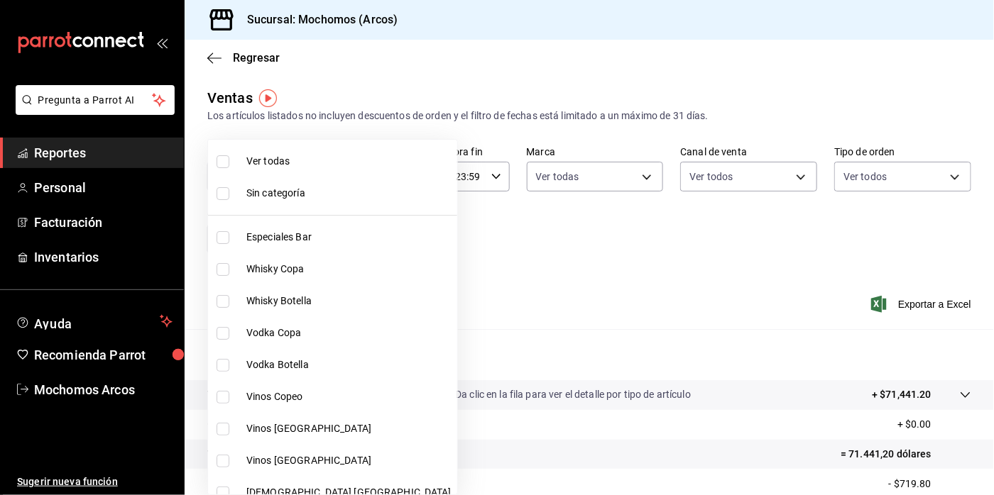
checkbox input "true"
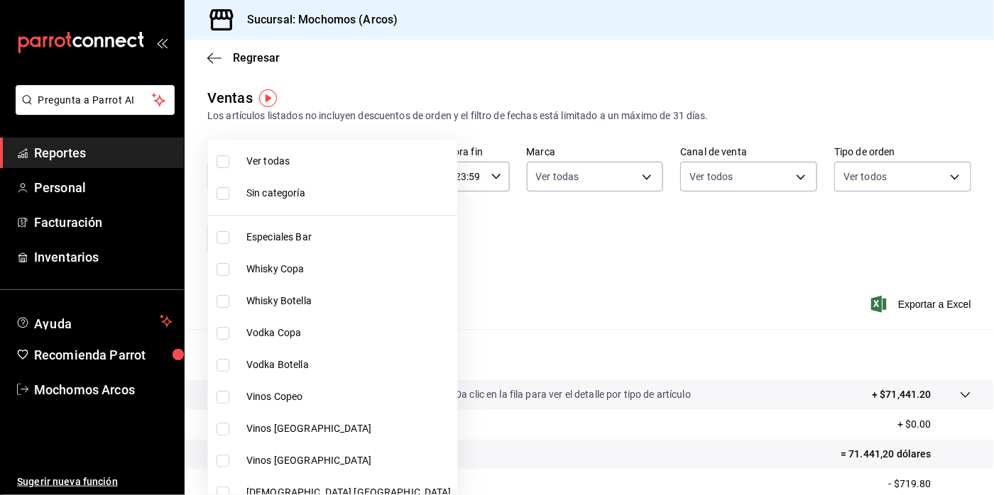
checkbox input "true"
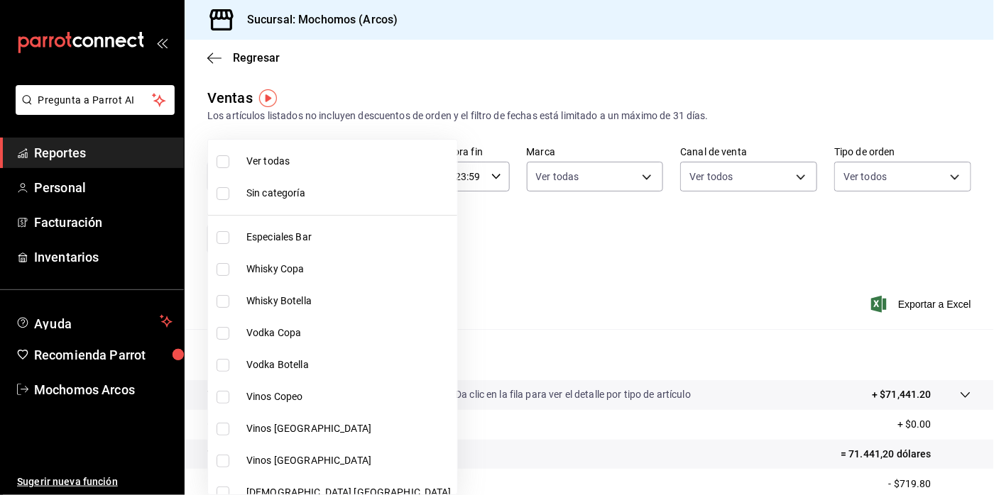
checkbox input "true"
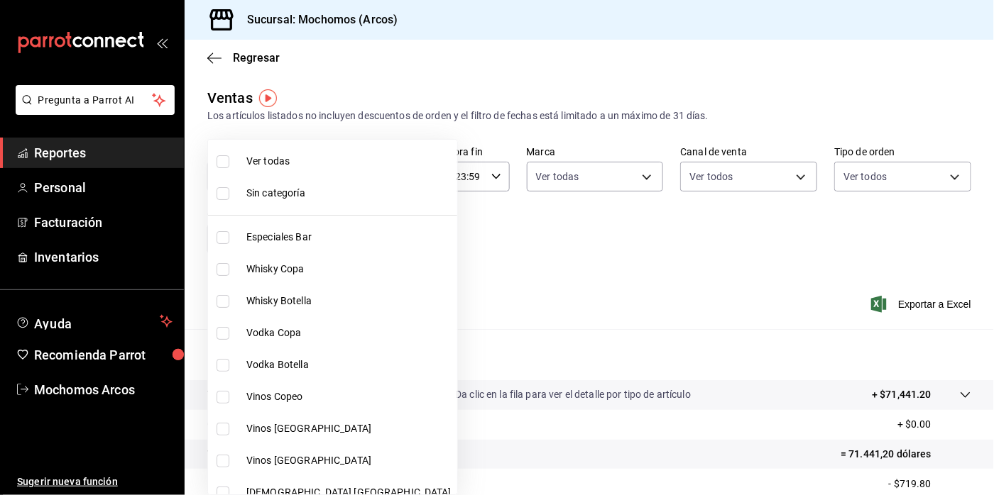
checkbox input "true"
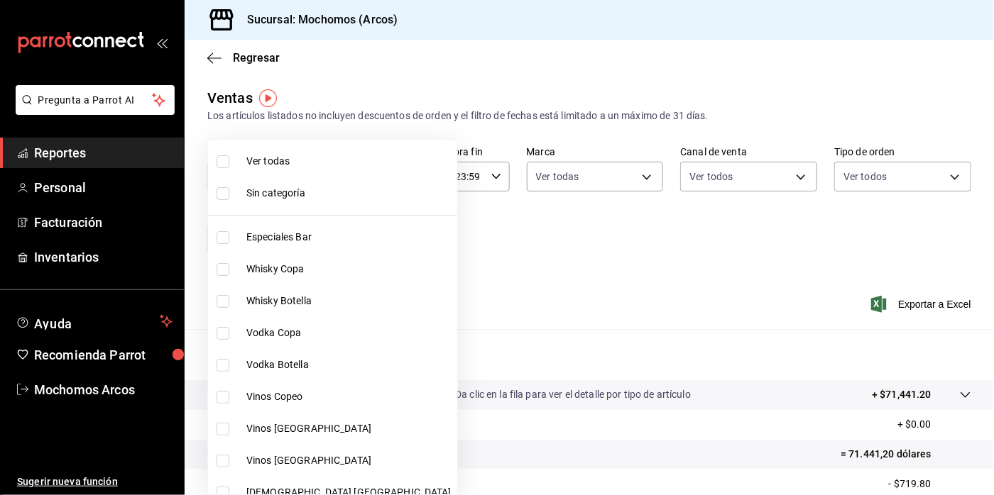
checkbox input "true"
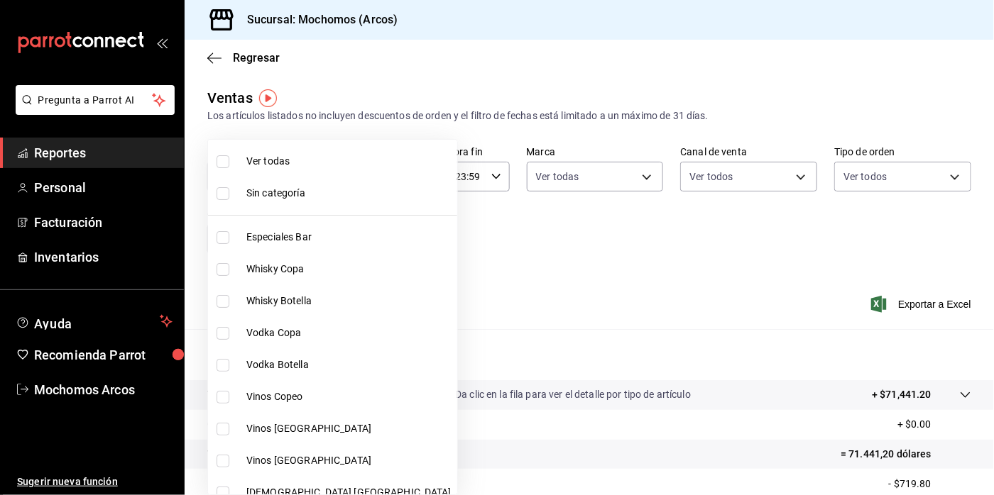
checkbox input "true"
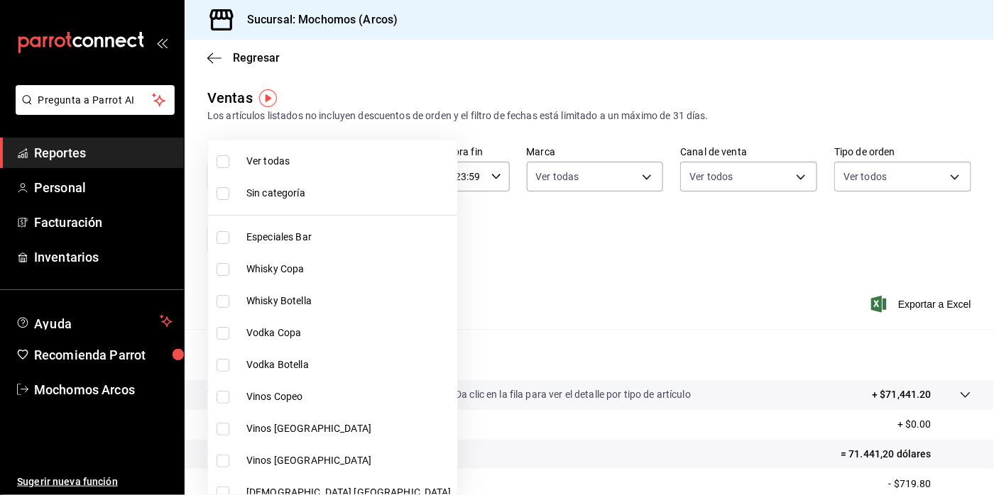
checkbox input "true"
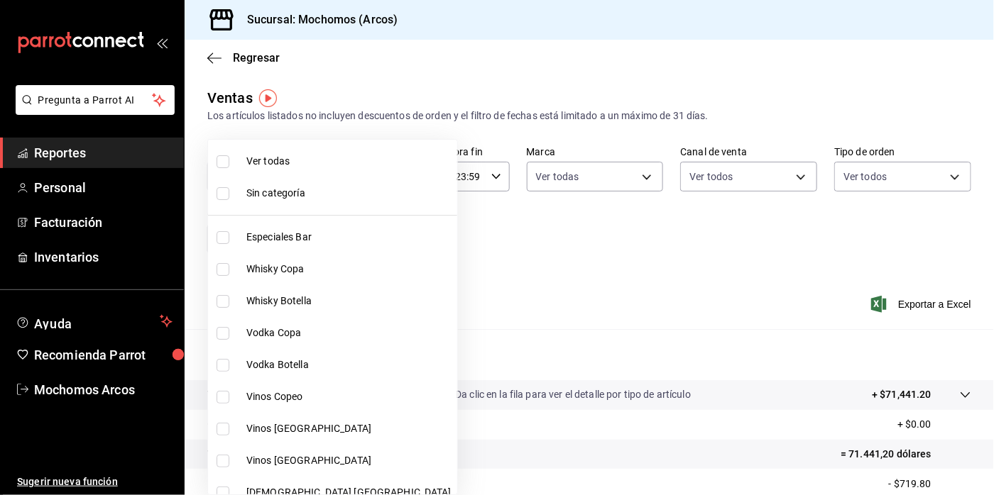
checkbox input "true"
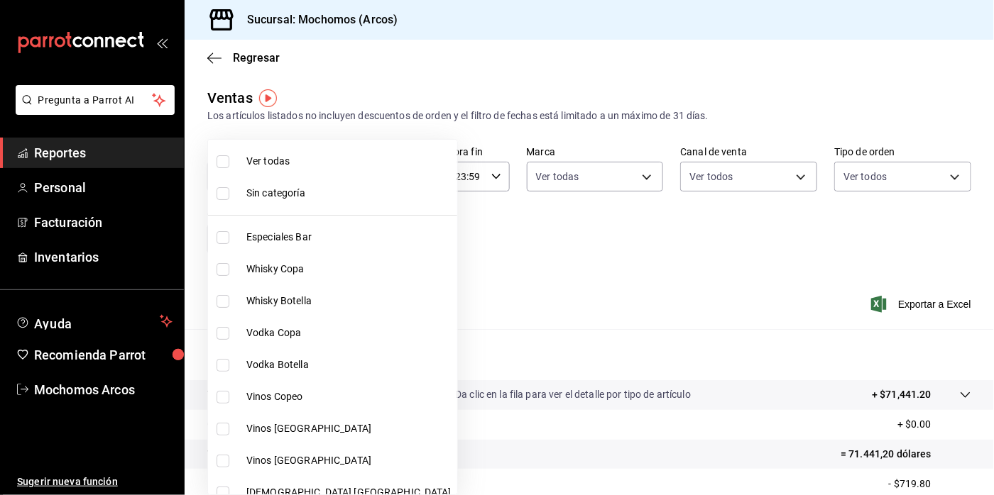
checkbox input "true"
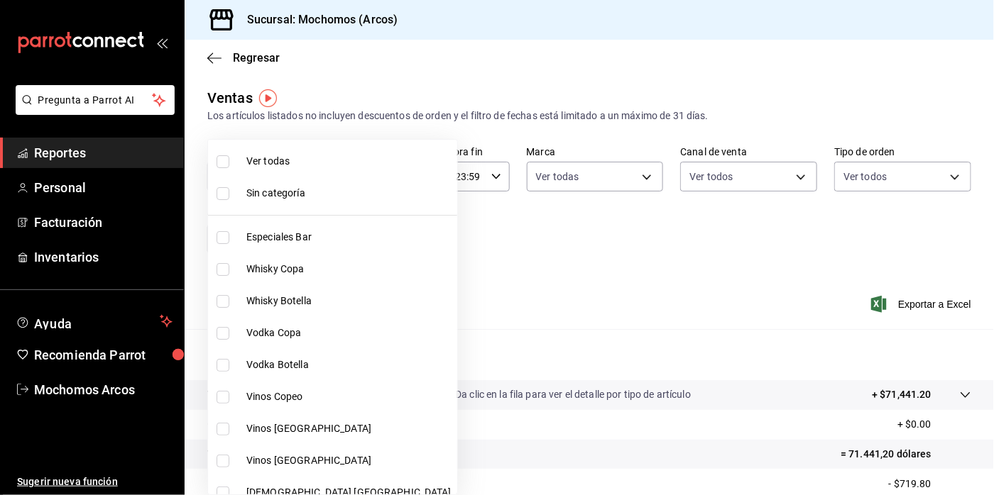
checkbox input "true"
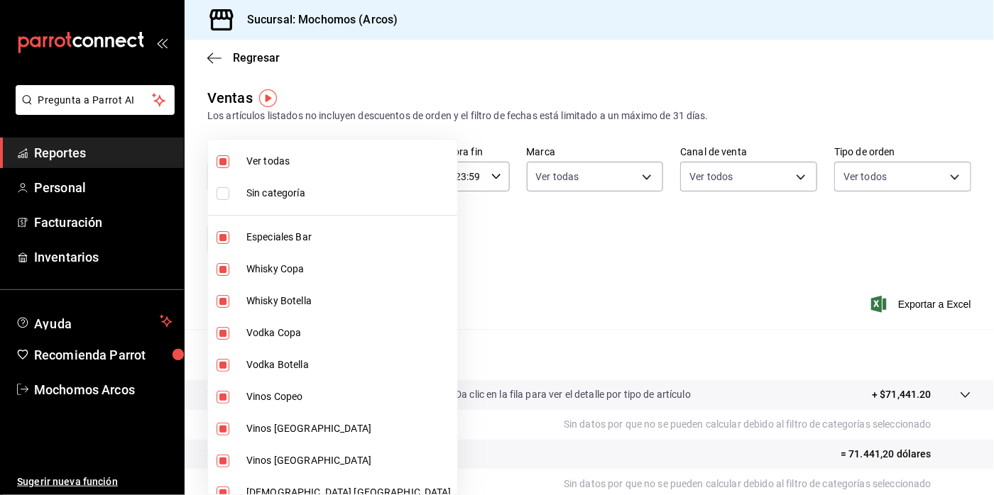
click at [541, 228] on div at bounding box center [497, 247] width 994 height 495
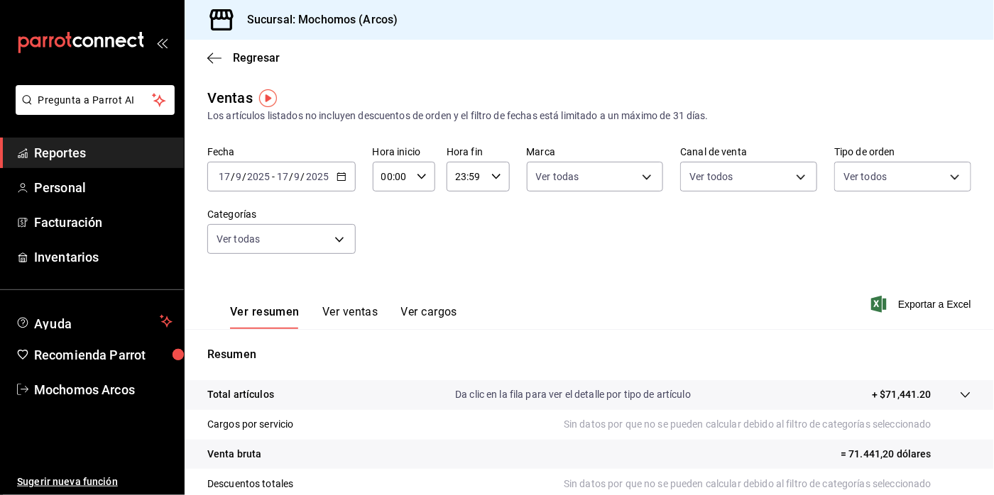
click at [331, 180] on div "2025-09-17 17 / 9 / 2025 - 2025-09-17 17 / 9 / 2025" at bounding box center [281, 177] width 148 height 30
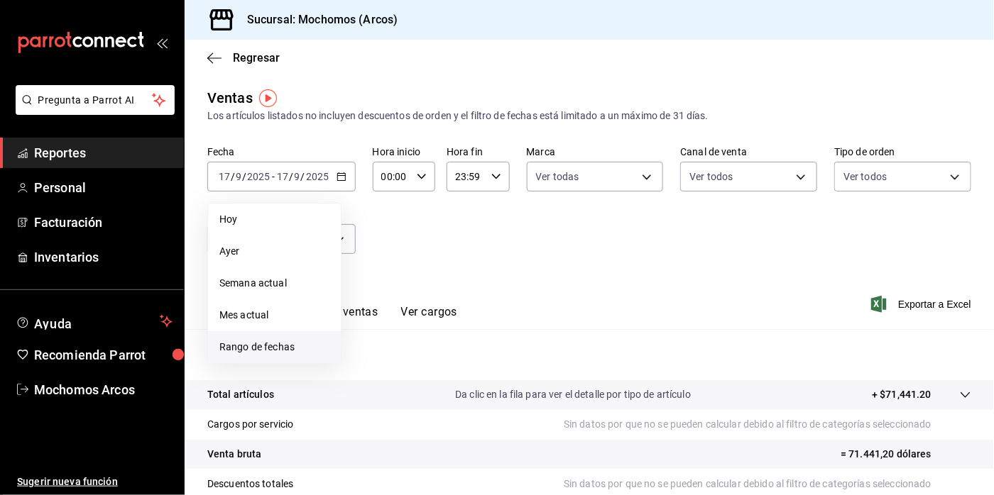
click at [230, 343] on span "Rango de fechas" at bounding box center [274, 347] width 110 height 15
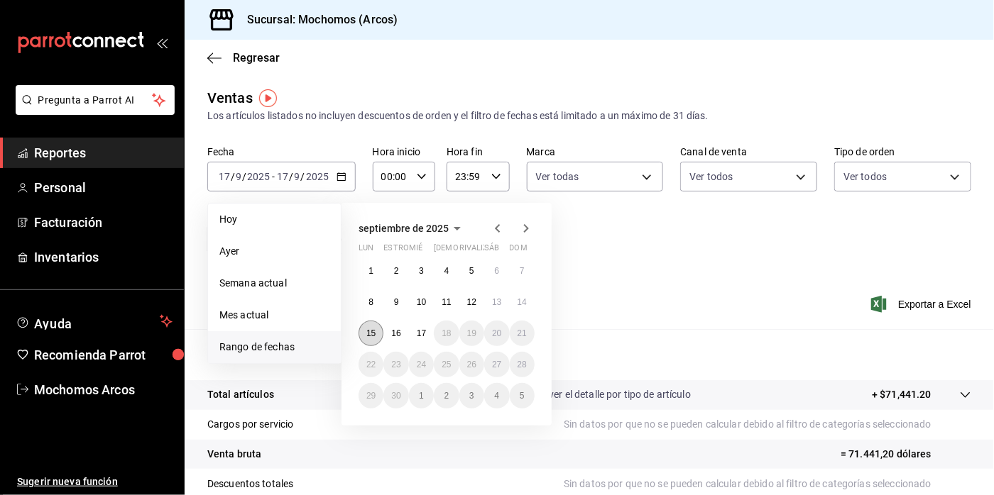
click at [374, 331] on abbr "15" at bounding box center [370, 334] width 9 height 10
click at [432, 331] on button "17" at bounding box center [421, 334] width 25 height 26
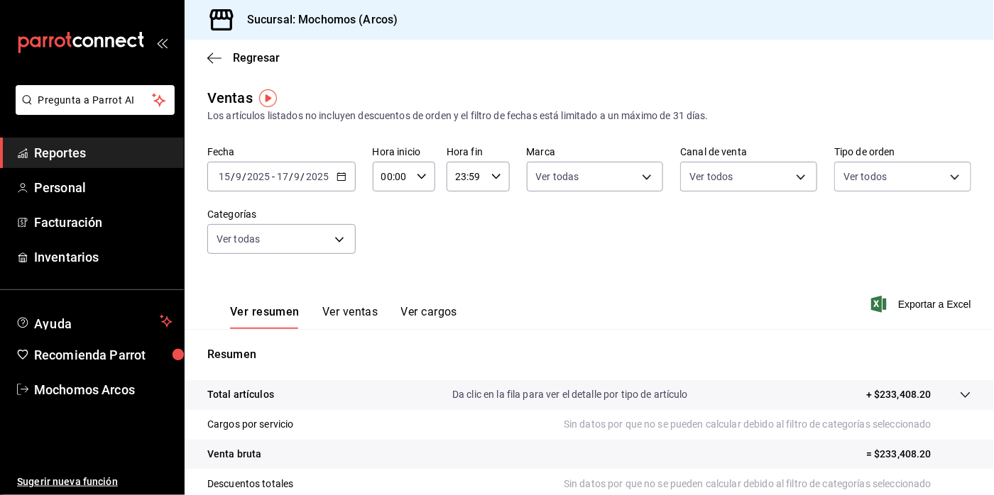
click at [422, 177] on icon "button" at bounding box center [422, 177] width 10 height 10
click at [387, 255] on button "01" at bounding box center [387, 247] width 25 height 28
type input "01:00"
click at [385, 238] on span "05" at bounding box center [387, 243] width 8 height 11
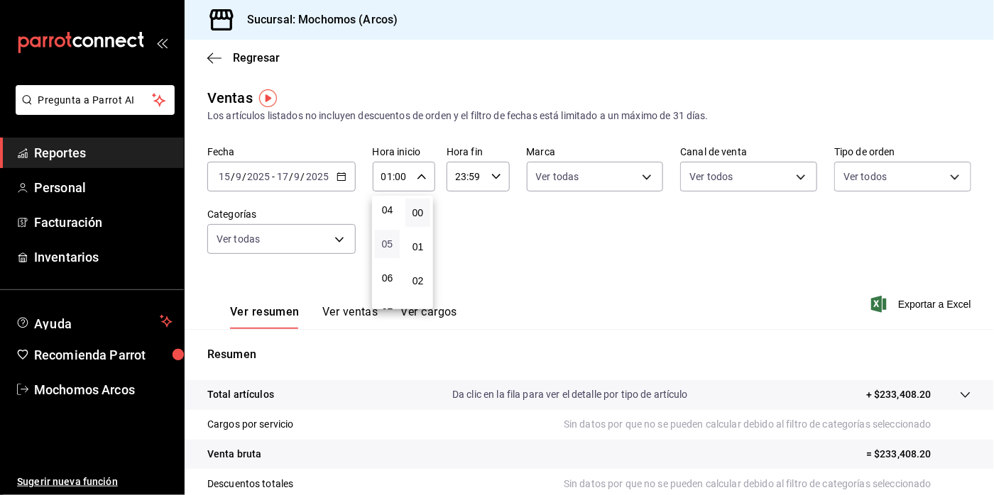
type input "05:00"
click at [495, 175] on div at bounding box center [497, 247] width 994 height 495
click at [495, 175] on \(Stroke\) "button" at bounding box center [495, 176] width 9 height 5
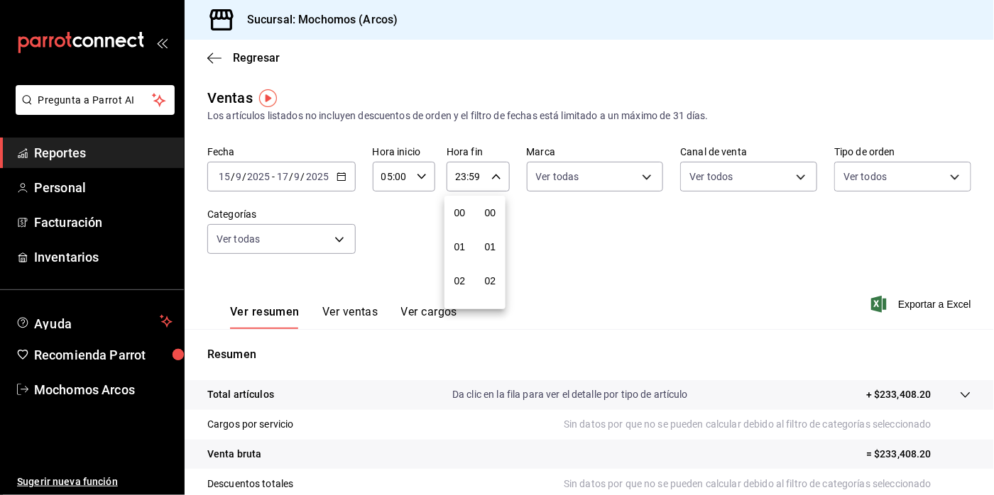
scroll to position [1901, 0]
click at [489, 248] on span "57" at bounding box center [490, 253] width 8 height 11
click at [490, 256] on span "48" at bounding box center [490, 261] width 8 height 11
type input "23:48"
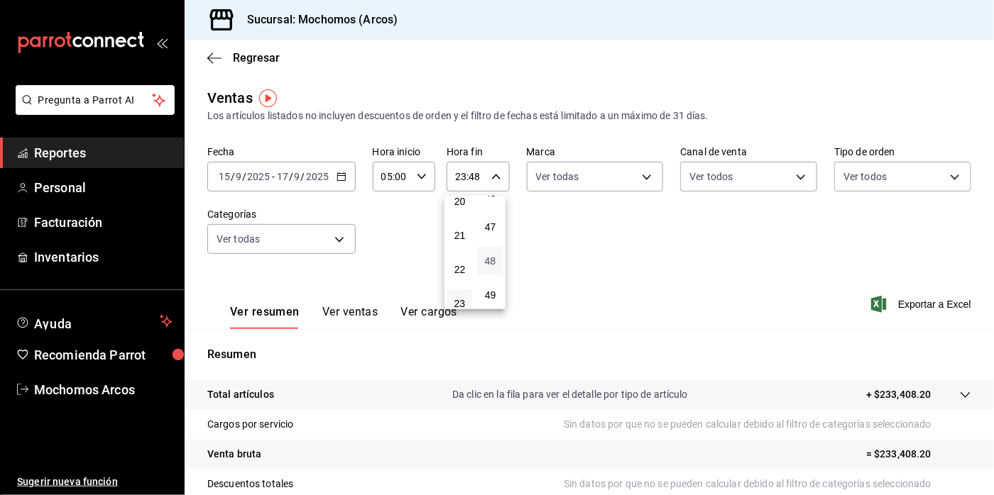
click at [490, 256] on span "48" at bounding box center [490, 261] width 8 height 11
click at [713, 338] on div at bounding box center [497, 247] width 994 height 495
click at [898, 304] on font "Exportar a Excel" at bounding box center [934, 304] width 73 height 11
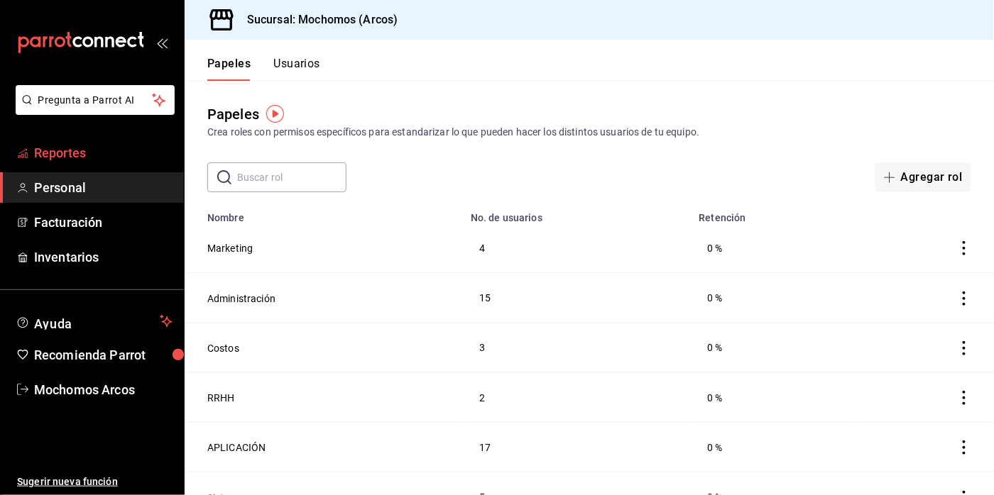
click at [72, 142] on link "Reportes" at bounding box center [92, 153] width 184 height 31
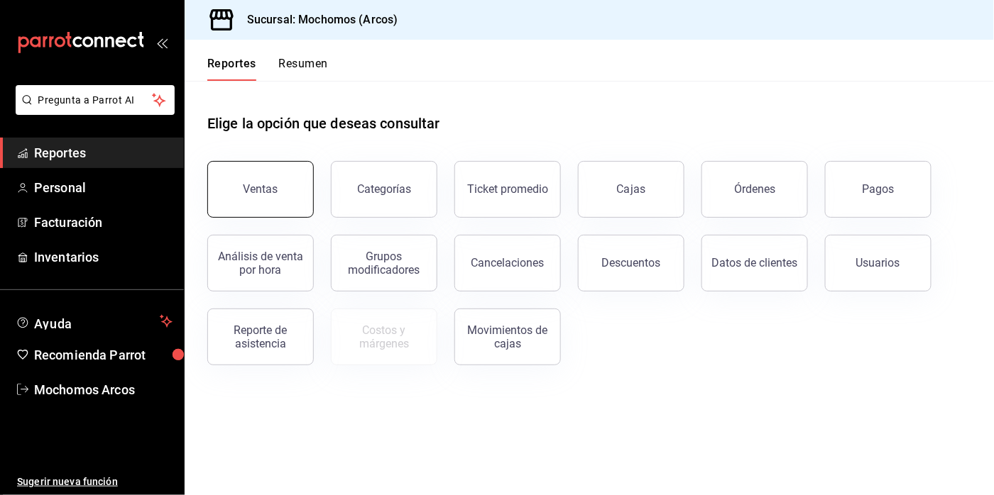
click at [289, 177] on button "Ventas" at bounding box center [260, 189] width 106 height 57
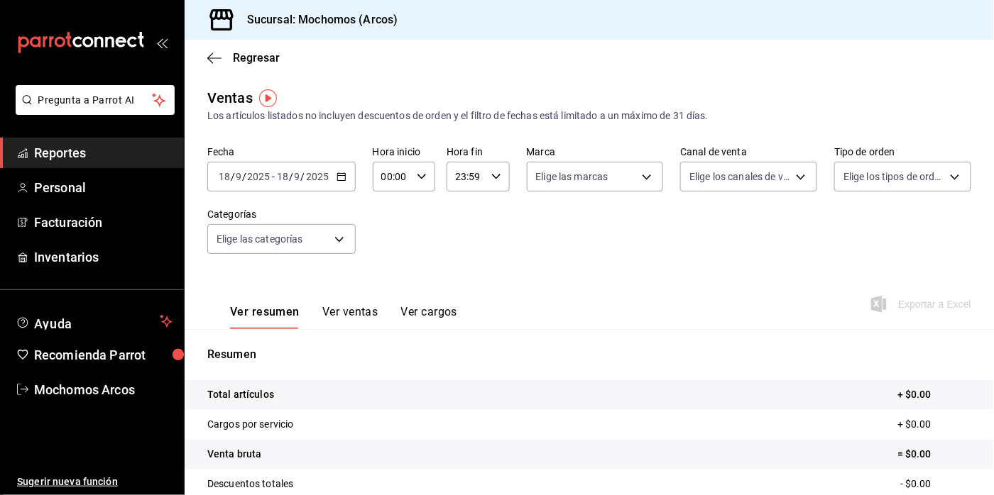
click at [341, 174] on icon "button" at bounding box center [341, 177] width 10 height 10
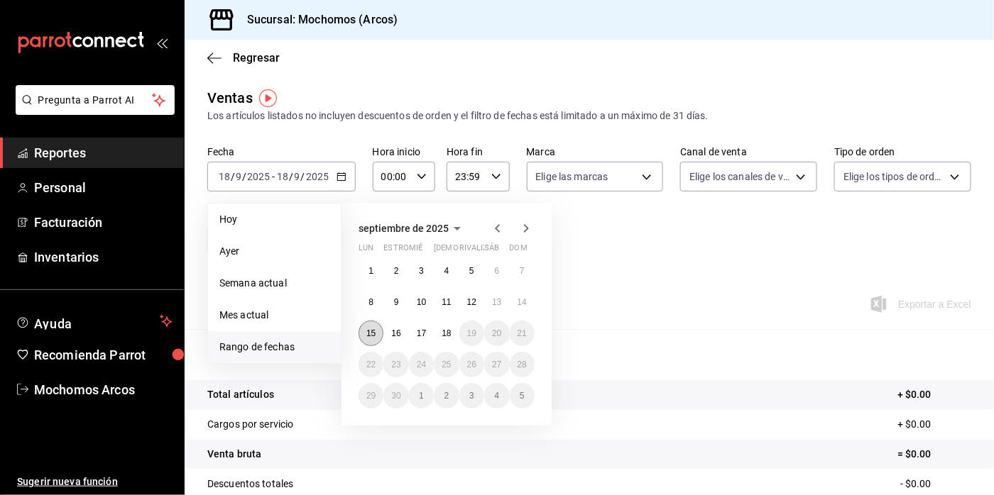
click at [370, 328] on button "15" at bounding box center [370, 334] width 25 height 26
click at [423, 336] on abbr "17" at bounding box center [421, 334] width 9 height 10
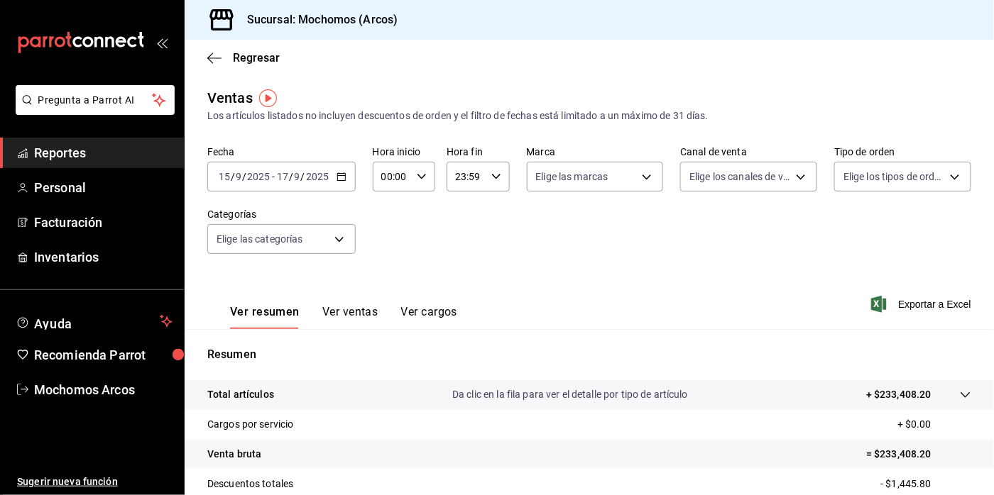
click at [419, 180] on icon "button" at bounding box center [422, 177] width 10 height 10
click at [390, 279] on span "02" at bounding box center [387, 280] width 8 height 11
type input "02:00"
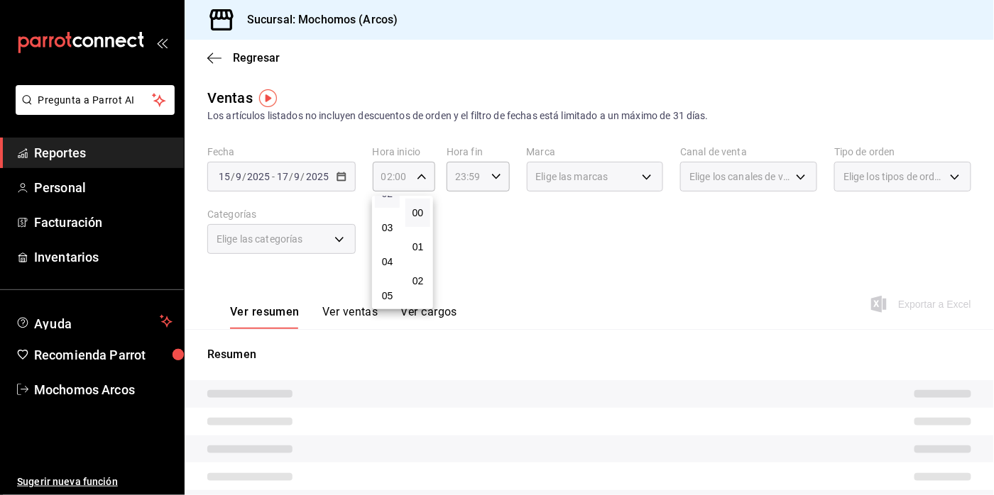
scroll to position [104, 0]
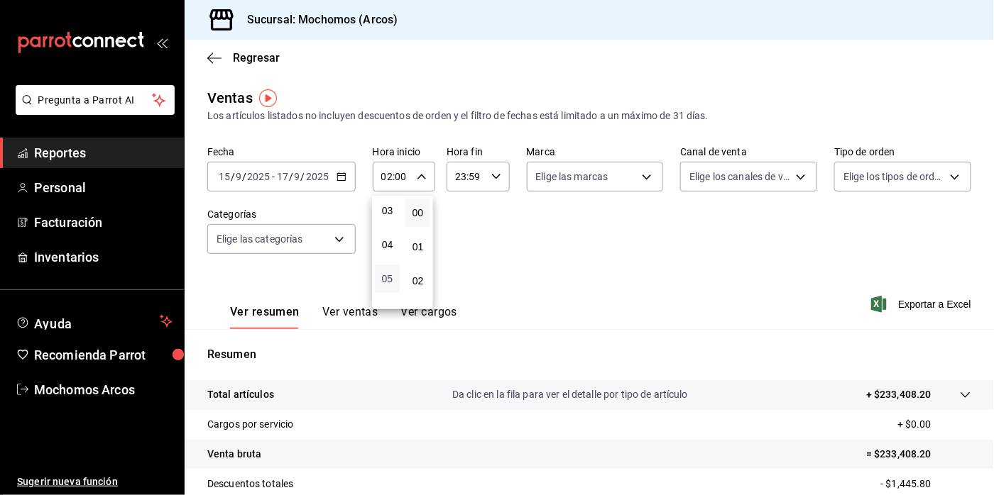
click at [390, 280] on span "05" at bounding box center [387, 278] width 8 height 11
type input "05:00"
click at [490, 177] on div at bounding box center [497, 247] width 994 height 495
click at [491, 177] on \(Stroke\) "button" at bounding box center [495, 176] width 9 height 5
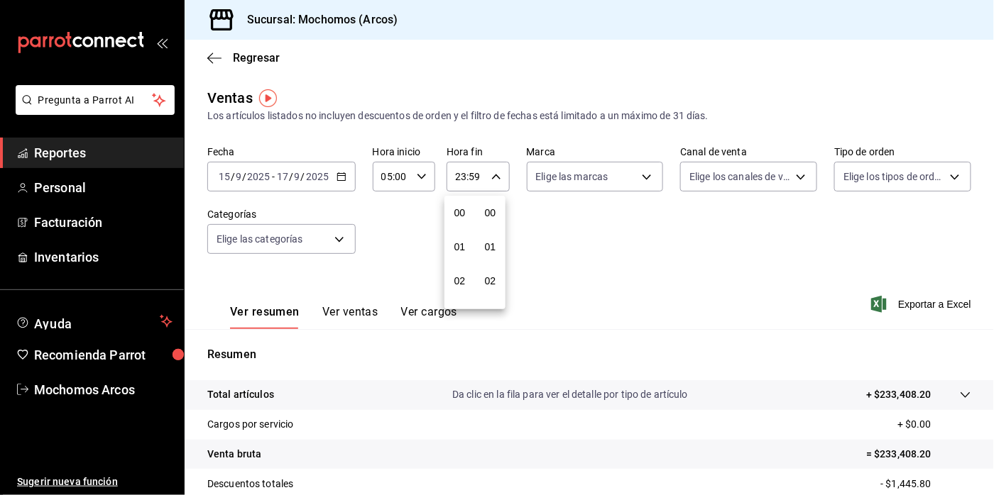
scroll to position [1901, 0]
click at [527, 265] on div at bounding box center [497, 247] width 994 height 495
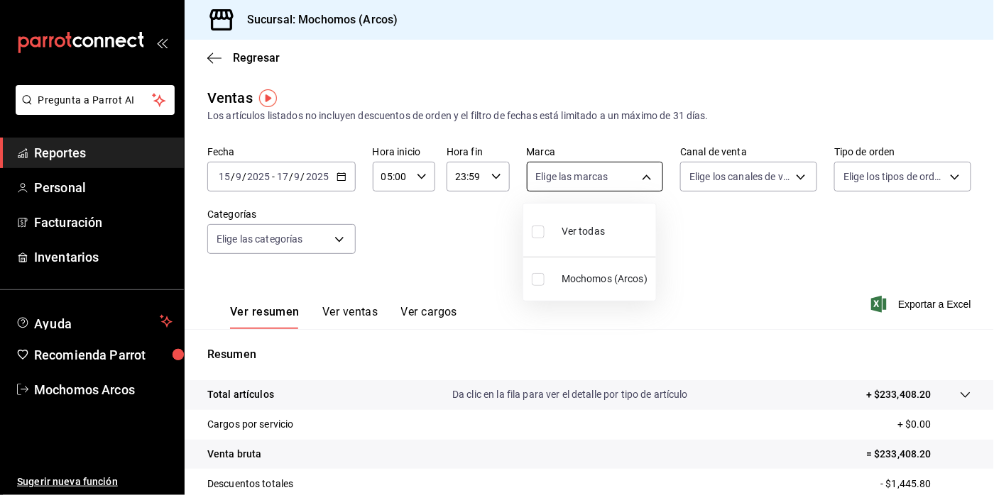
click at [639, 175] on body "Pregunta a Parrot AI Reportes Personal Facturación Inventarios Ayuda Recomienda…" at bounding box center [497, 247] width 994 height 495
click at [536, 235] on input "checkbox" at bounding box center [538, 232] width 13 height 13
checkbox input "true"
type input "dd36a3dd-8c35-4563-bc3a-0ae6137ce787"
checkbox input "true"
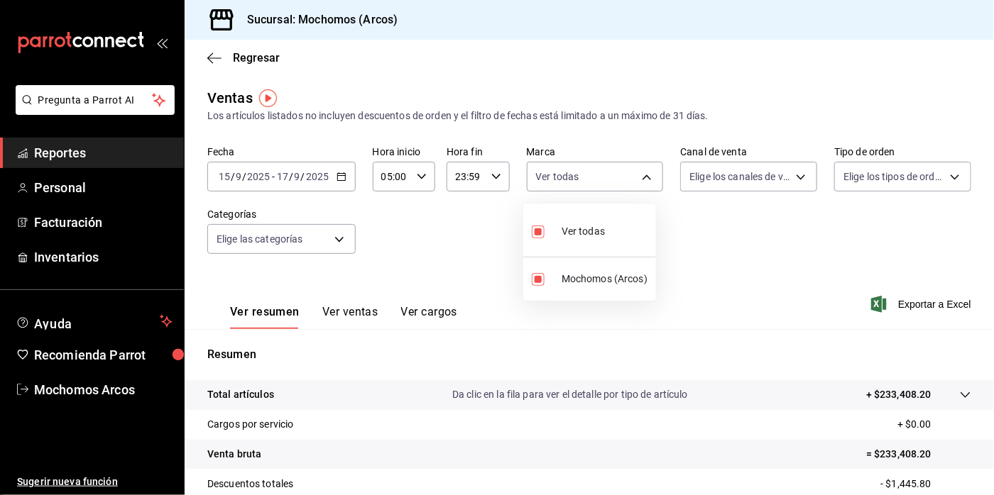
click at [794, 175] on div at bounding box center [497, 247] width 994 height 495
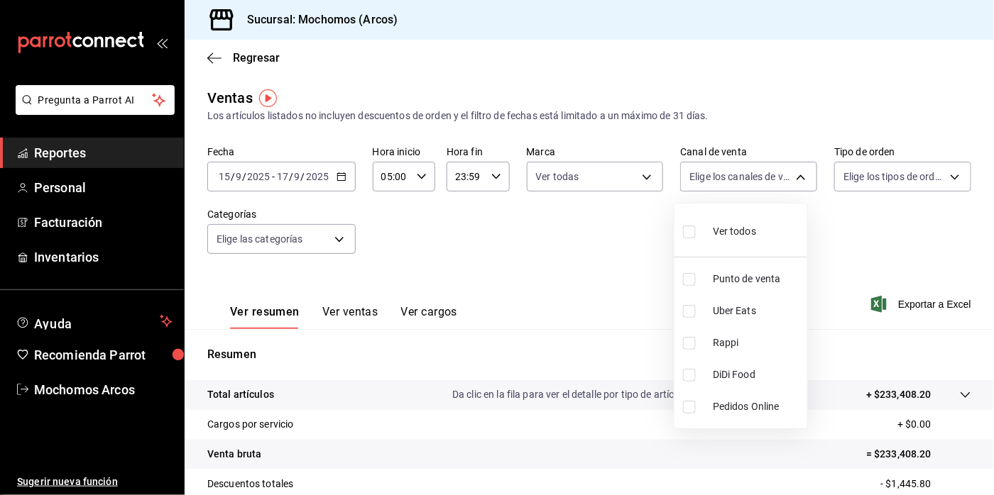
click at [794, 175] on body "Pregunta a Parrot AI Reportes Personal Facturación Inventarios Ayuda Recomienda…" at bounding box center [497, 247] width 994 height 495
click at [691, 229] on input "checkbox" at bounding box center [689, 232] width 13 height 13
checkbox input "true"
type input "PARROT,UBER_EATS,RAPPI,DIDI_FOOD,ONLINE"
checkbox input "true"
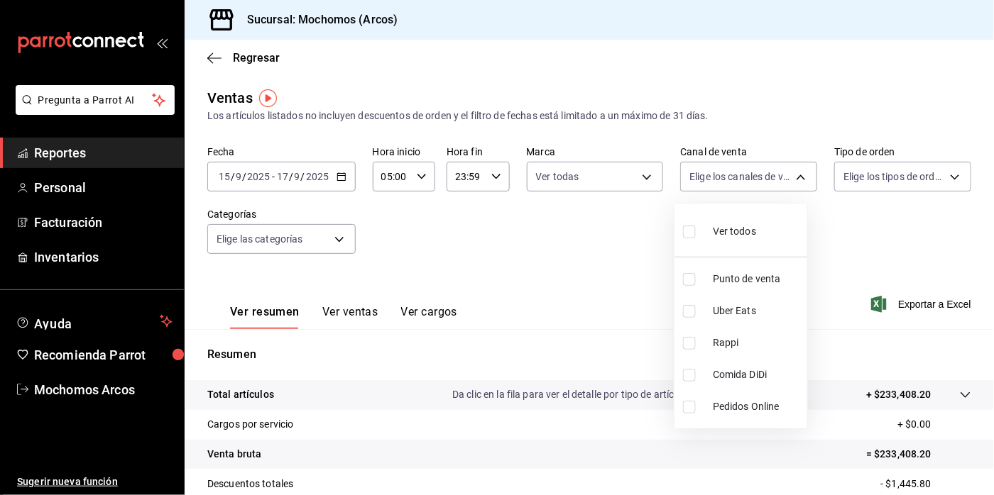
checkbox input "true"
click at [943, 179] on div at bounding box center [497, 247] width 994 height 495
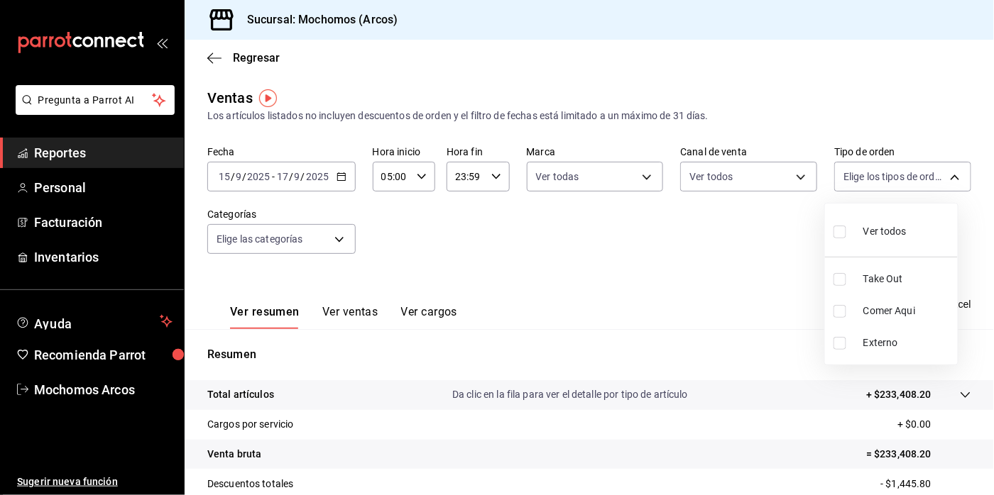
click at [943, 179] on body "Pregunta a Parrot AI Reportes Personal Facturación Inventarios Ayuda Recomienda…" at bounding box center [497, 247] width 994 height 495
click at [838, 234] on input "checkbox" at bounding box center [839, 232] width 13 height 13
checkbox input "true"
type input "c6b8ee8d-4955-4723-bae1-372b147e207b,27be71f3-ce18-4cfa-bd3b-e966efc6a73f,EXTER…"
checkbox input "true"
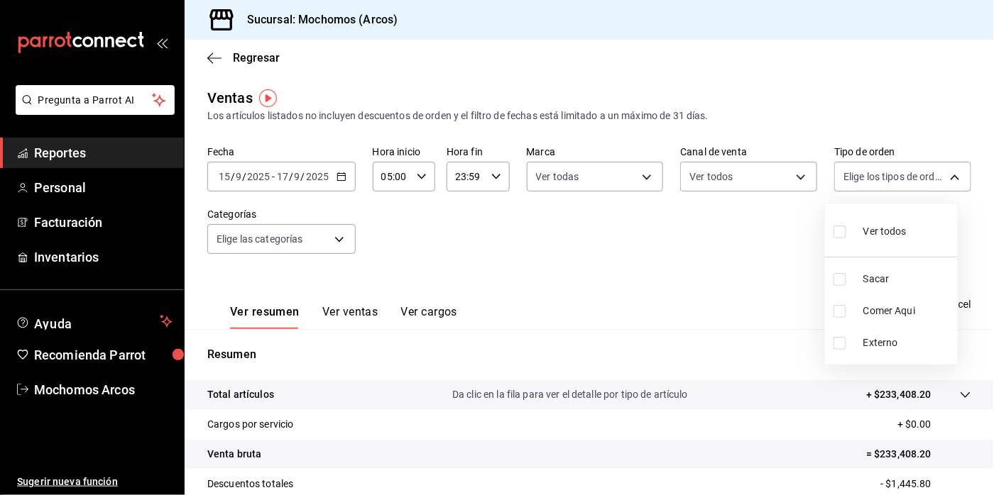
checkbox input "true"
click at [338, 239] on div at bounding box center [497, 247] width 994 height 495
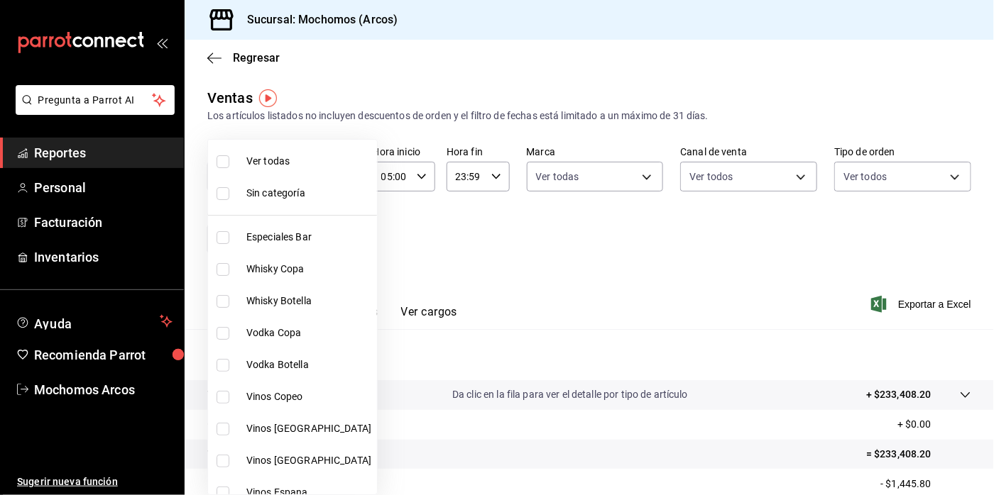
click at [338, 239] on body "Pregunta a Parrot AI Reportes Personal Facturación Inventarios Ayuda Recomienda…" at bounding box center [497, 247] width 994 height 495
click at [225, 167] on input "checkbox" at bounding box center [222, 161] width 13 height 13
checkbox input "true"
type input "7597c5c0-c189-439a-a9b1-46cc8ee7ac78,78dcea9d-0226-4a72-8dbe-4ec0b47d6941,3e6ec…"
checkbox input "true"
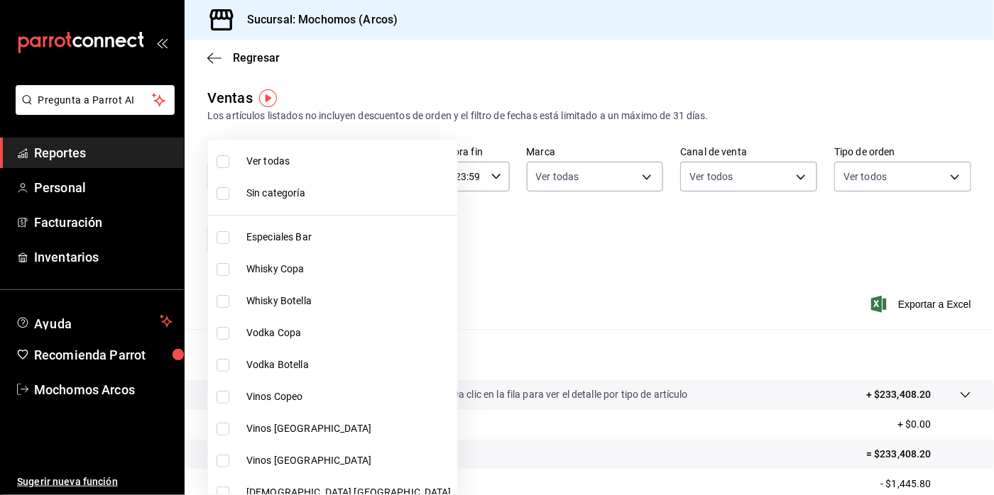
checkbox input "true"
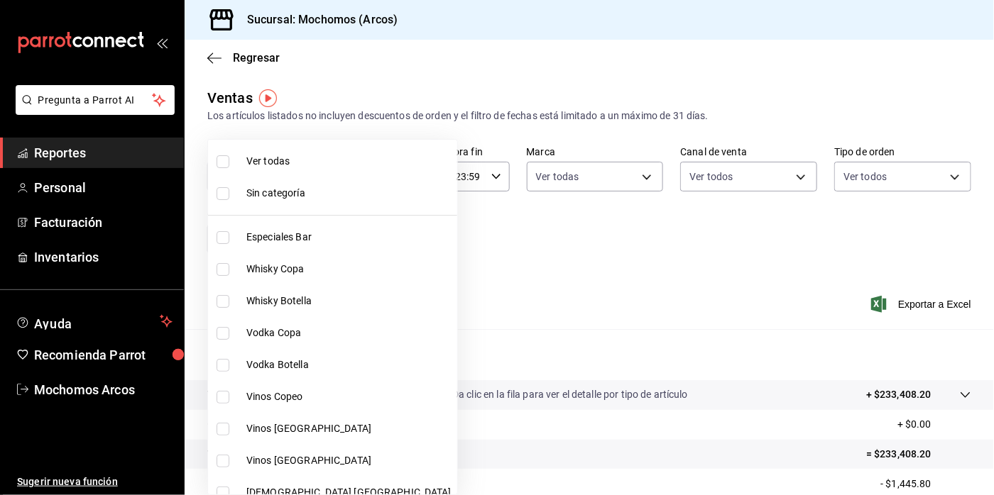
checkbox input "true"
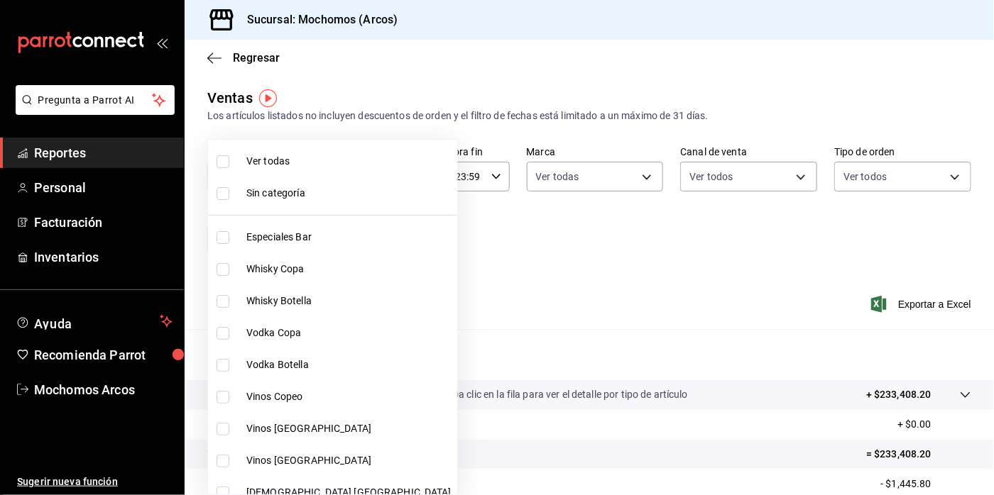
checkbox input "true"
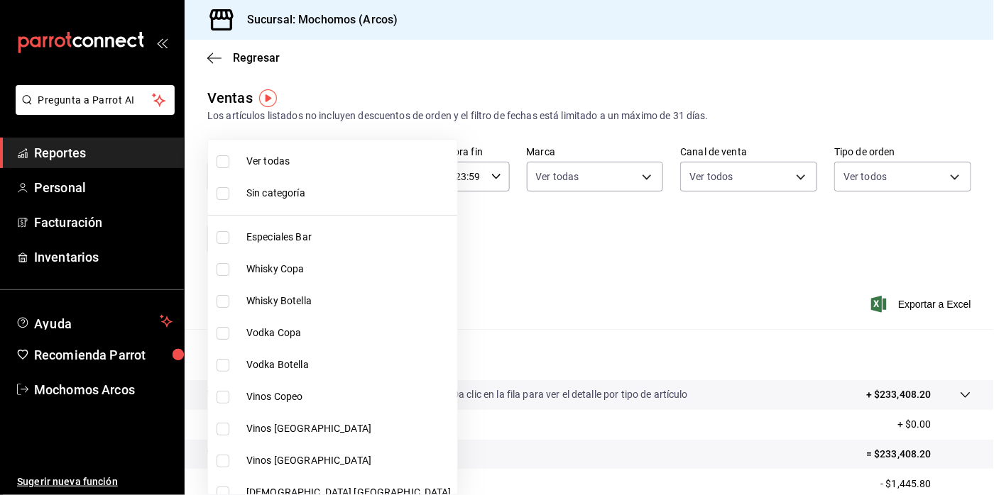
checkbox input "true"
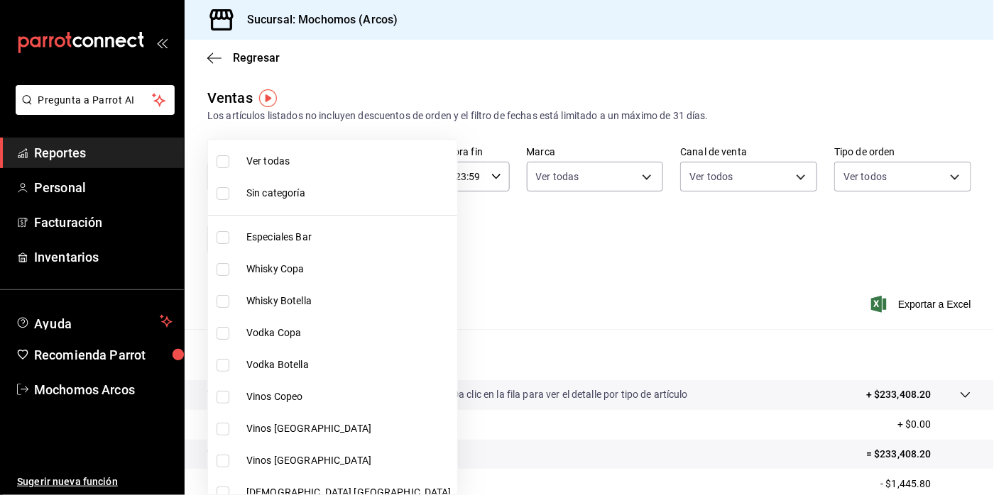
checkbox input "true"
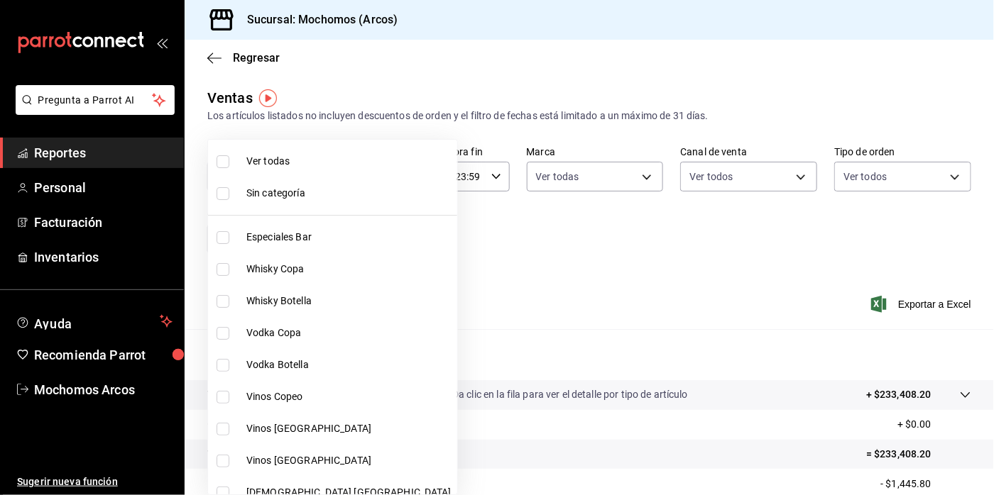
checkbox input "true"
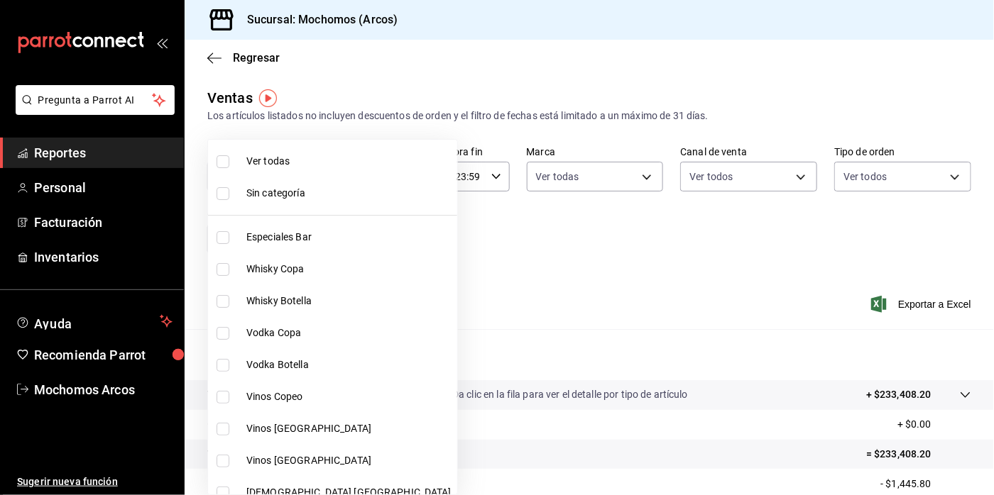
checkbox input "true"
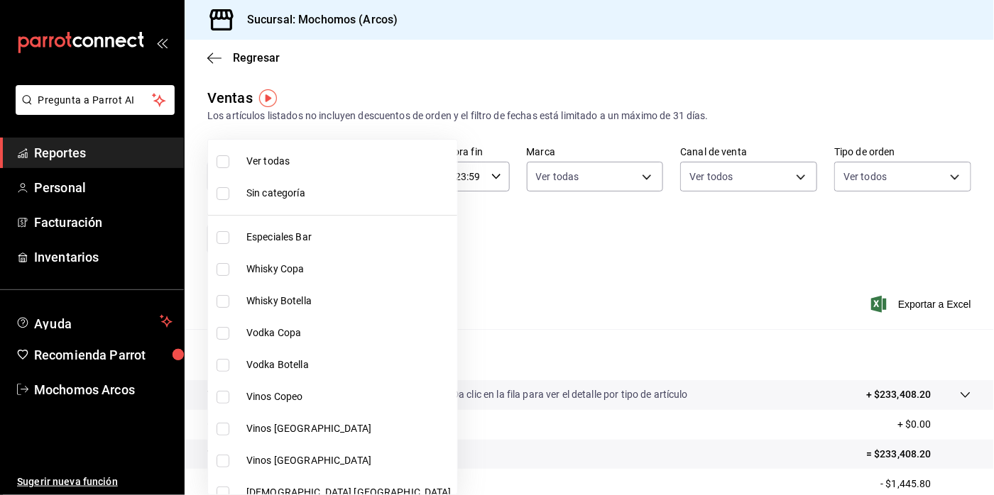
checkbox input "true"
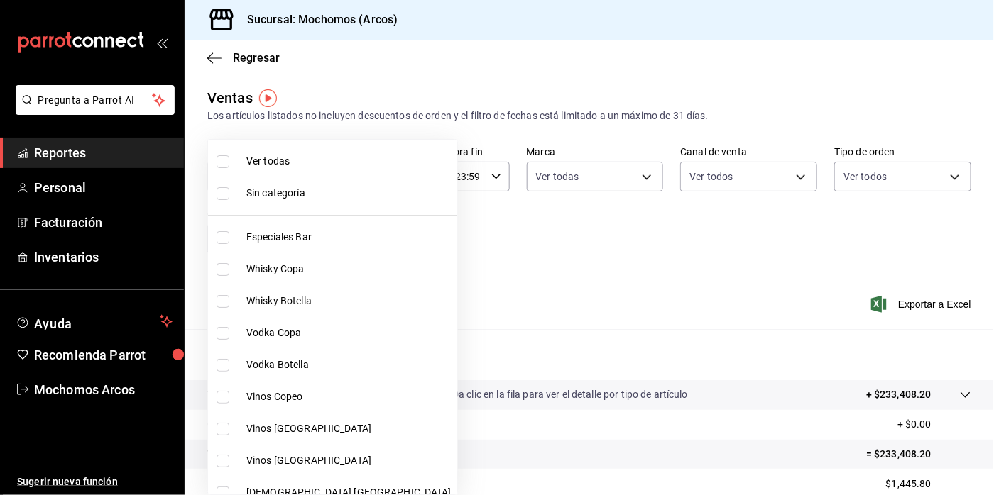
checkbox input "true"
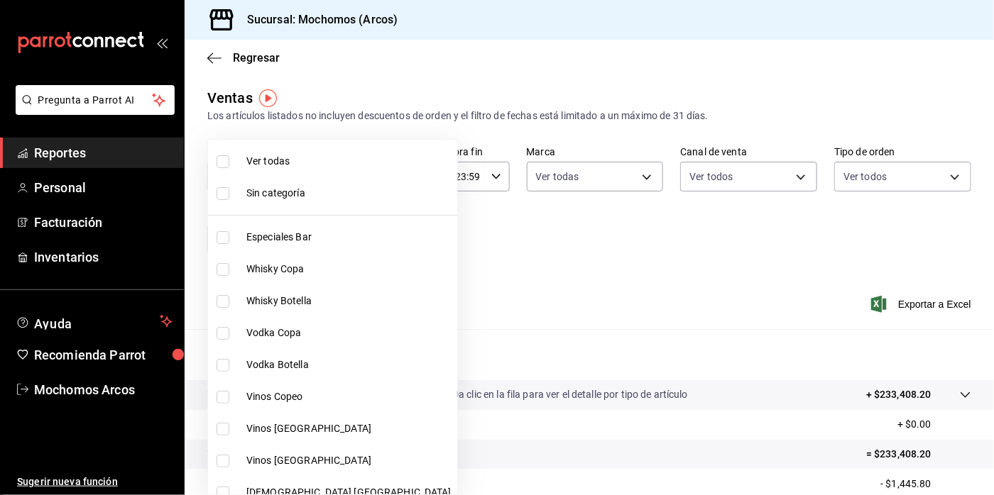
checkbox input "true"
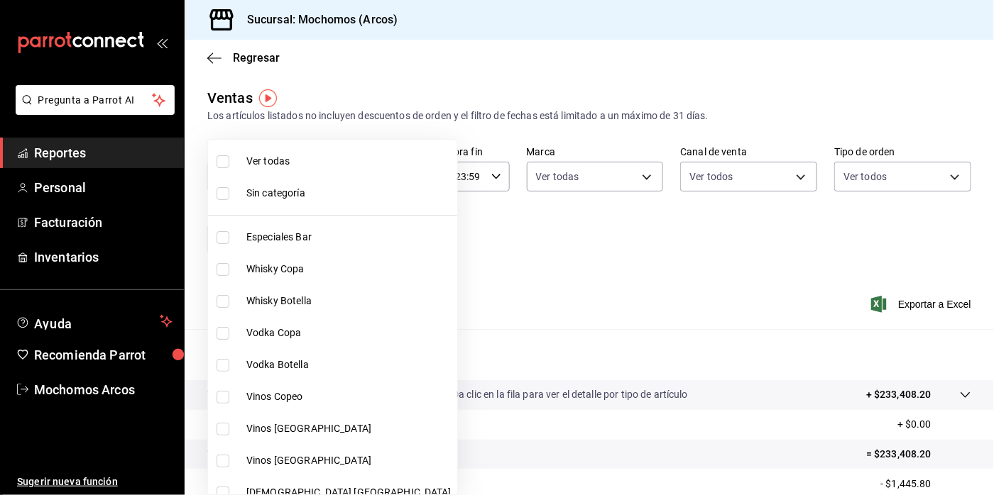
checkbox input "true"
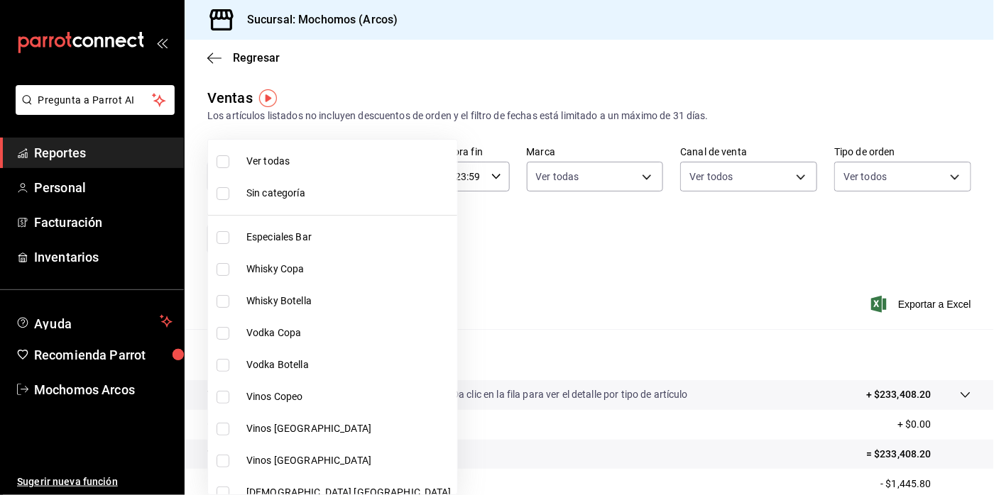
checkbox input "true"
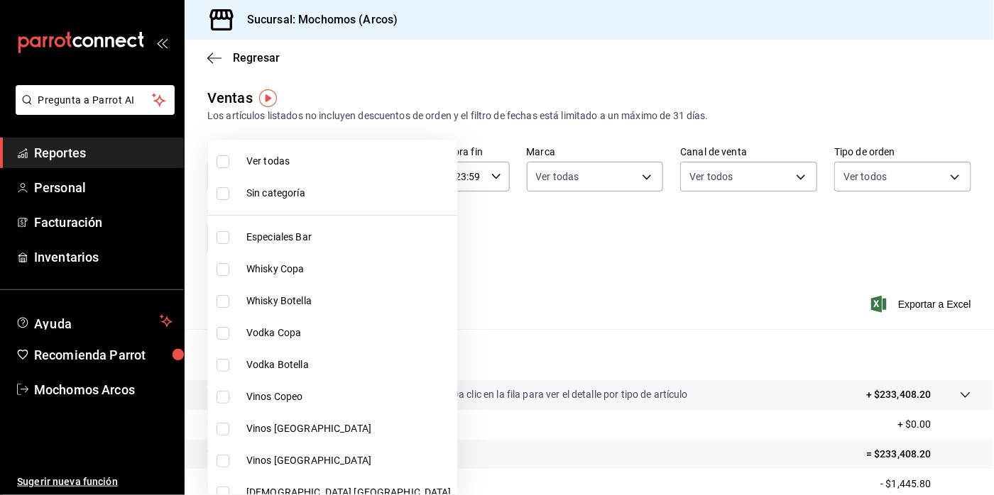
checkbox input "true"
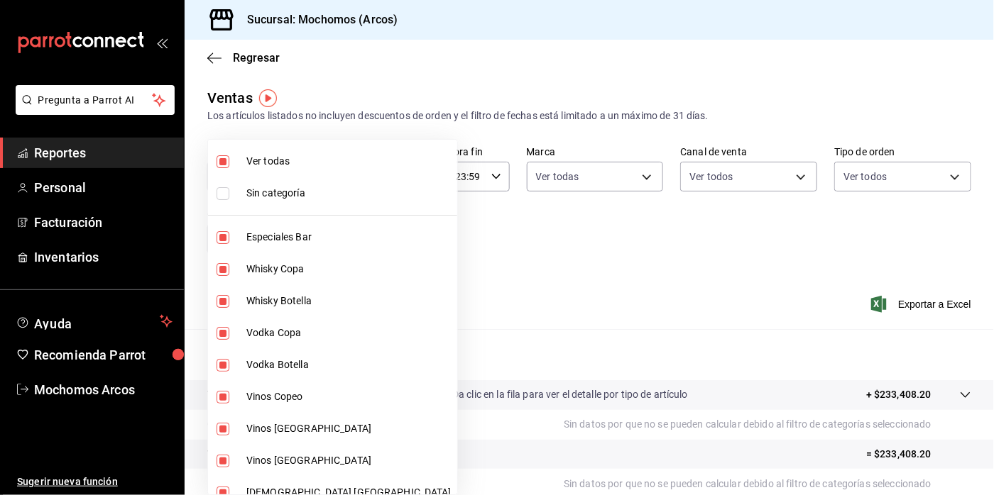
click at [757, 298] on div at bounding box center [497, 247] width 994 height 495
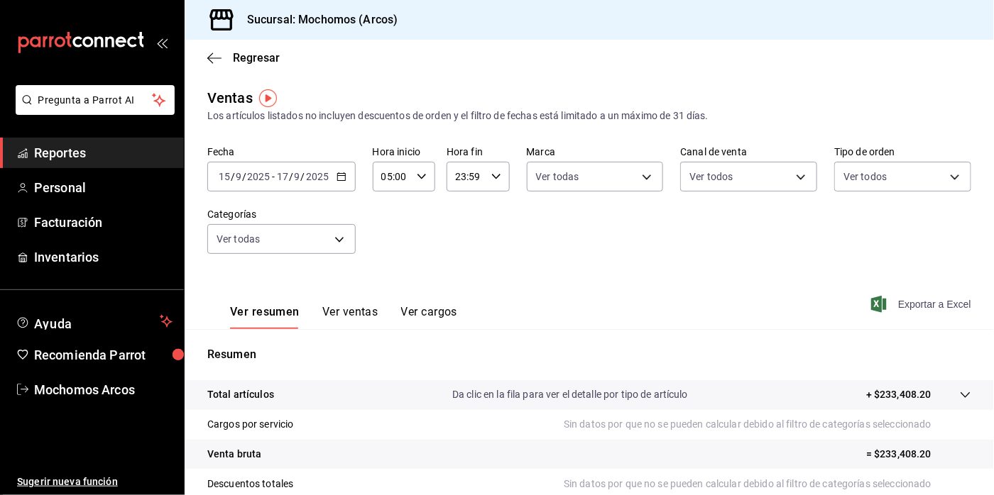
click at [906, 304] on font "Exportar a Excel" at bounding box center [934, 304] width 73 height 11
